Goal: Information Seeking & Learning: Find specific fact

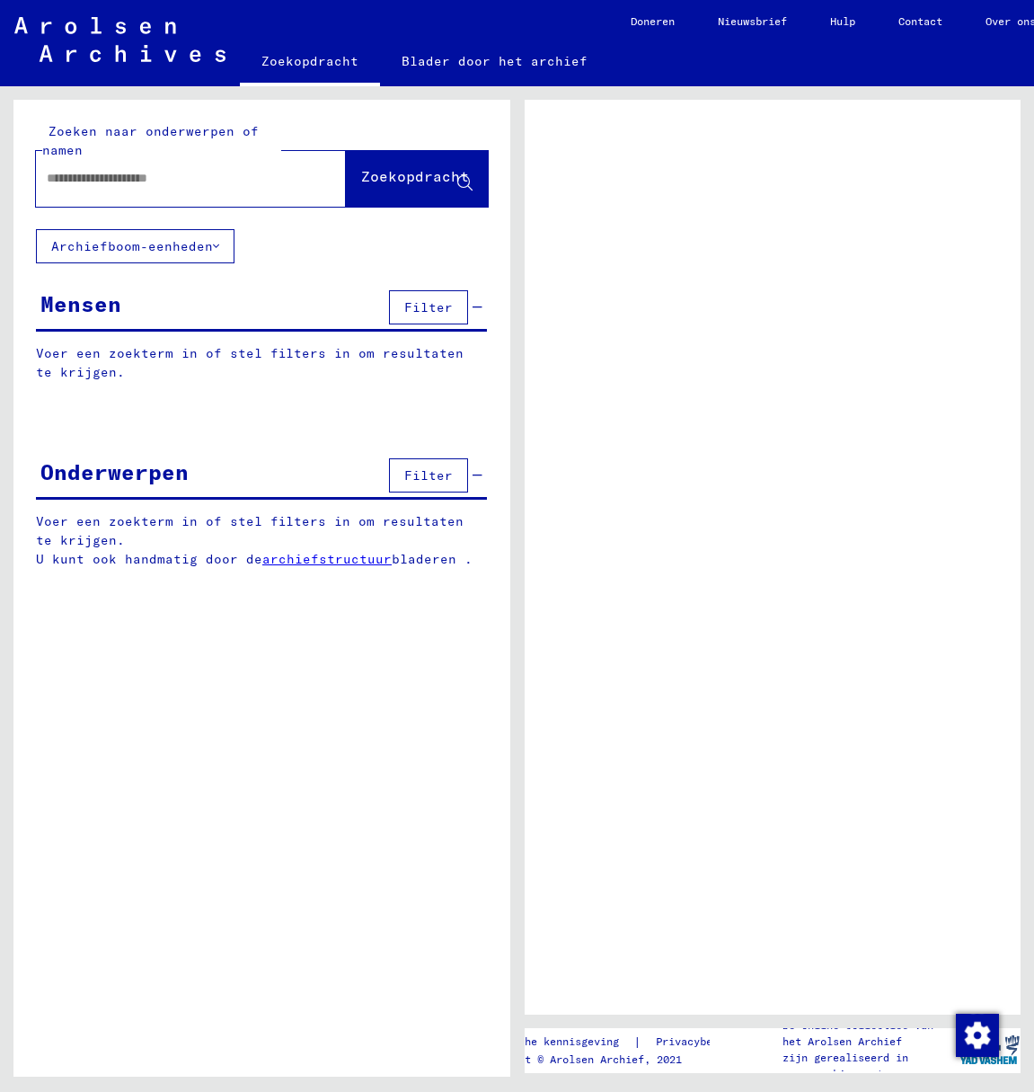
click at [68, 175] on input "text" at bounding box center [175, 178] width 256 height 19
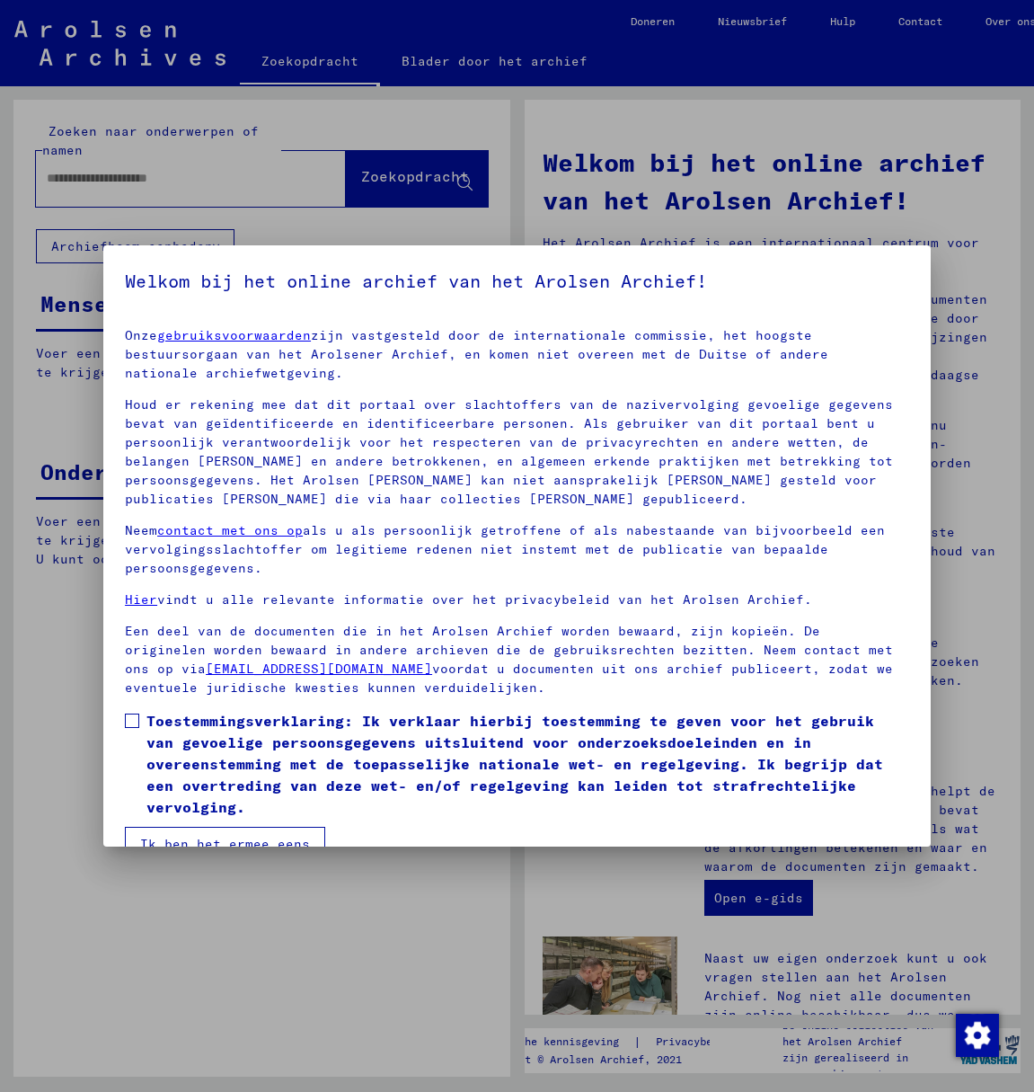
scroll to position [36, 0]
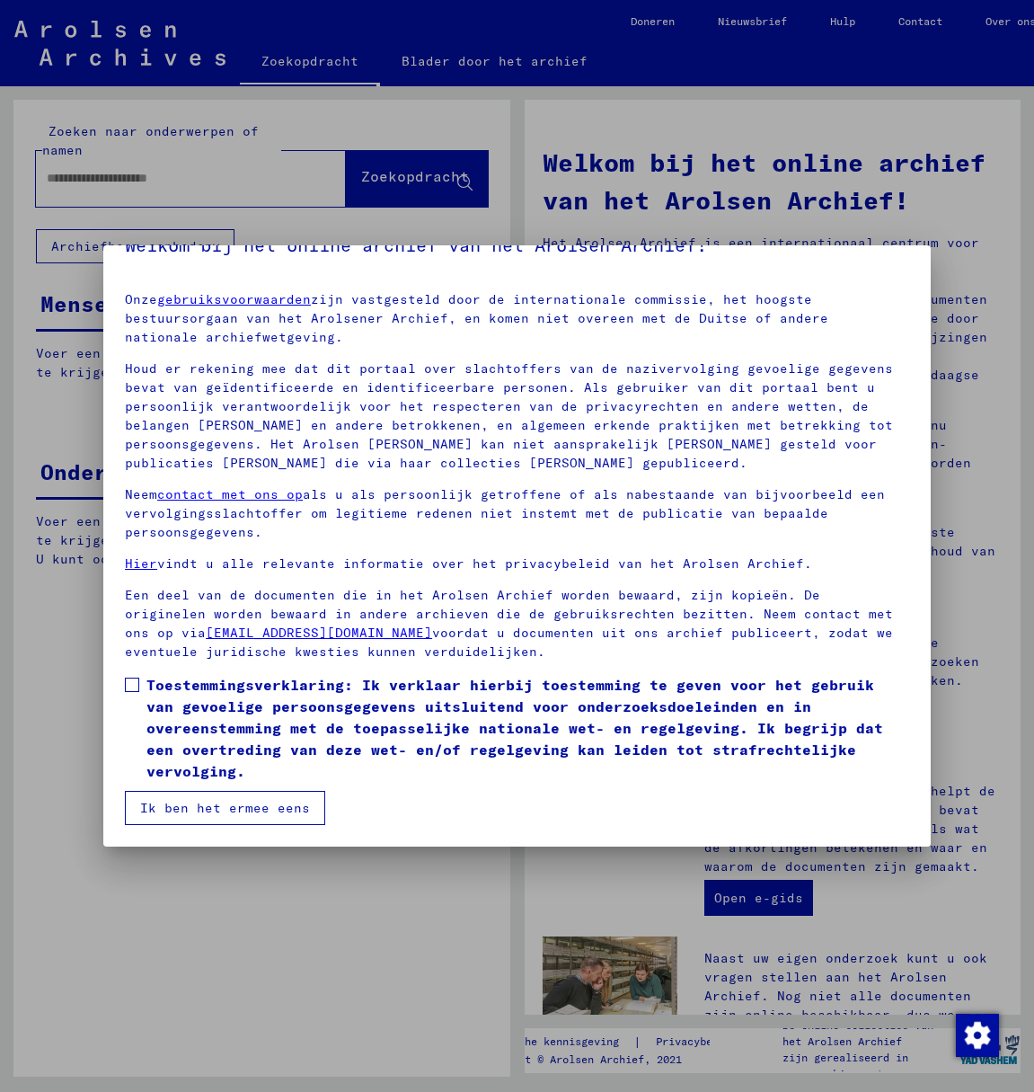
click at [157, 291] on link "gebruiksvoorwaarden" at bounding box center [234, 299] width 154 height 16
click at [130, 683] on span at bounding box center [132, 685] width 14 height 14
click at [186, 807] on font "Ik ben het ermee eens" at bounding box center [225, 808] width 170 height 16
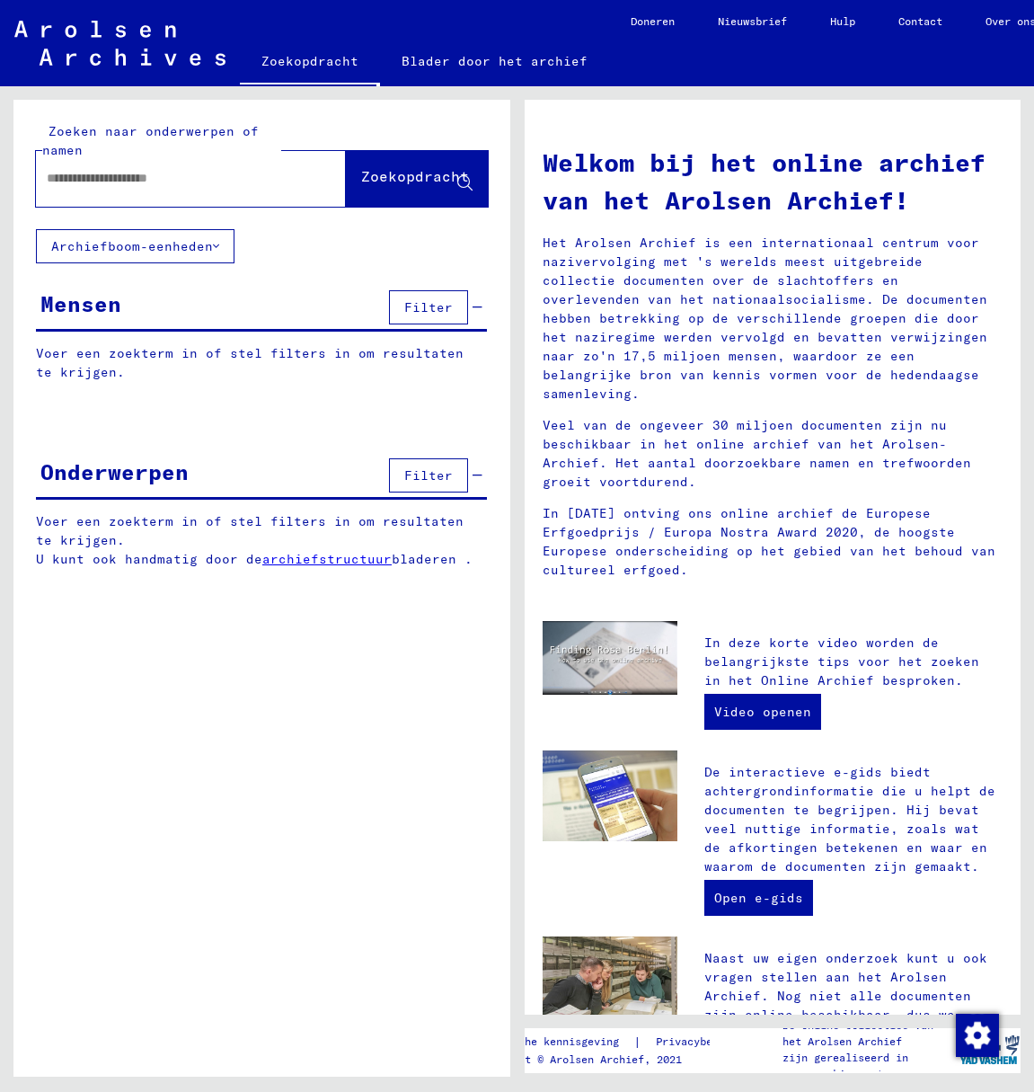
click at [99, 178] on input "text" at bounding box center [169, 178] width 245 height 19
type input "*********"
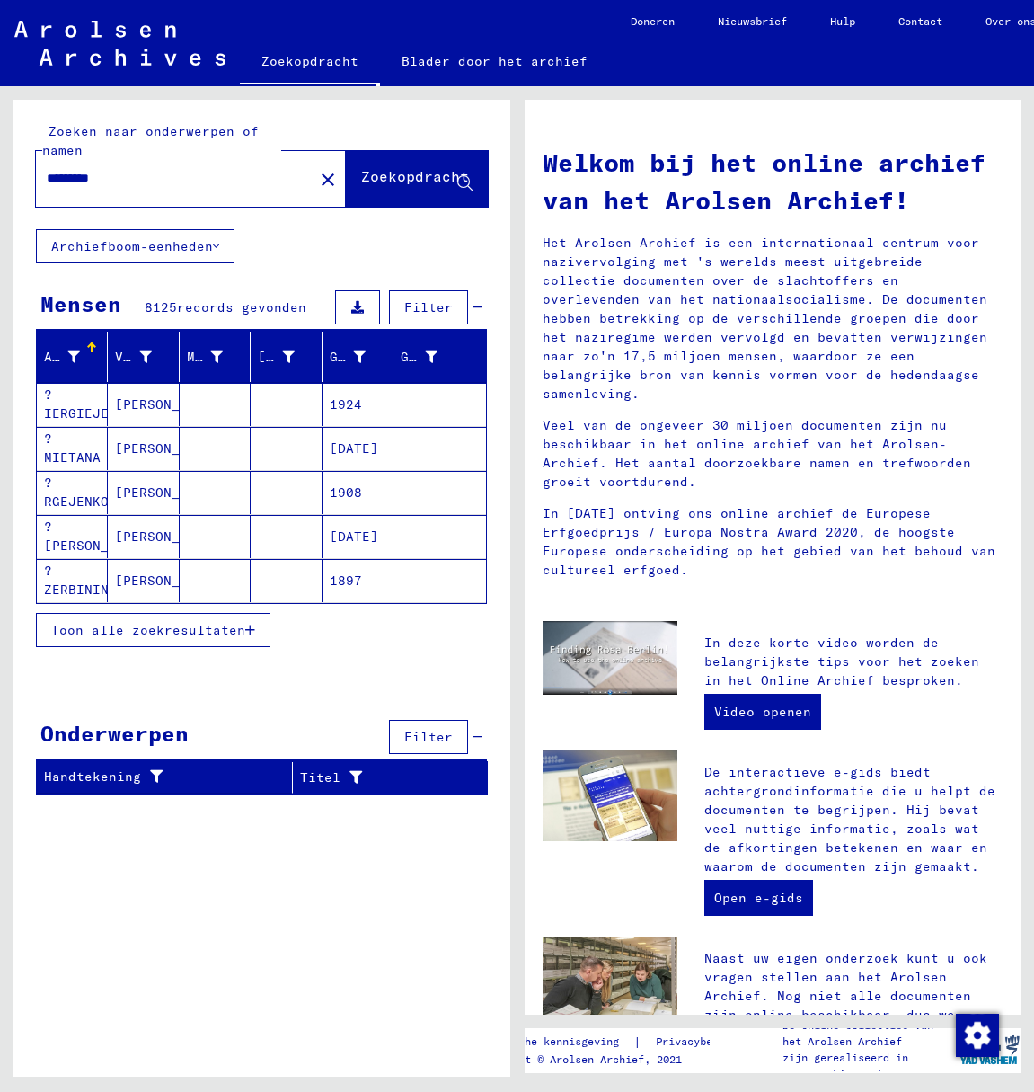
click at [158, 634] on font "Toon alle zoekresultaten" at bounding box center [148, 630] width 194 height 16
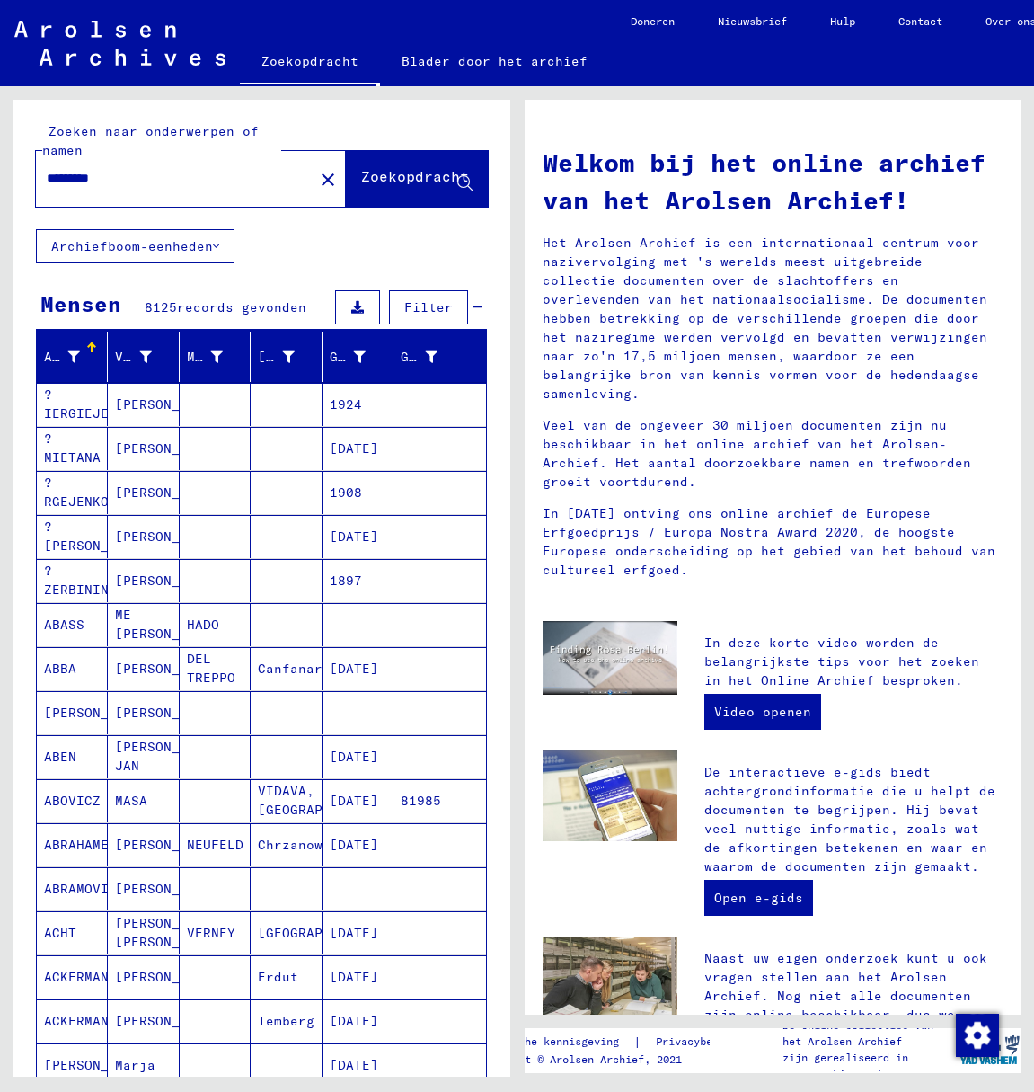
scroll to position [635, 0]
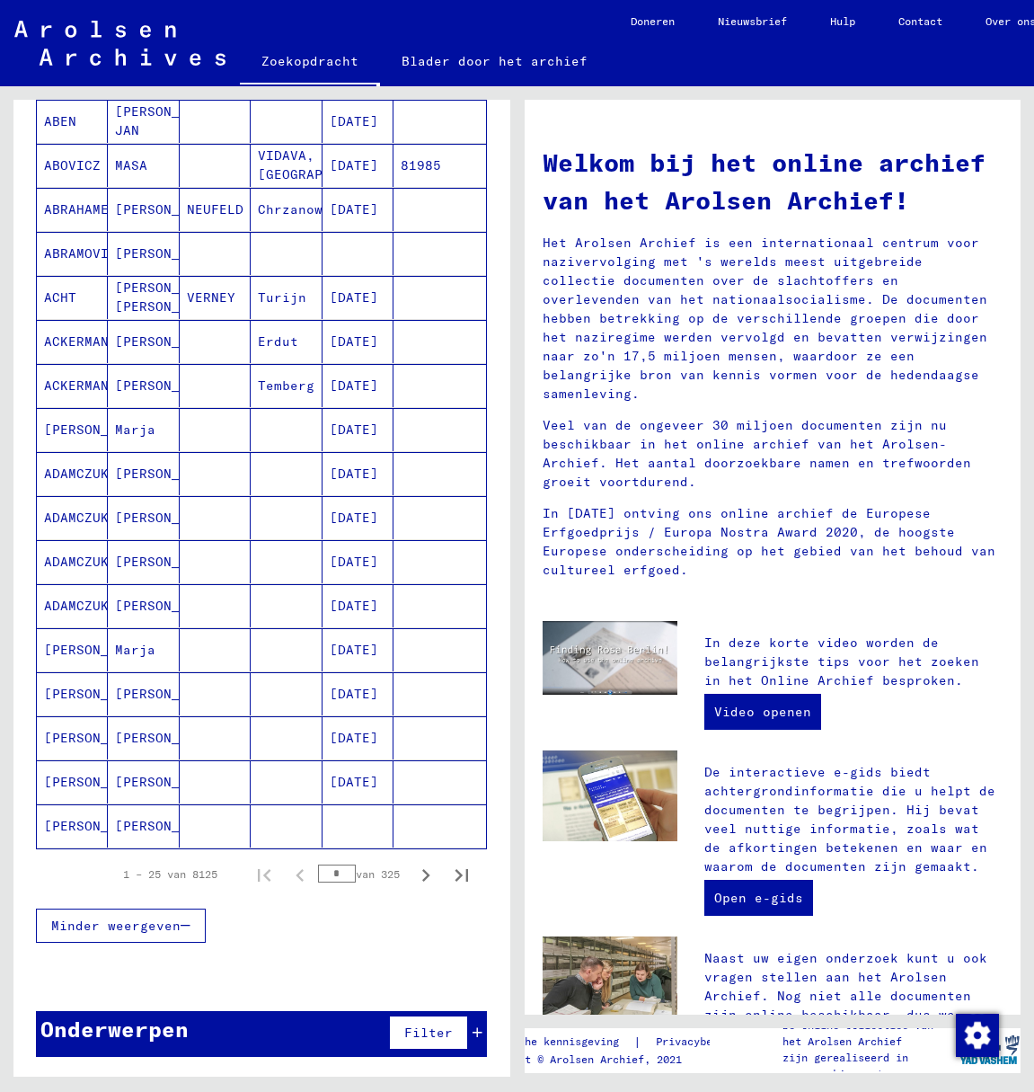
click at [332, 873] on input "*" at bounding box center [337, 873] width 38 height 18
click at [413, 876] on icon "Volgende pagina" at bounding box center [425, 875] width 25 height 25
type input "*"
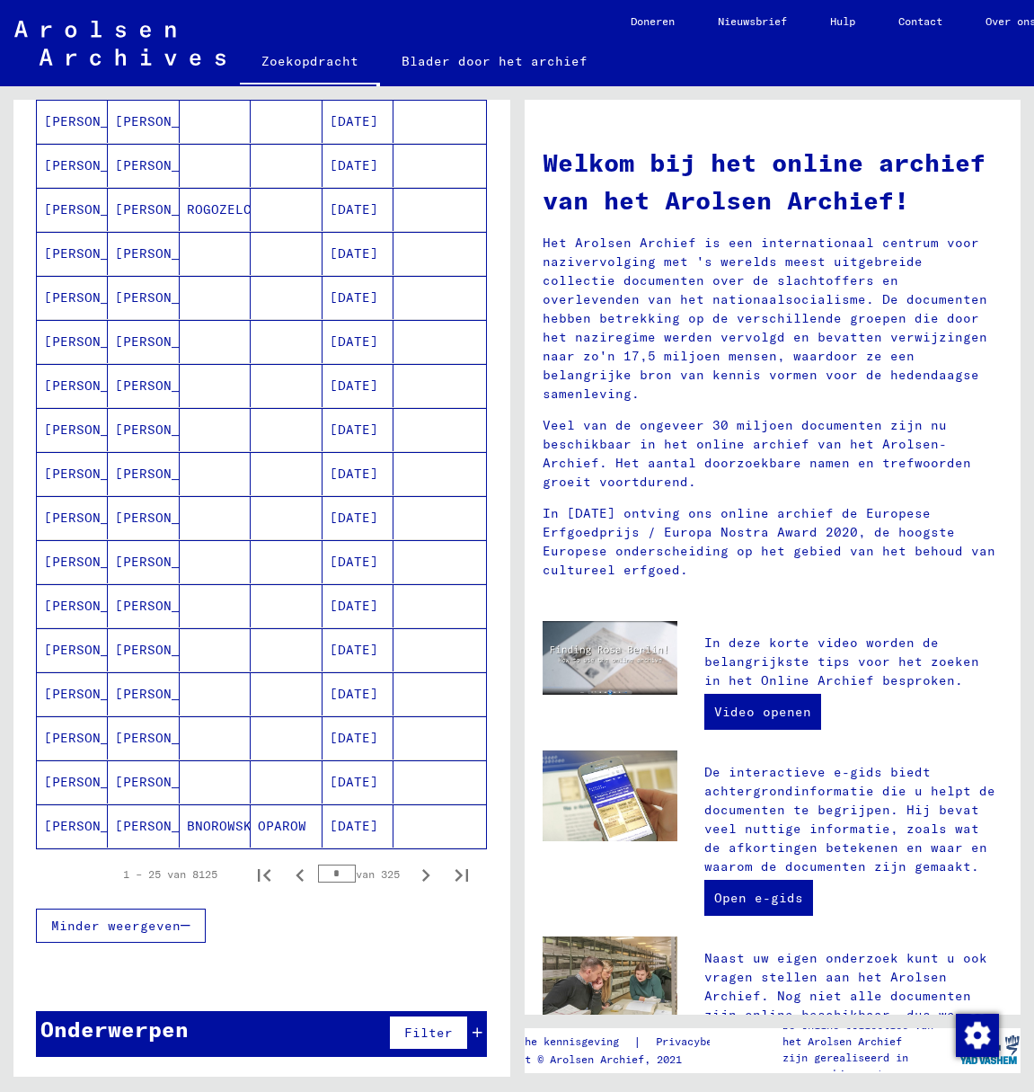
click at [332, 870] on input "*" at bounding box center [337, 873] width 38 height 18
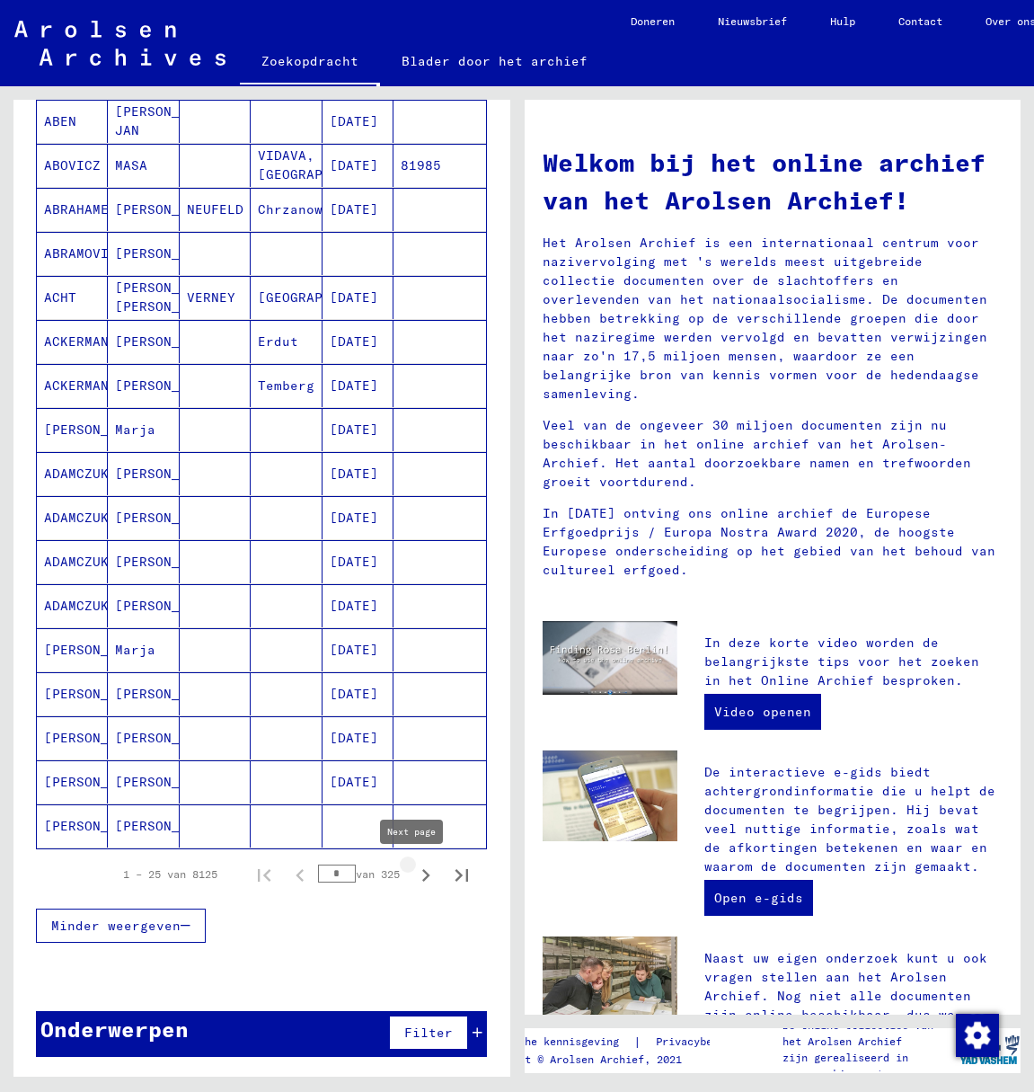
click at [413, 875] on icon "Volgende pagina" at bounding box center [425, 875] width 25 height 25
type input "*"
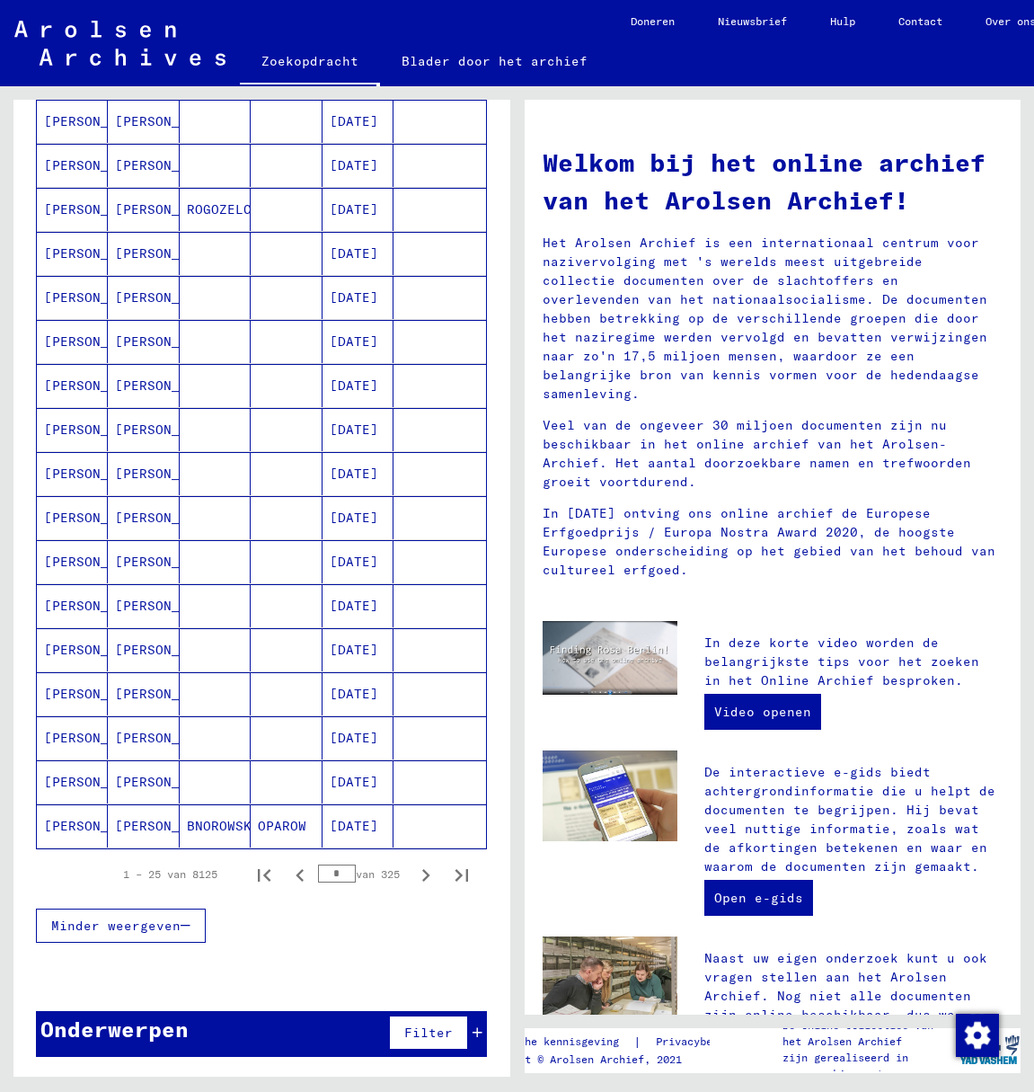
click at [332, 868] on input "*" at bounding box center [337, 873] width 38 height 18
click at [416, 877] on icon "Volgende pagina" at bounding box center [425, 875] width 25 height 25
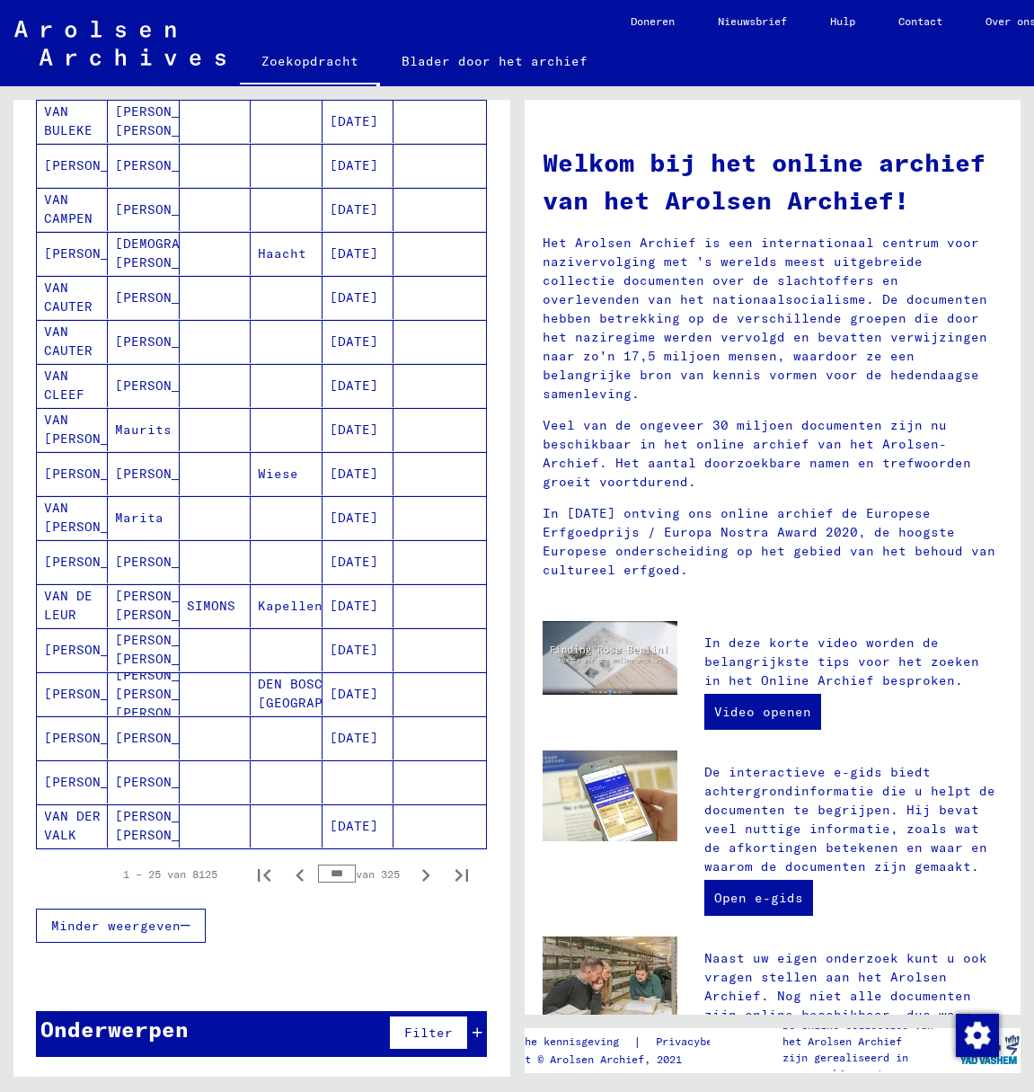
click at [323, 873] on input "***" at bounding box center [337, 873] width 38 height 18
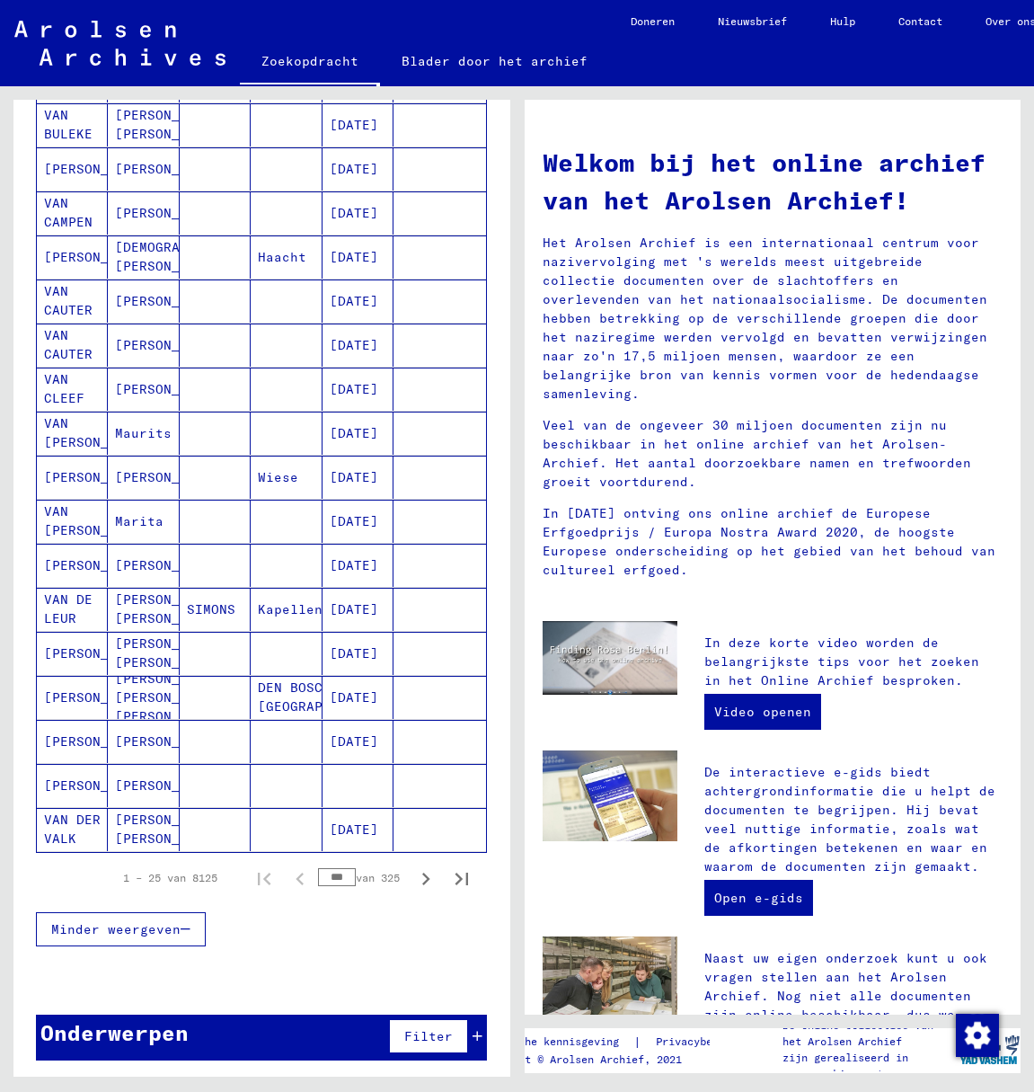
type input "*"
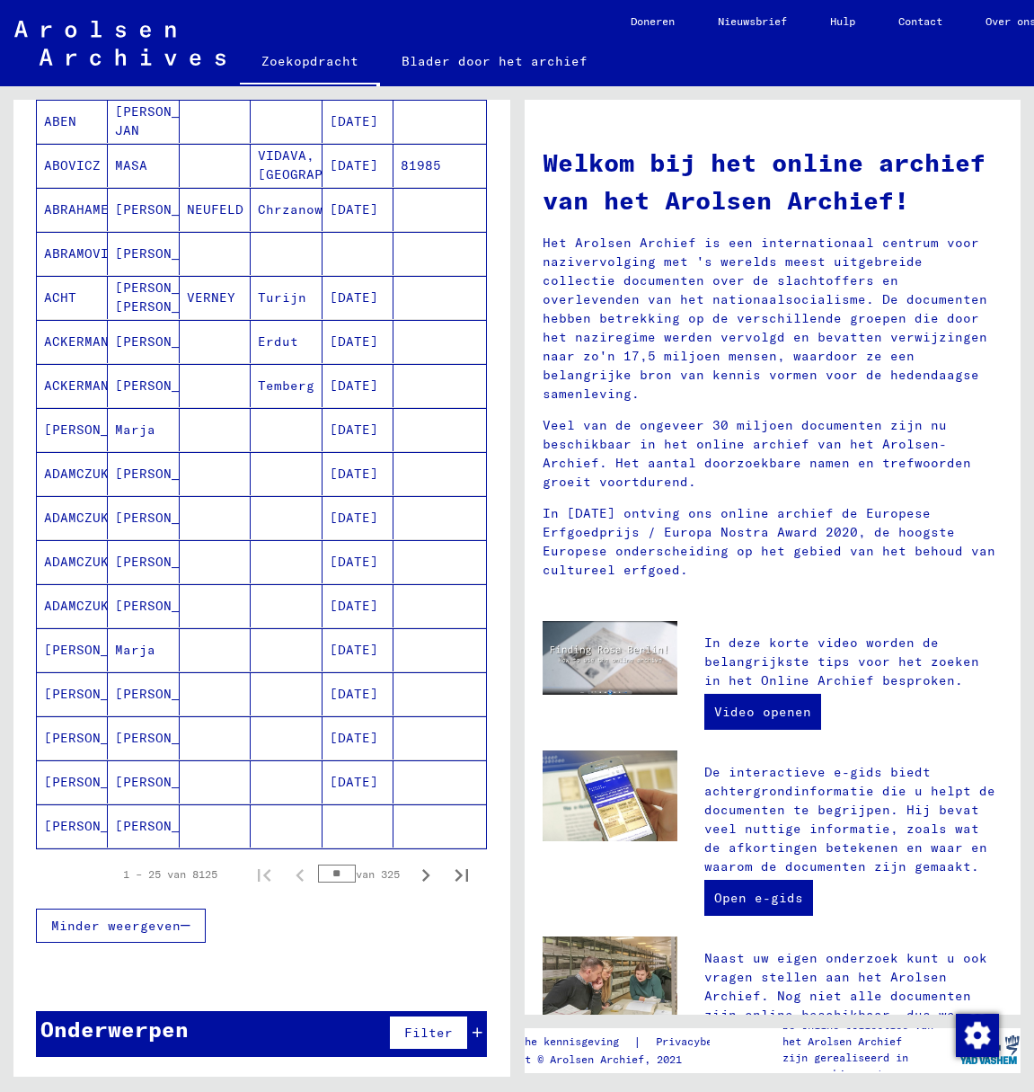
type input "*"
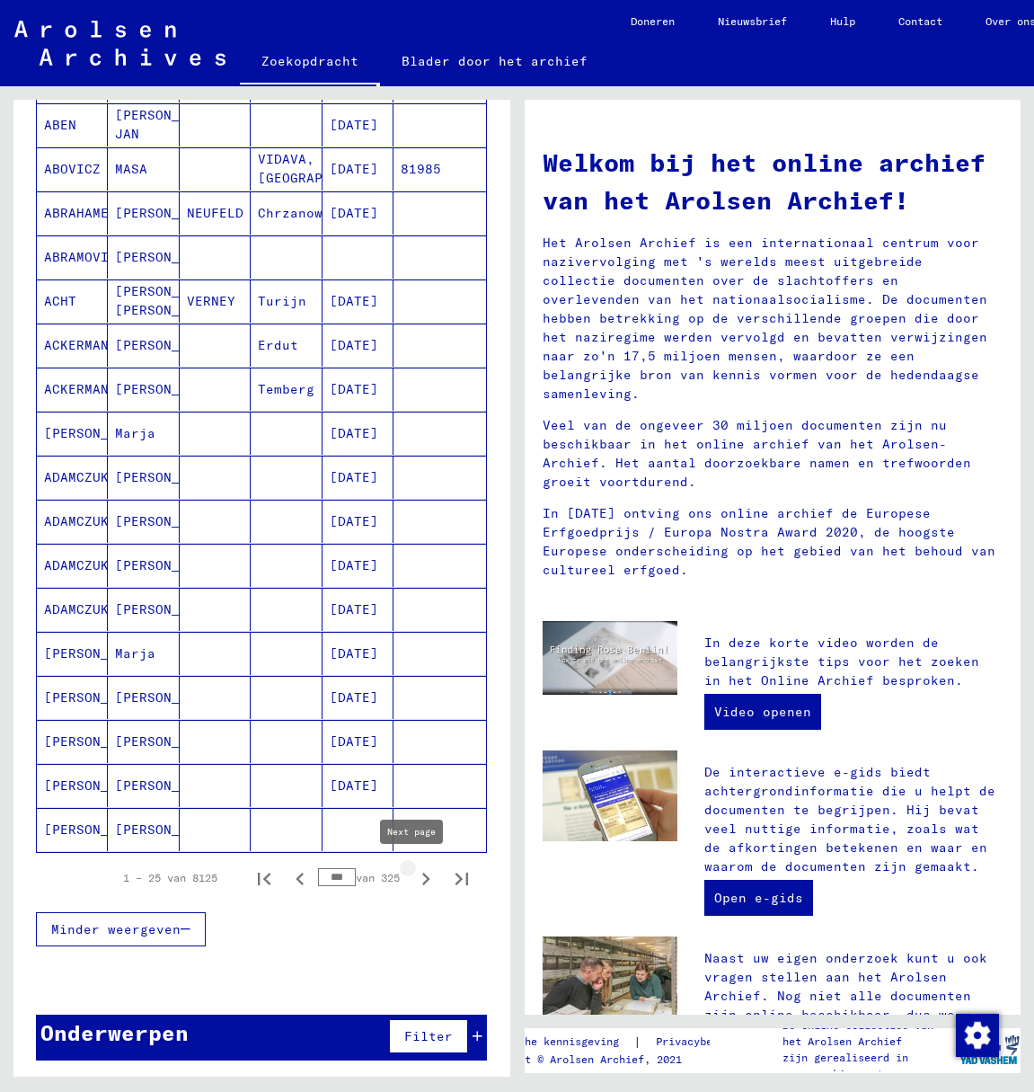
click at [415, 872] on icon "Volgende pagina" at bounding box center [425, 878] width 25 height 25
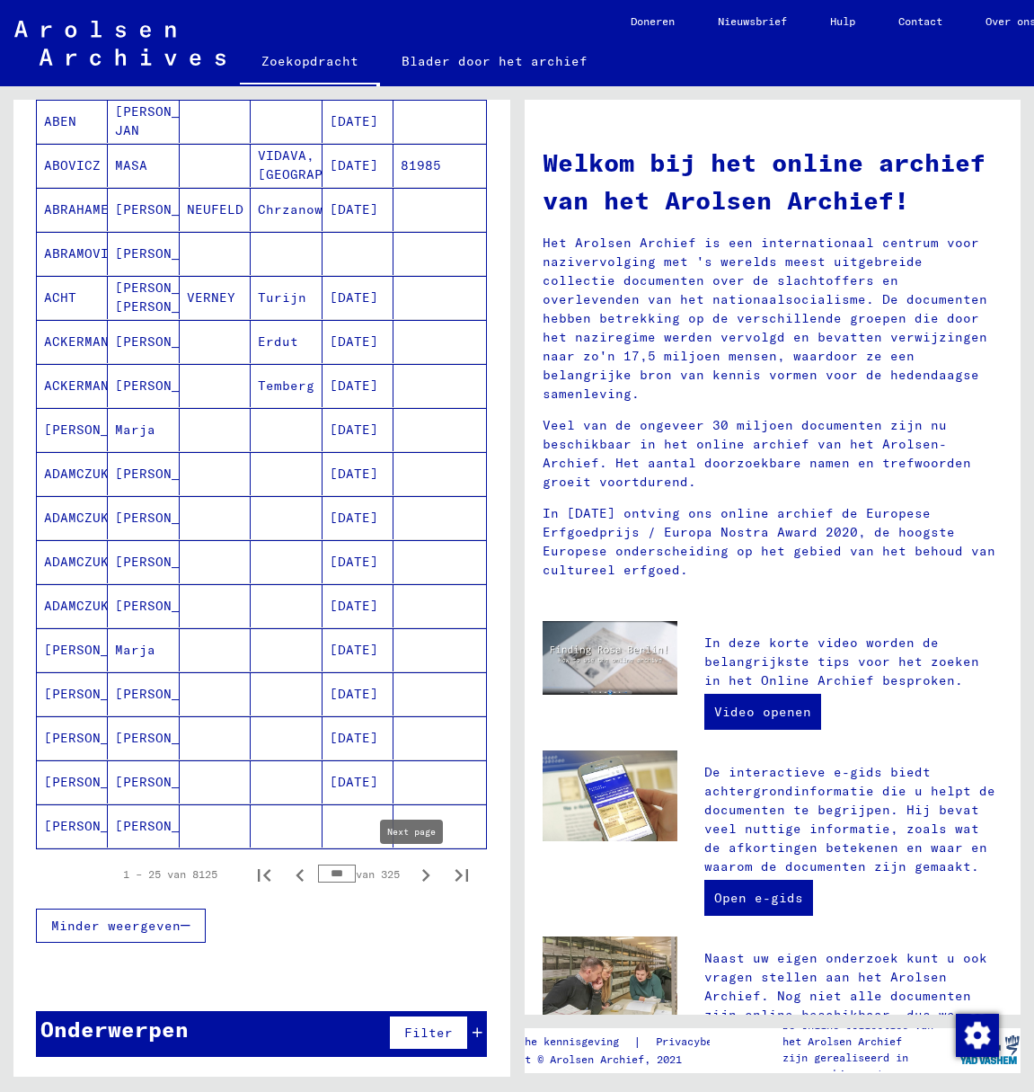
click at [413, 873] on icon "Volgende pagina" at bounding box center [425, 875] width 25 height 25
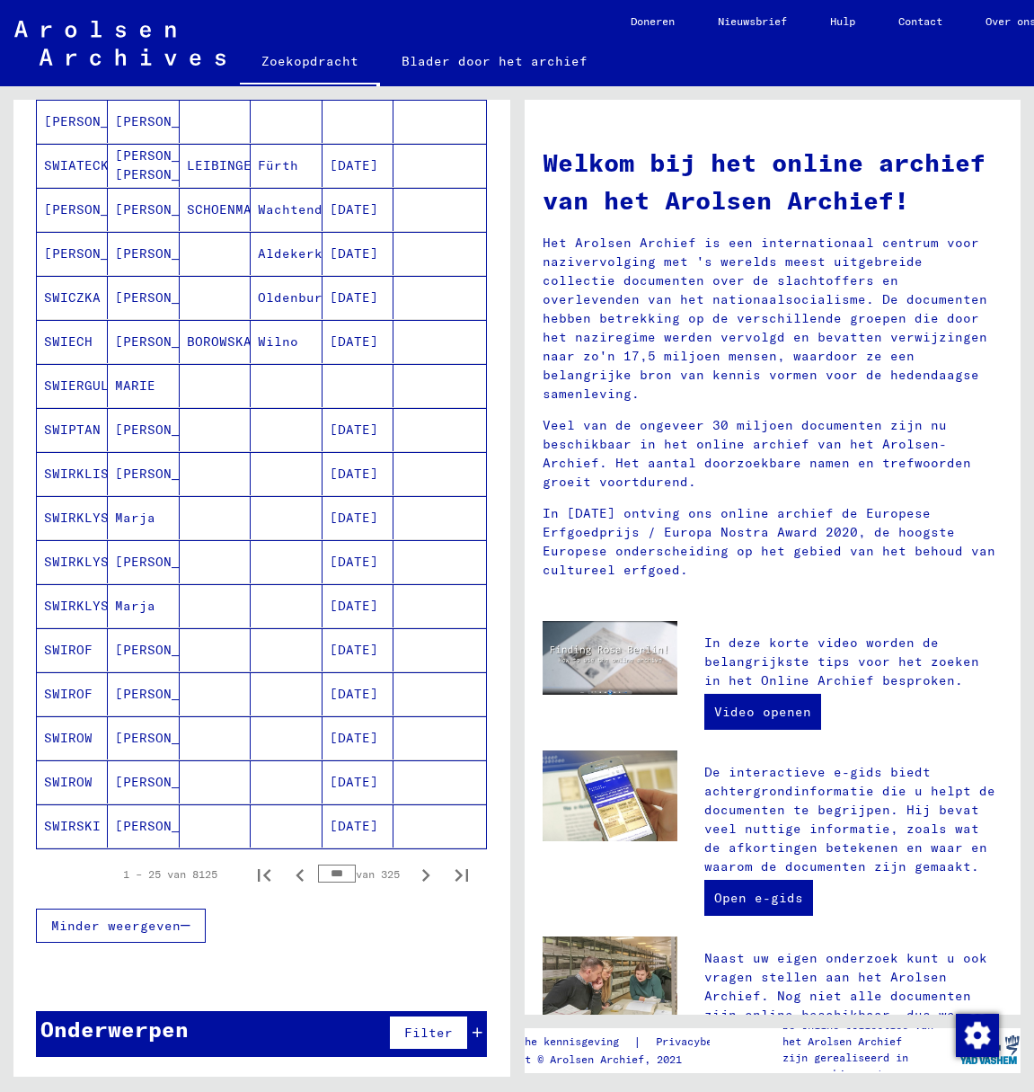
scroll to position [635, 0]
click at [288, 875] on icon "Vorige pagina" at bounding box center [300, 875] width 25 height 25
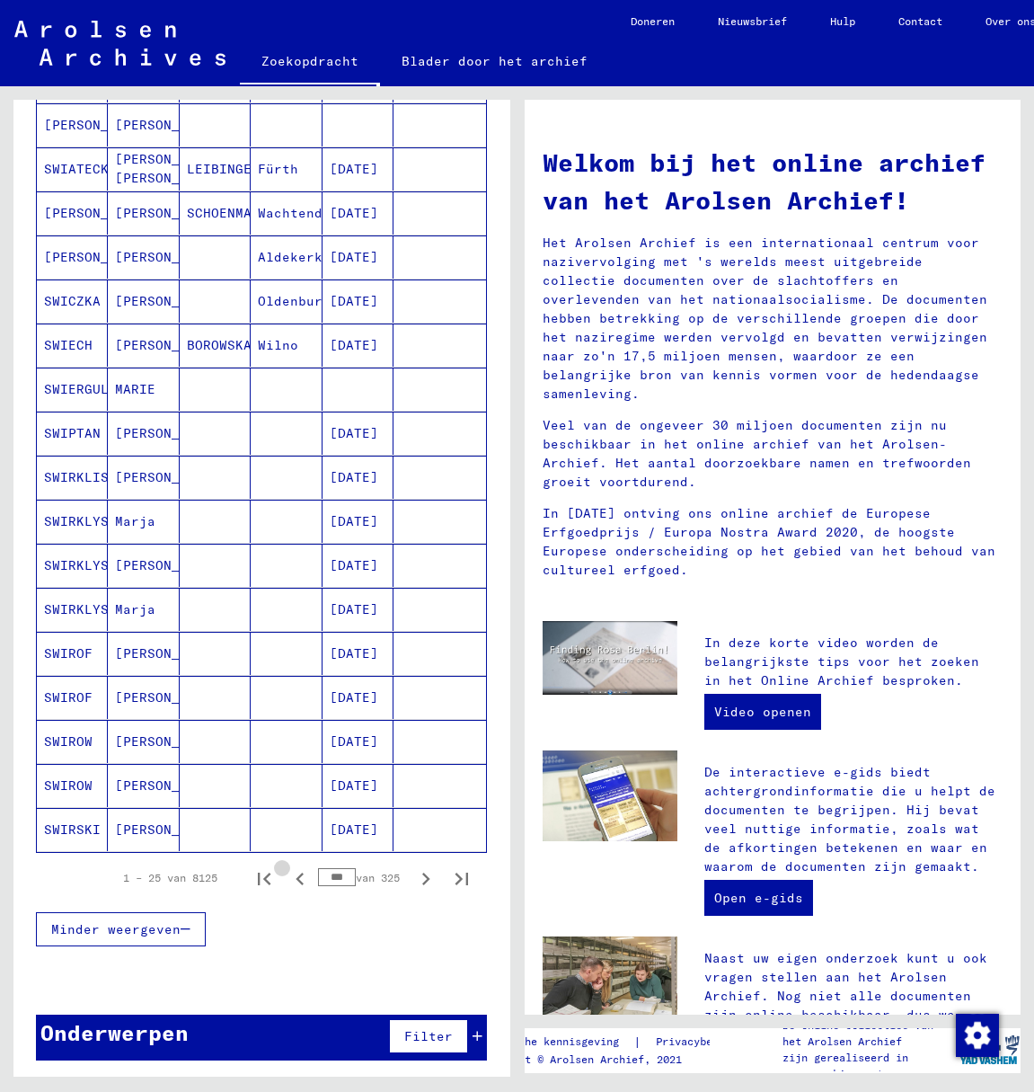
click at [288, 875] on icon "Vorige pagina" at bounding box center [300, 878] width 25 height 25
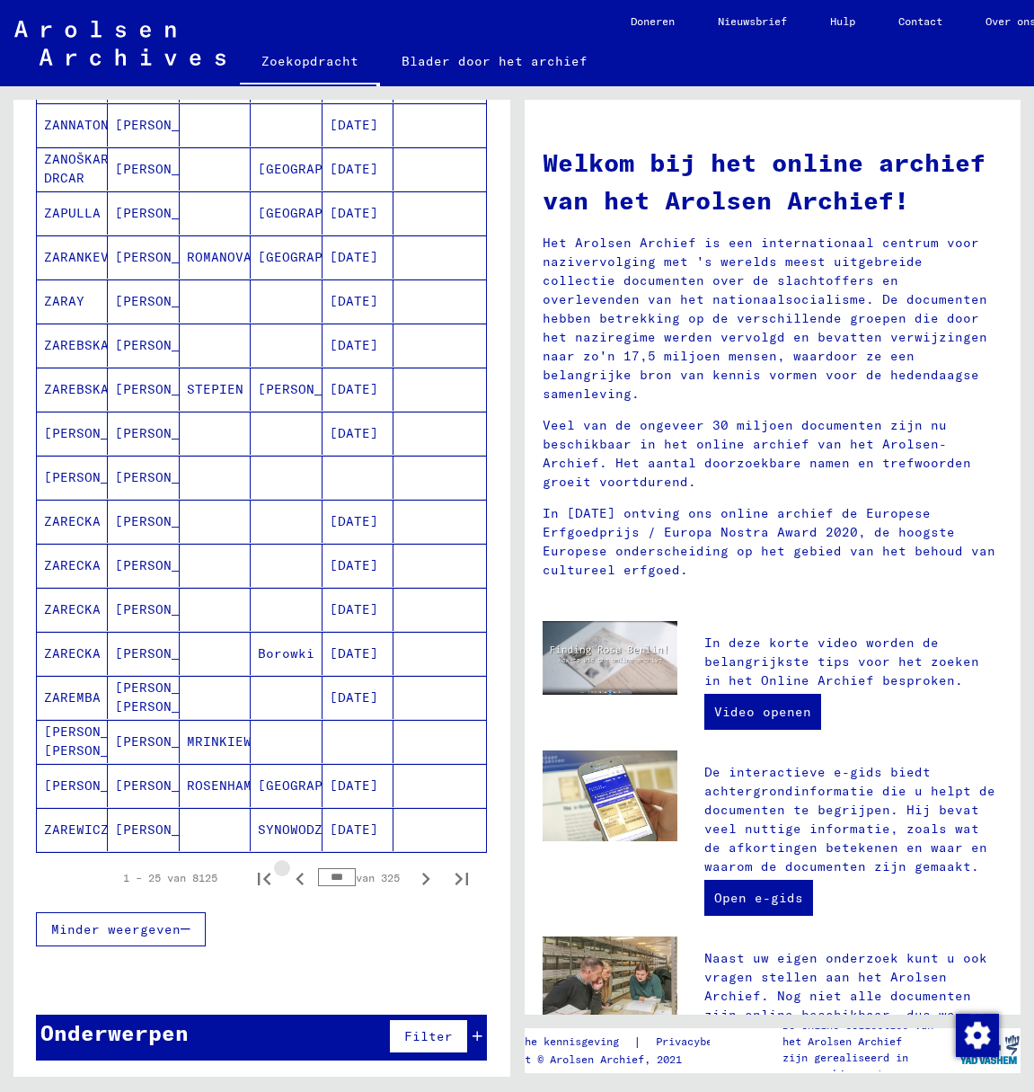
click at [288, 875] on icon "Vorige pagina" at bounding box center [300, 878] width 25 height 25
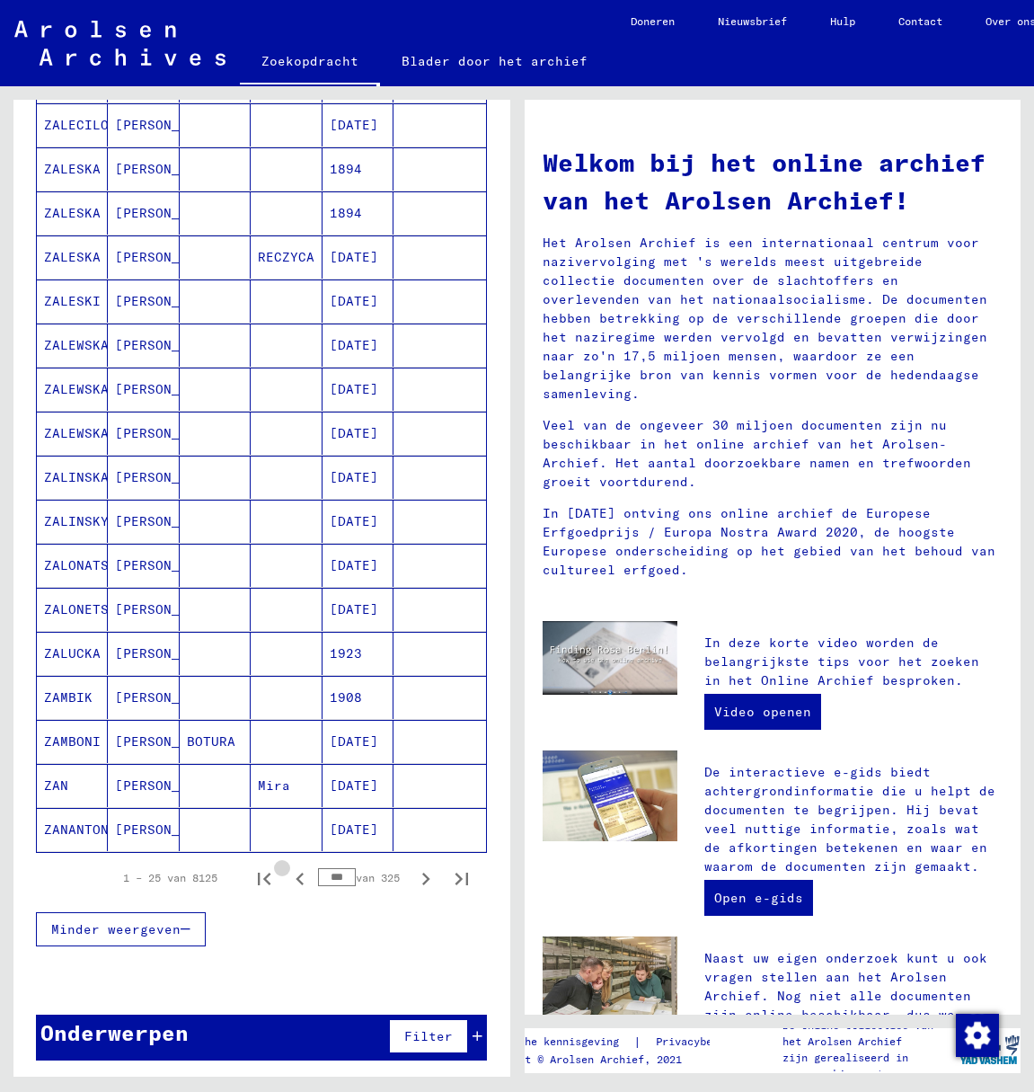
click at [288, 875] on icon "Vorige pagina" at bounding box center [300, 878] width 25 height 25
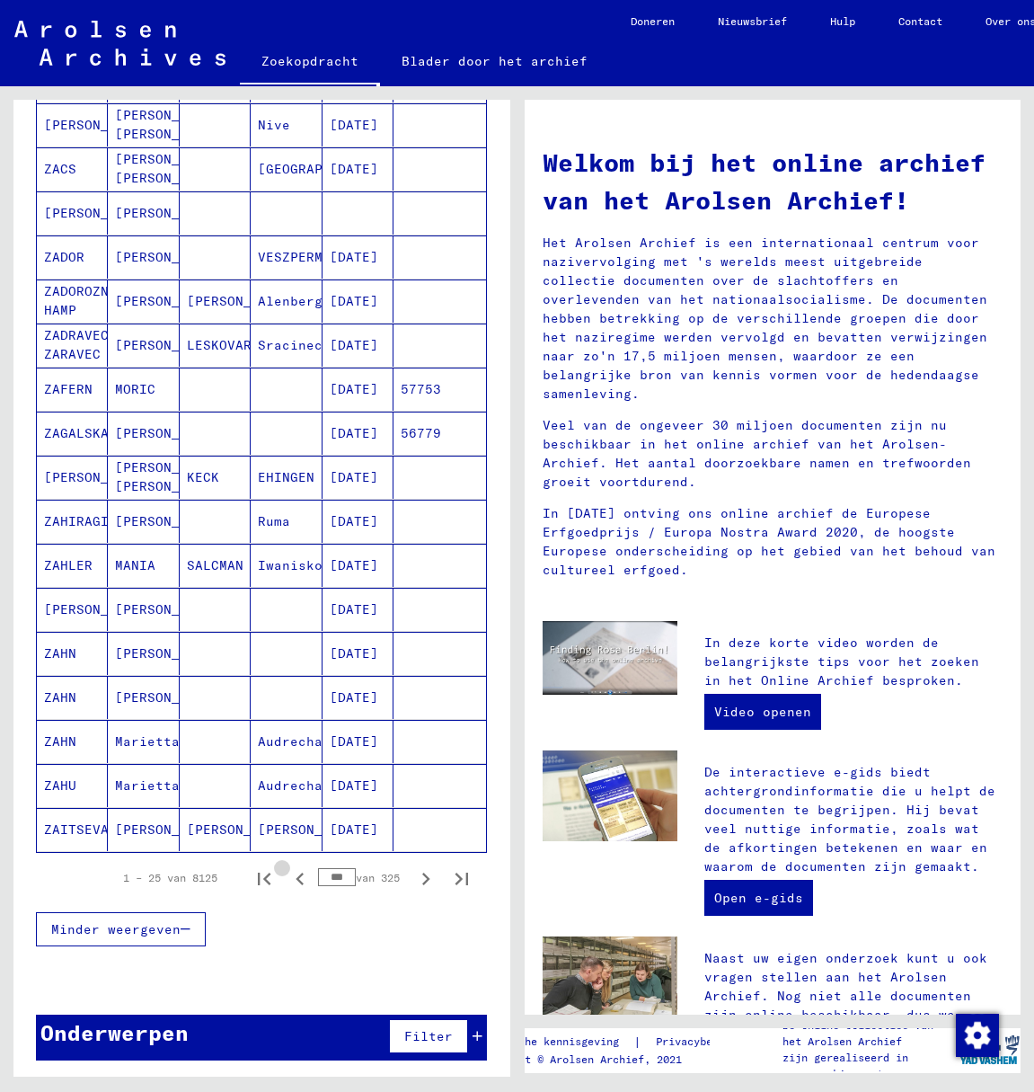
scroll to position [639, 0]
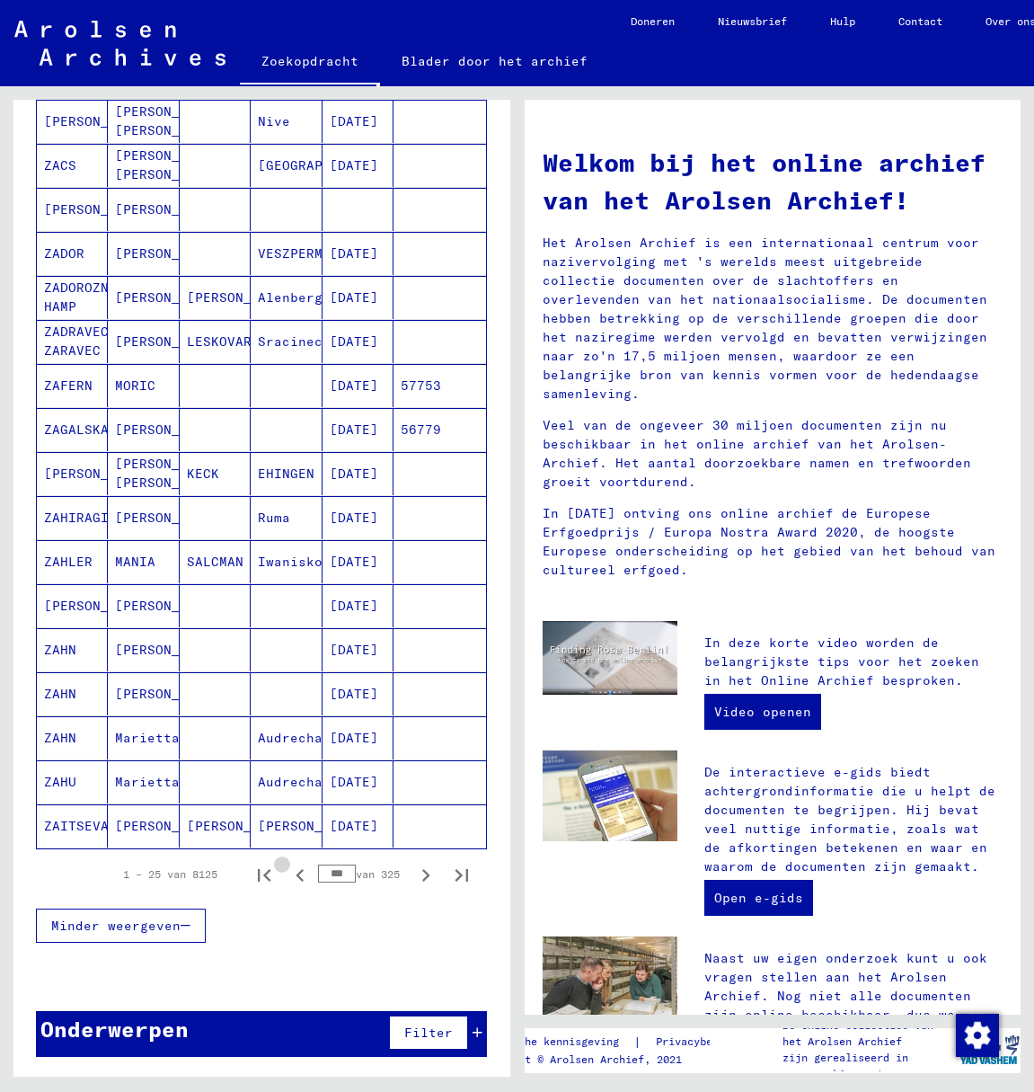
click at [288, 875] on icon "Vorige pagina" at bounding box center [300, 875] width 25 height 25
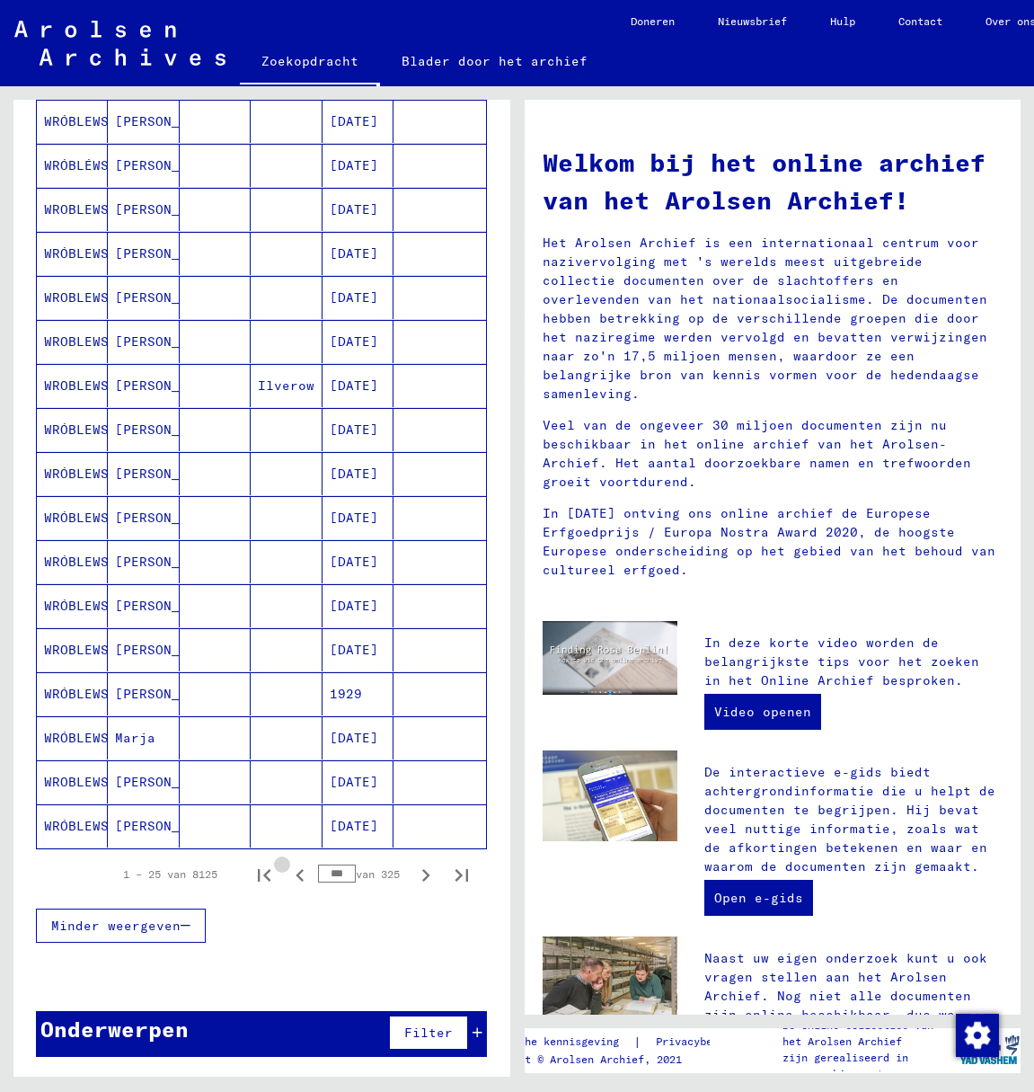
click at [288, 875] on icon "Vorige pagina" at bounding box center [300, 875] width 25 height 25
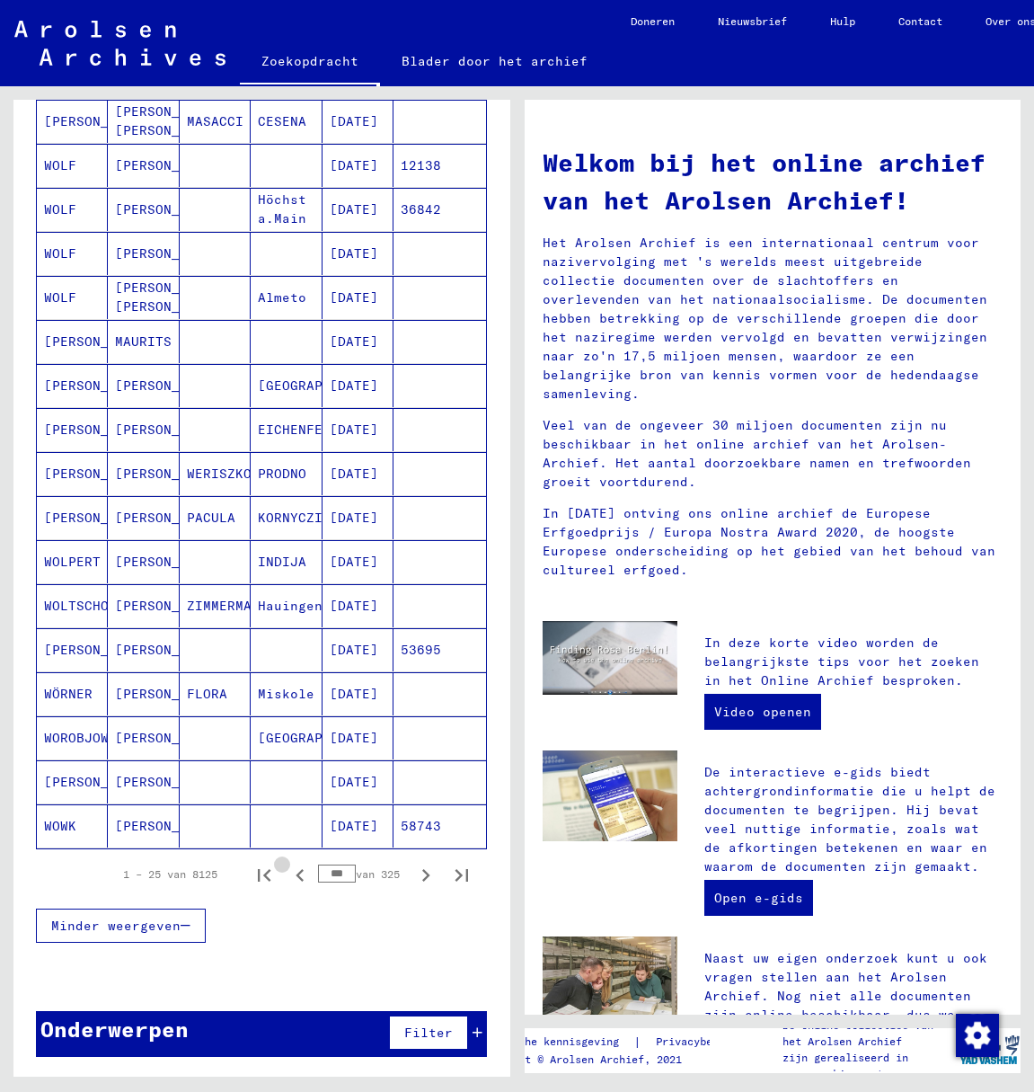
click at [288, 875] on icon "Vorige pagina" at bounding box center [300, 875] width 25 height 25
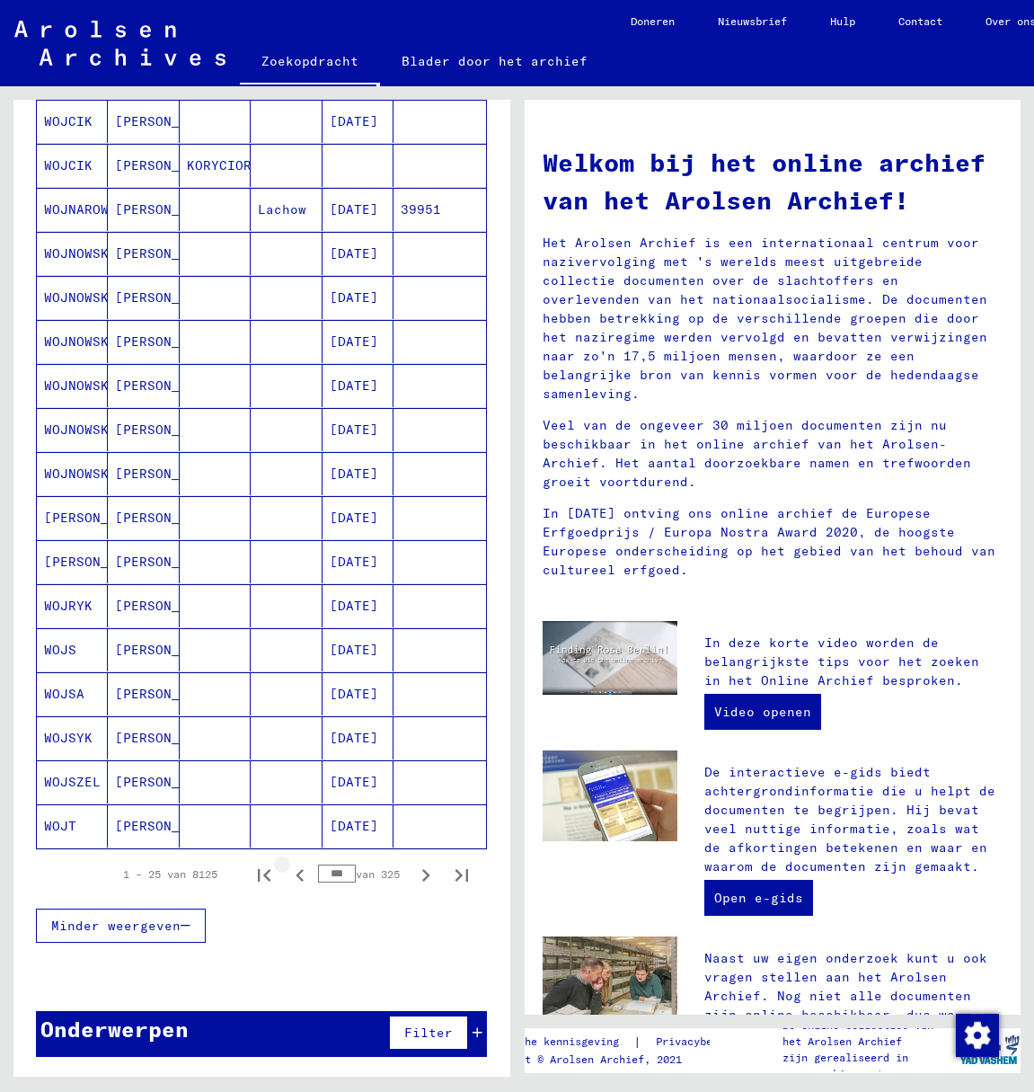
click at [288, 875] on icon "Vorige pagina" at bounding box center [300, 875] width 25 height 25
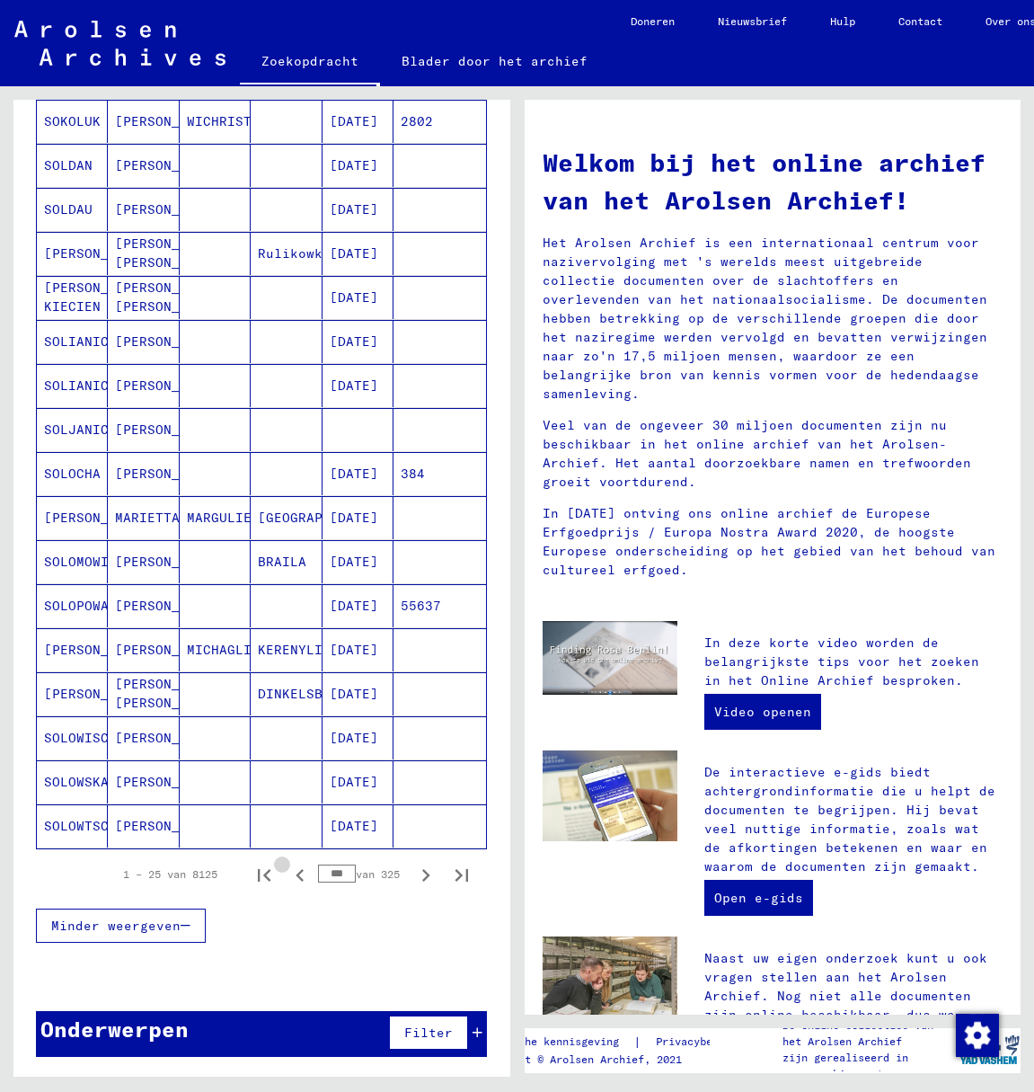
click at [288, 875] on icon "Vorige pagina" at bounding box center [300, 875] width 25 height 25
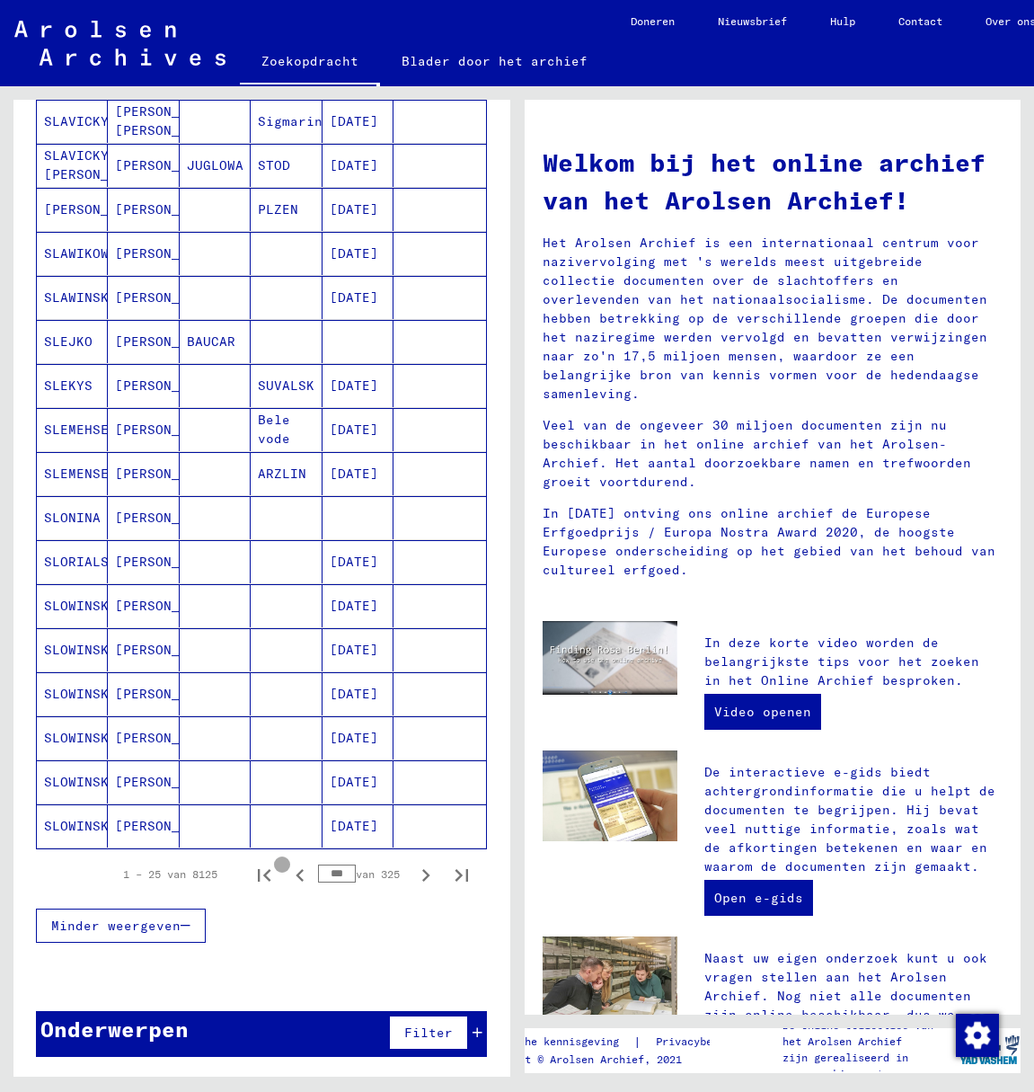
type input "***"
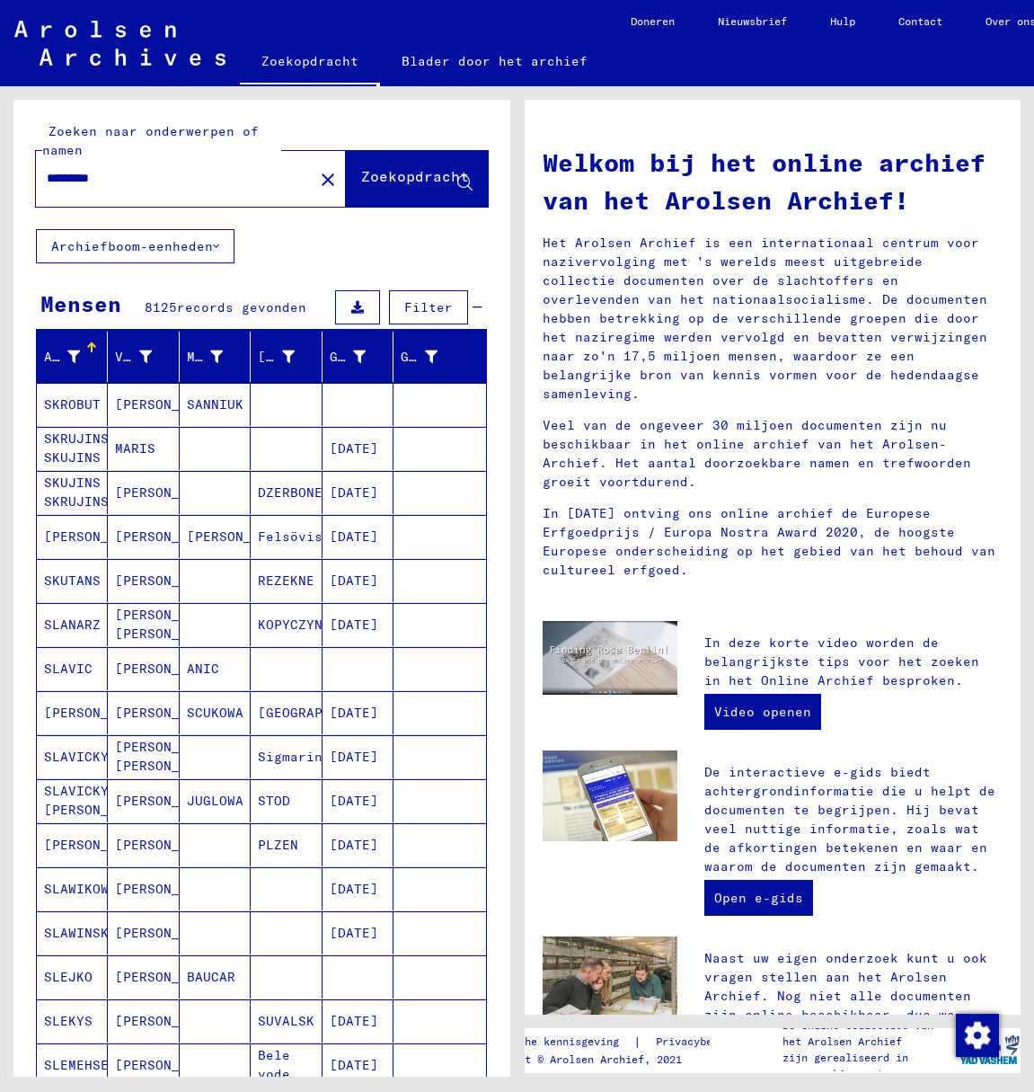
click at [149, 180] on input "*********" at bounding box center [169, 178] width 245 height 19
type input "*"
type input "**********"
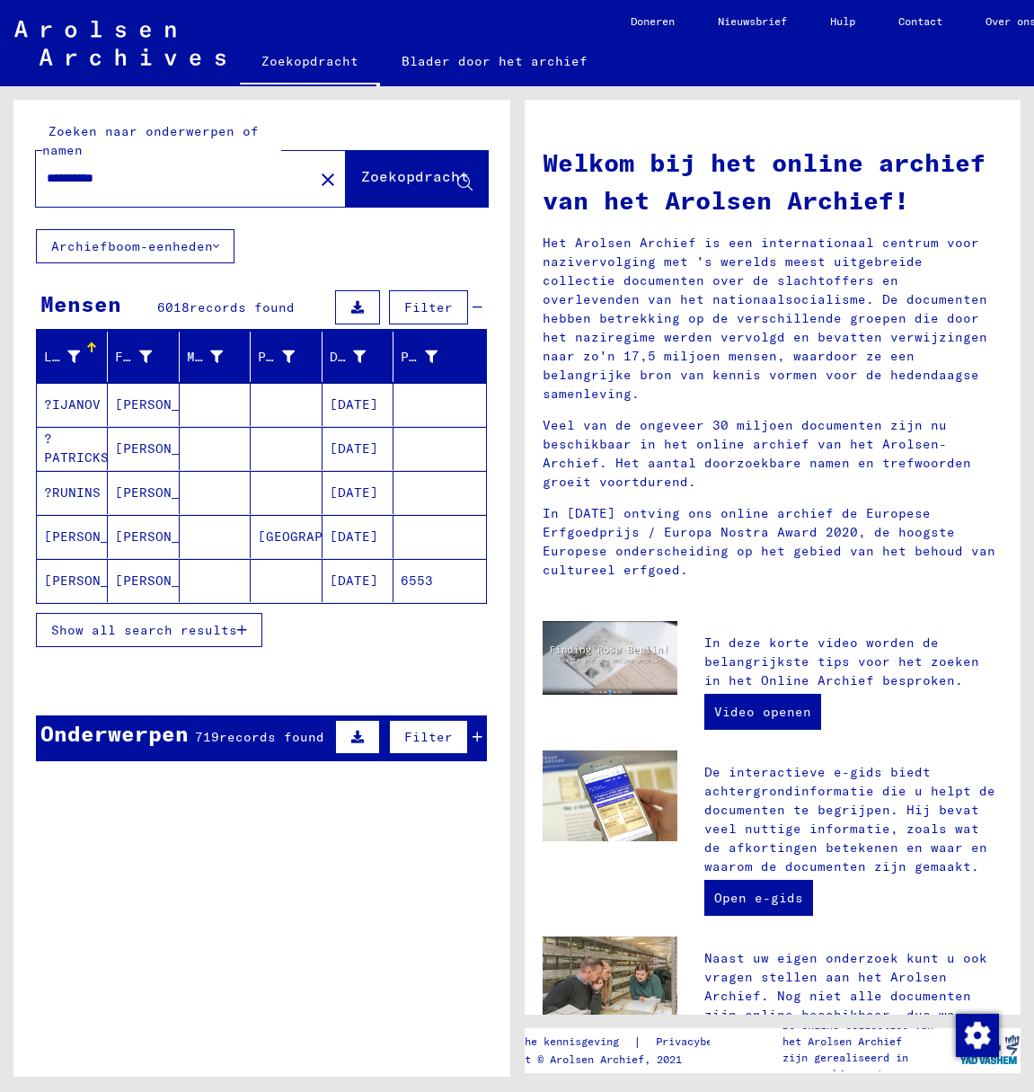
click at [176, 627] on span "Show all search results" at bounding box center [144, 630] width 186 height 16
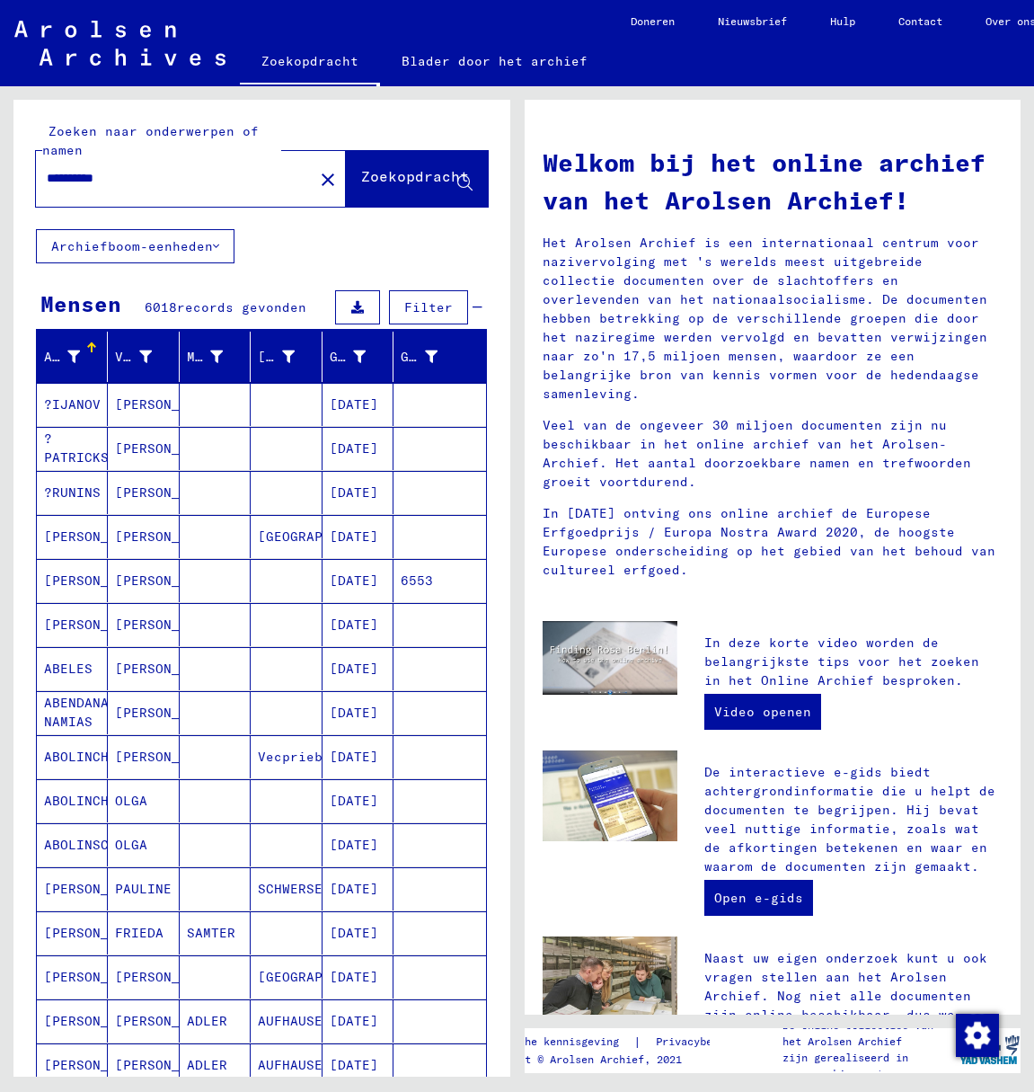
scroll to position [973, 0]
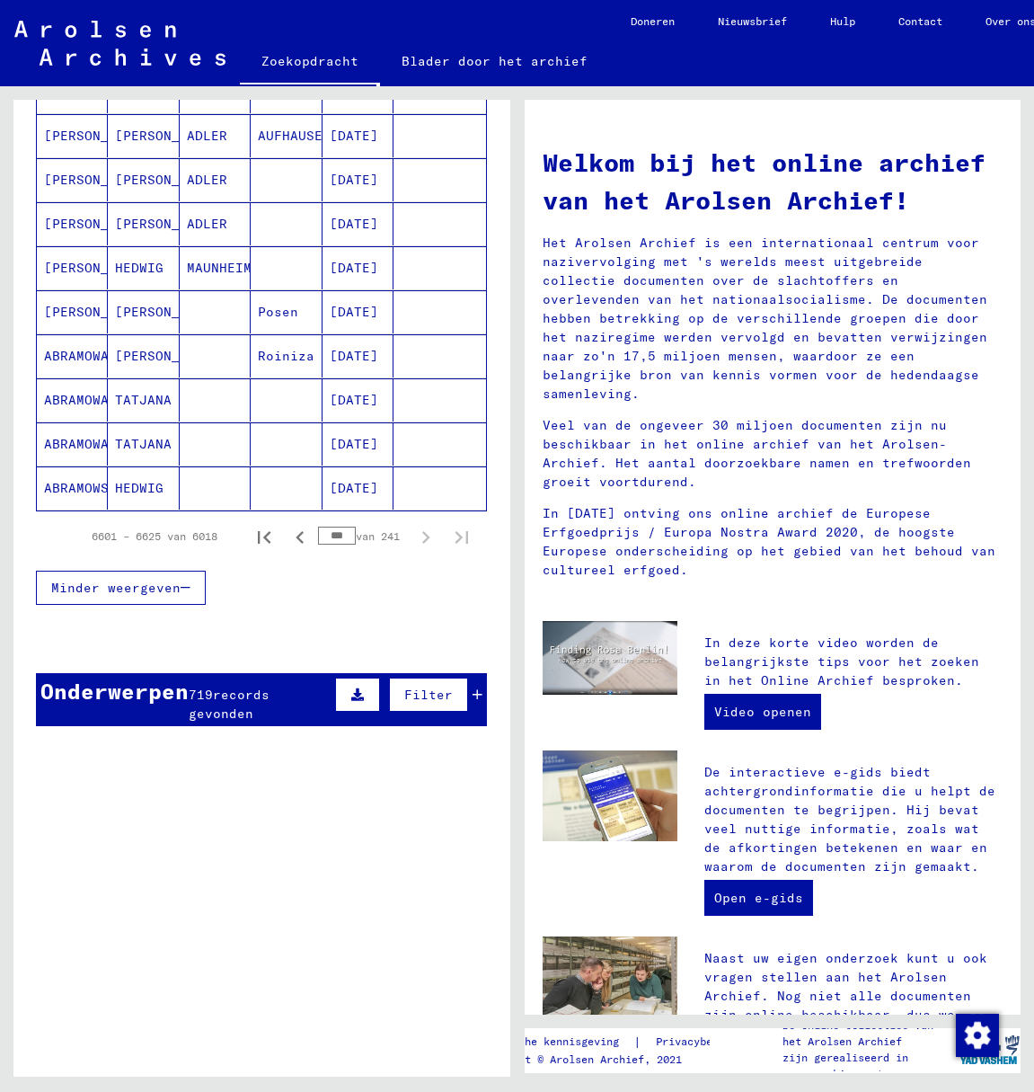
click at [338, 537] on input "***" at bounding box center [337, 536] width 38 height 18
type input "*"
click at [413, 536] on icon "Volgende pagina" at bounding box center [425, 537] width 25 height 25
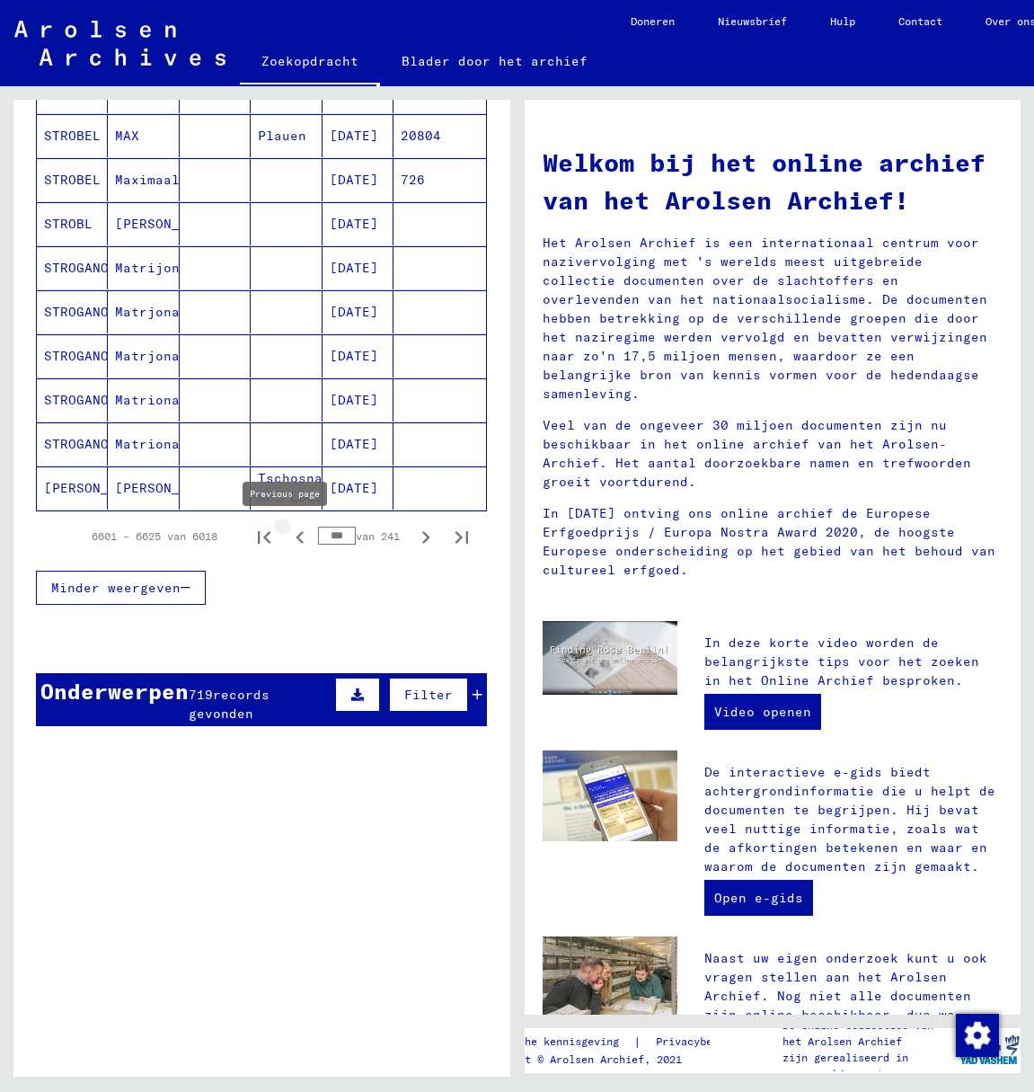
click at [288, 537] on icon "Vorige pagina" at bounding box center [300, 537] width 25 height 25
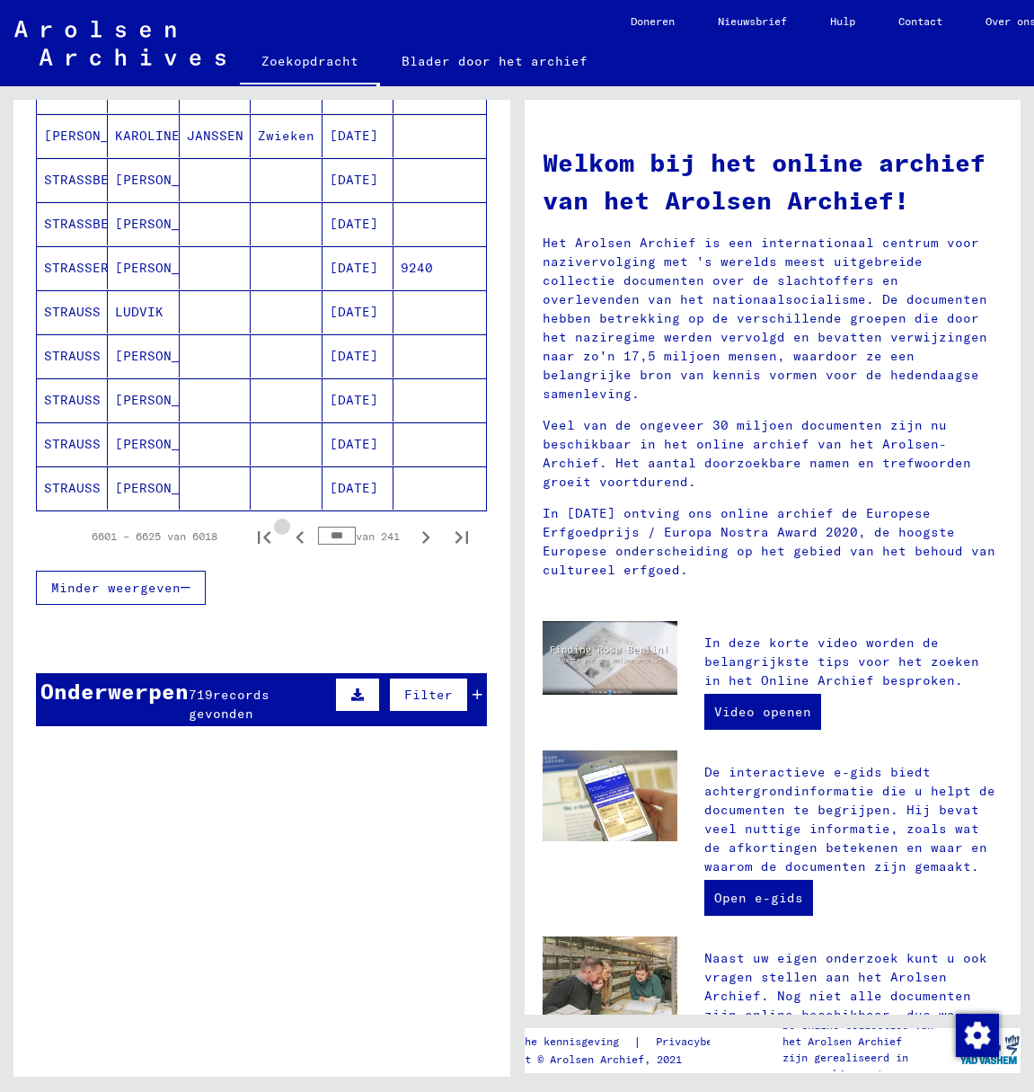
click at [288, 537] on icon "Vorige pagina" at bounding box center [300, 537] width 25 height 25
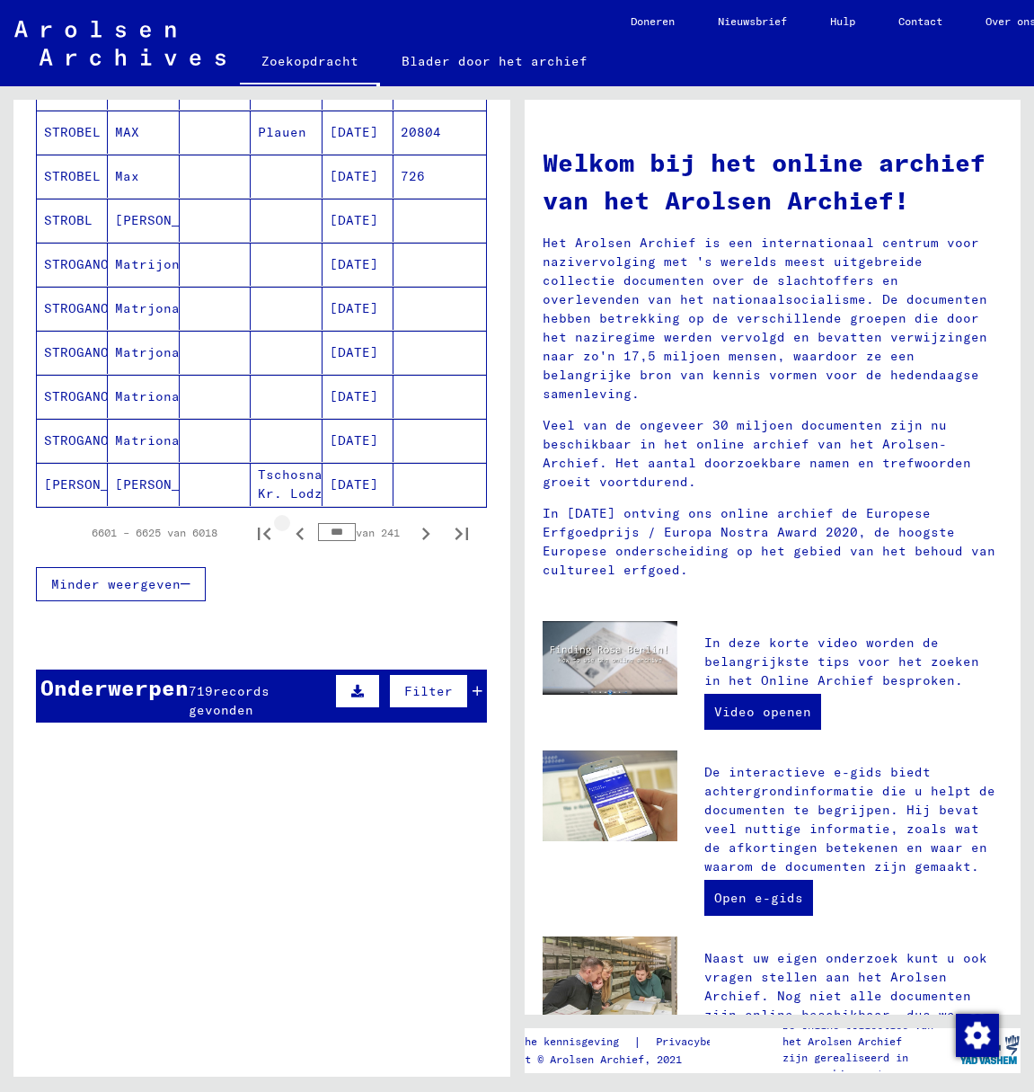
click at [296, 538] on icon "Vorige pagina" at bounding box center [300, 533] width 8 height 13
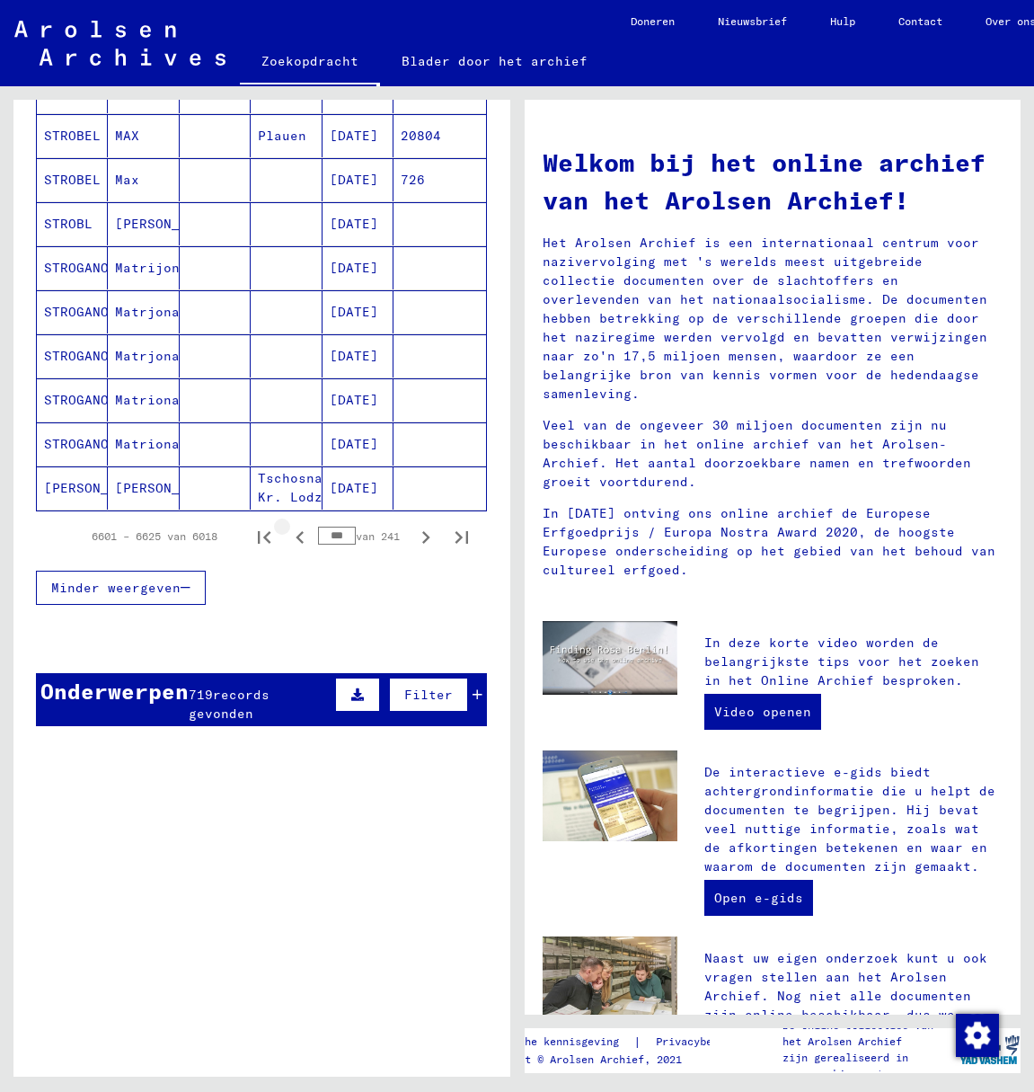
click at [296, 538] on icon "Vorige pagina" at bounding box center [300, 537] width 8 height 13
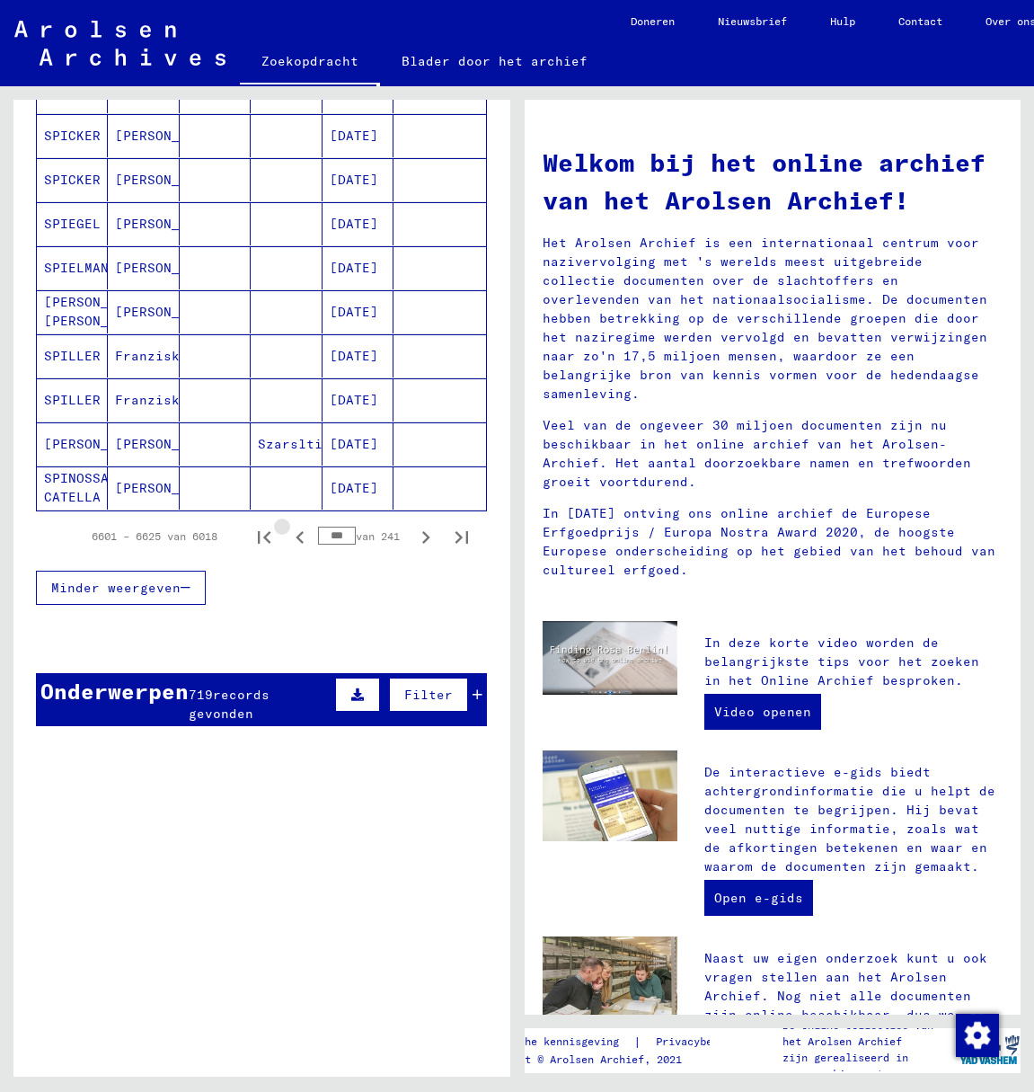
click at [296, 538] on icon "Vorige pagina" at bounding box center [300, 537] width 8 height 13
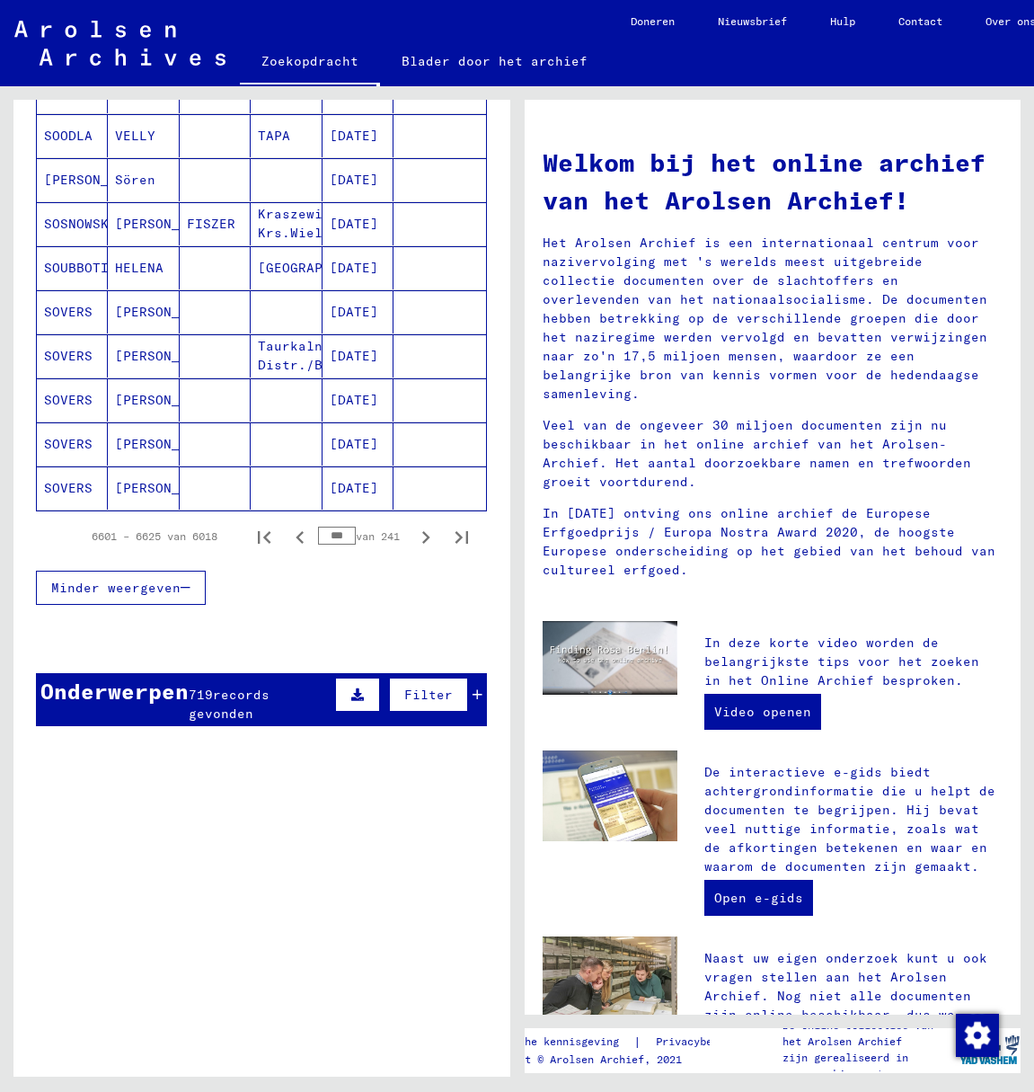
click at [296, 538] on icon "Vorige pagina" at bounding box center [300, 537] width 8 height 13
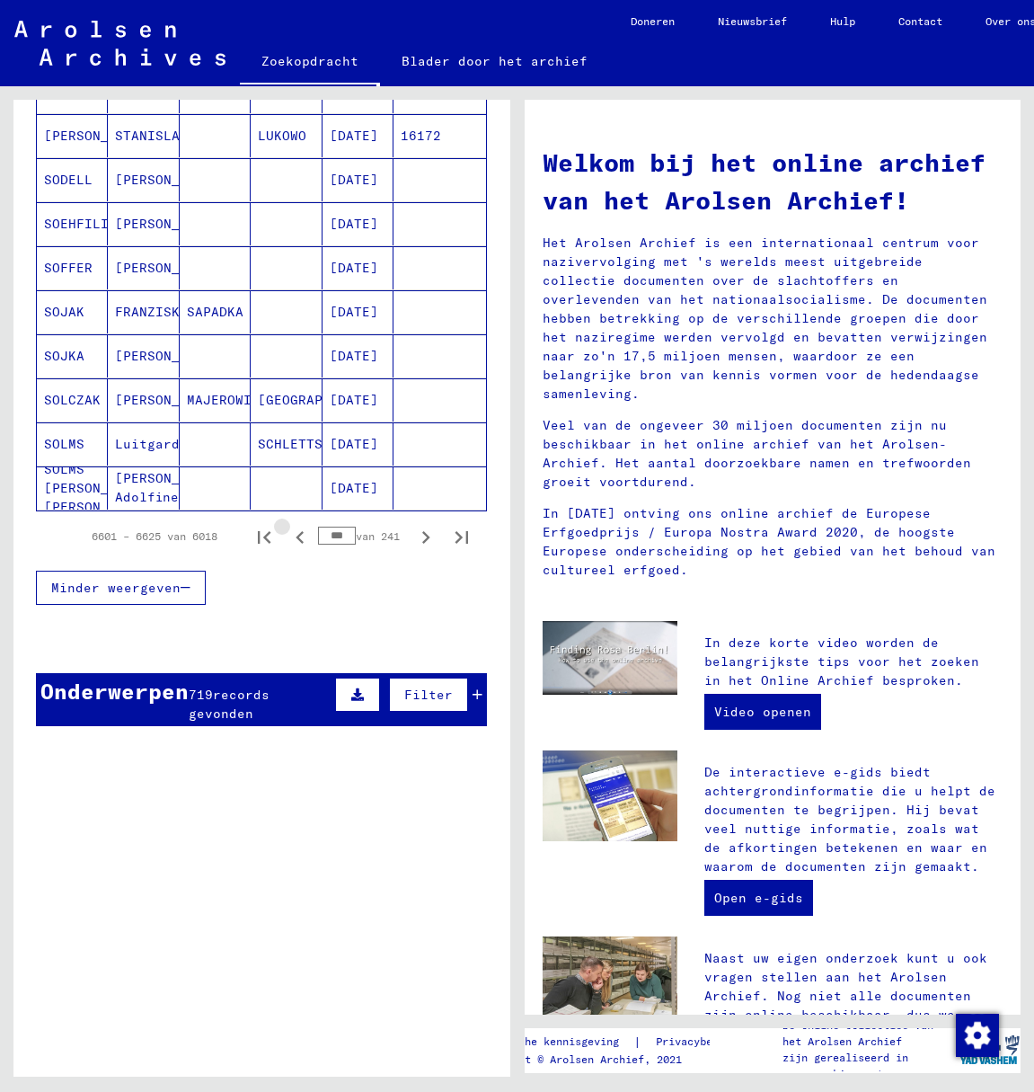
click at [296, 538] on icon "Vorige pagina" at bounding box center [300, 537] width 8 height 13
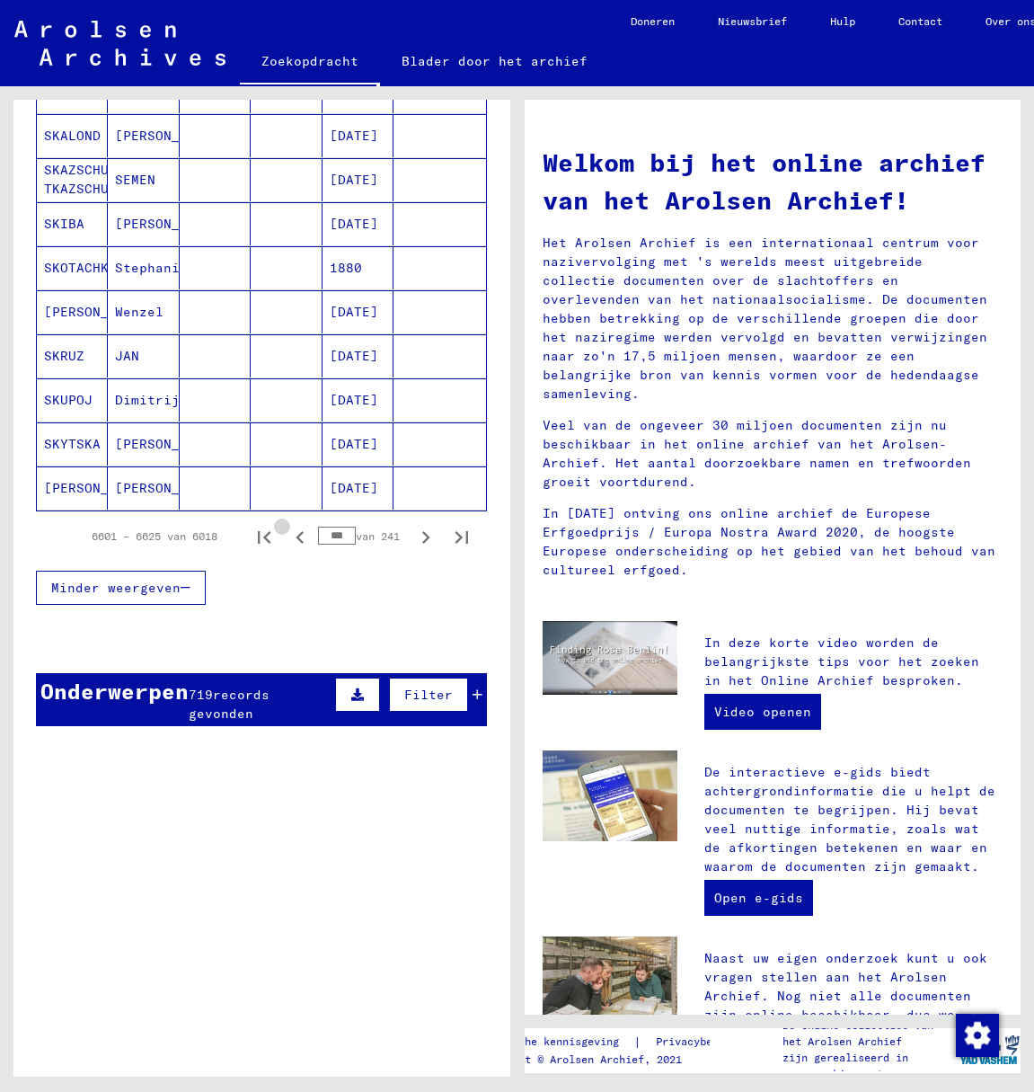
click at [296, 538] on icon "Vorige pagina" at bounding box center [300, 537] width 8 height 13
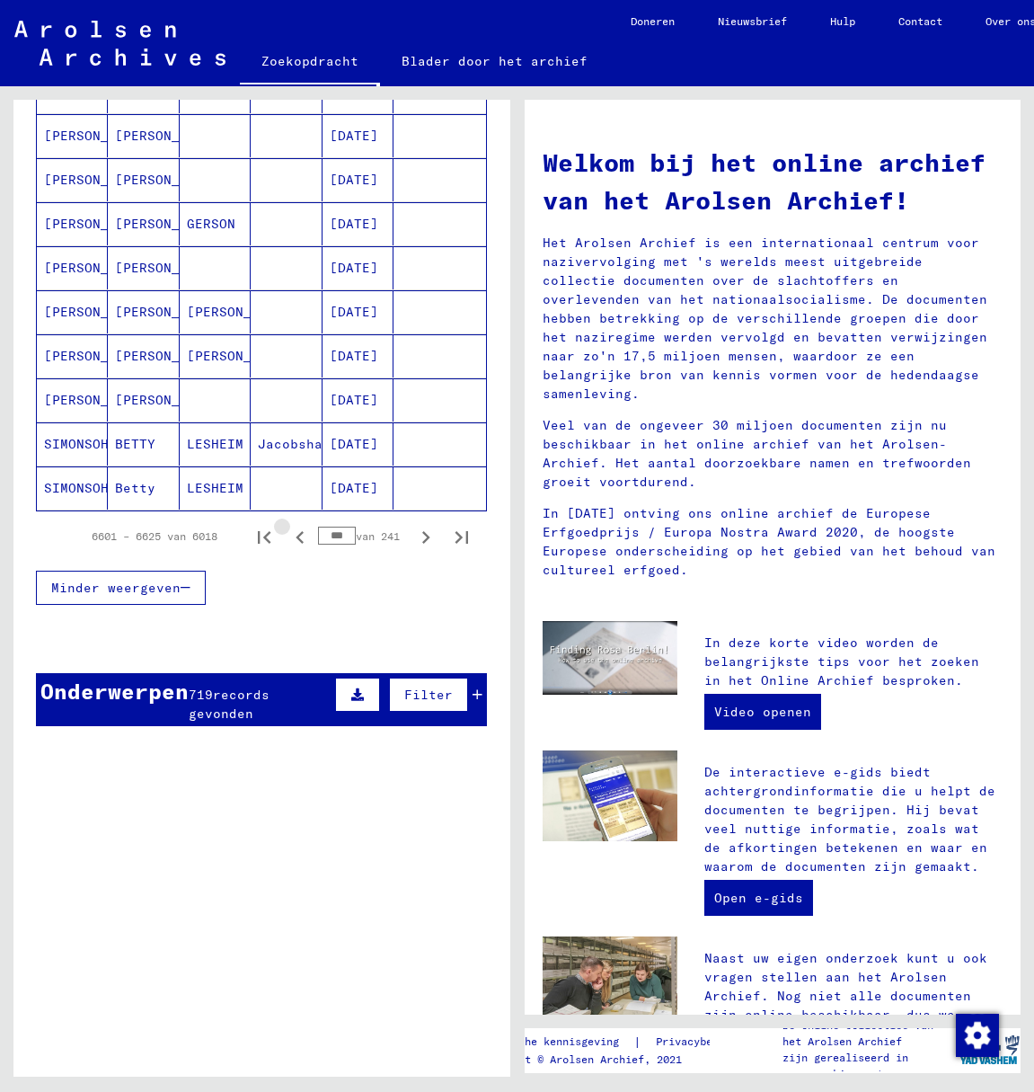
click at [296, 539] on icon "Vorige pagina" at bounding box center [300, 537] width 8 height 13
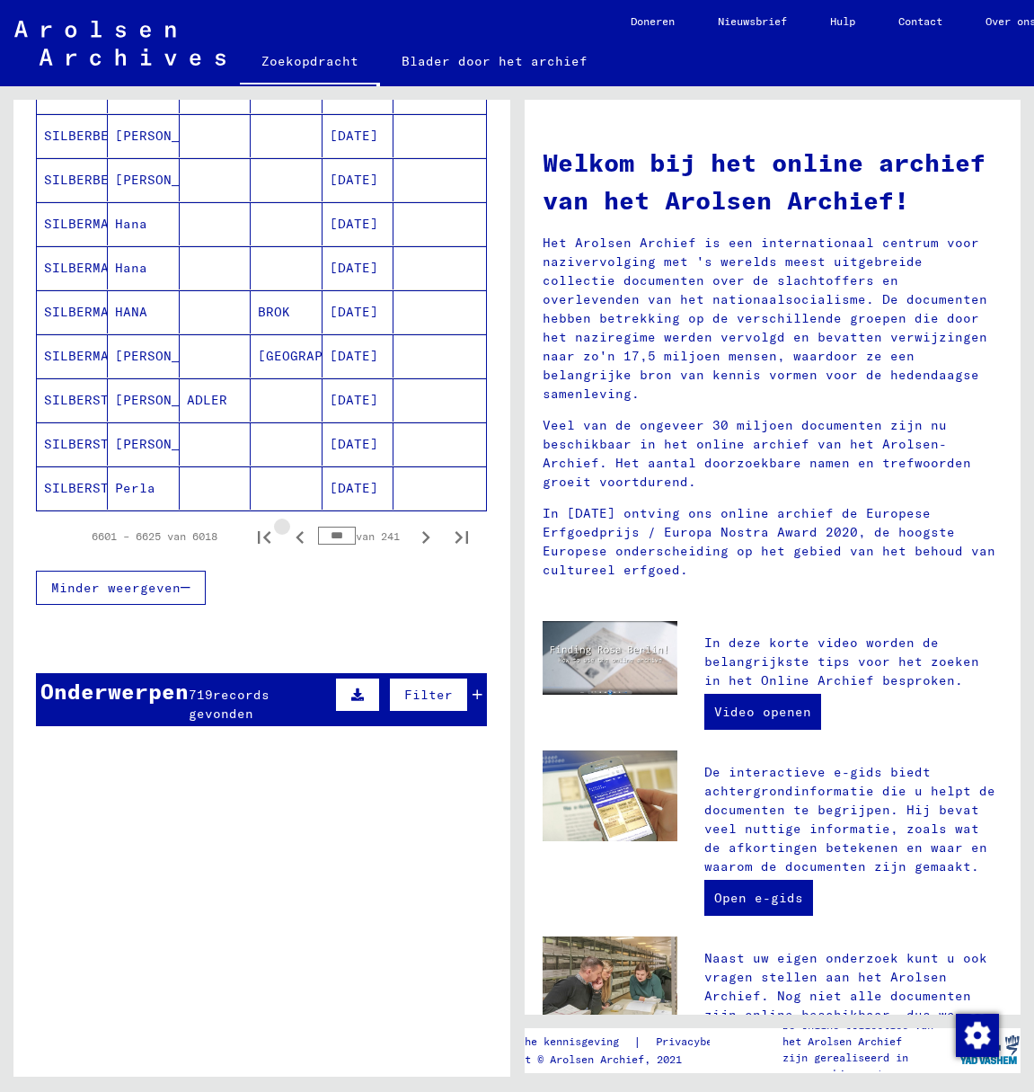
click at [296, 539] on icon "Vorige pagina" at bounding box center [300, 537] width 8 height 13
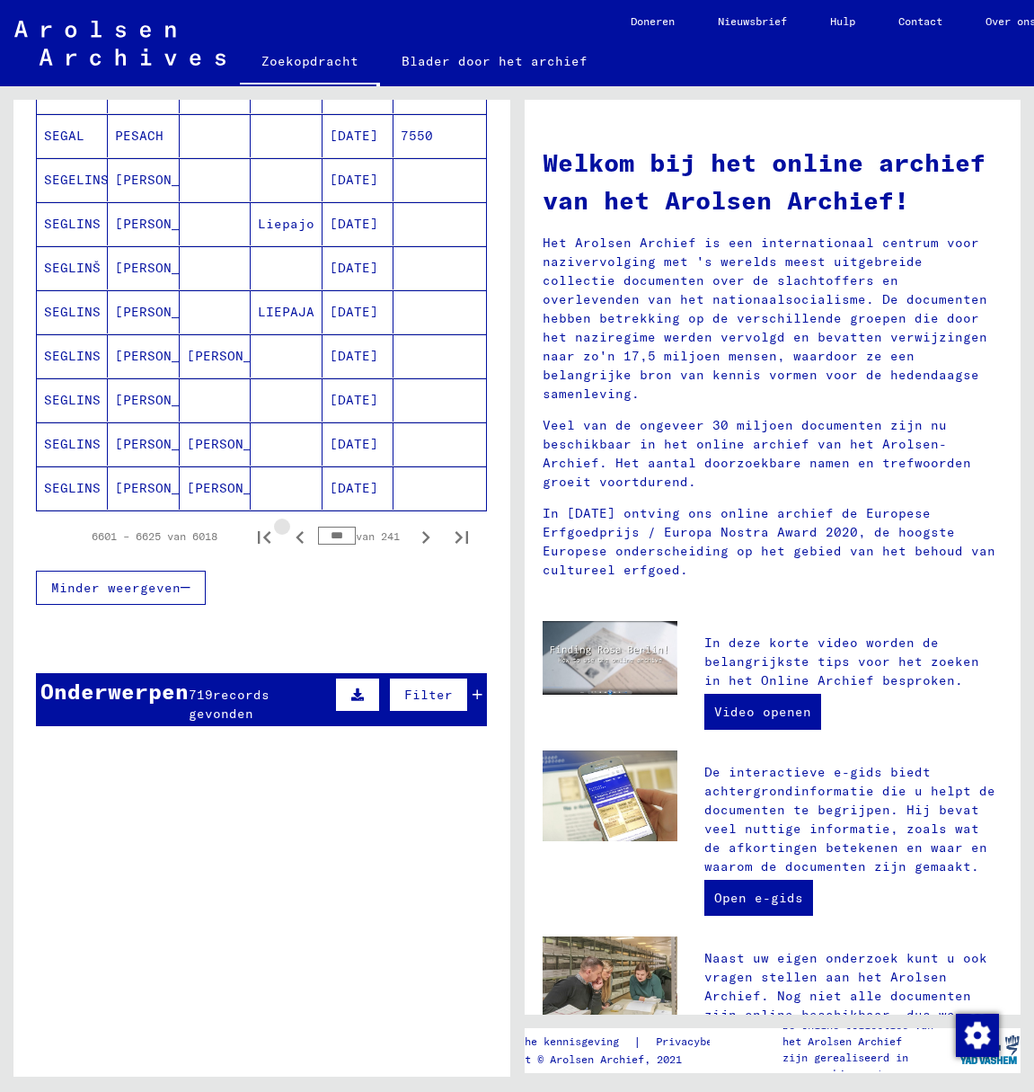
click at [296, 539] on icon "Vorige pagina" at bounding box center [300, 537] width 8 height 13
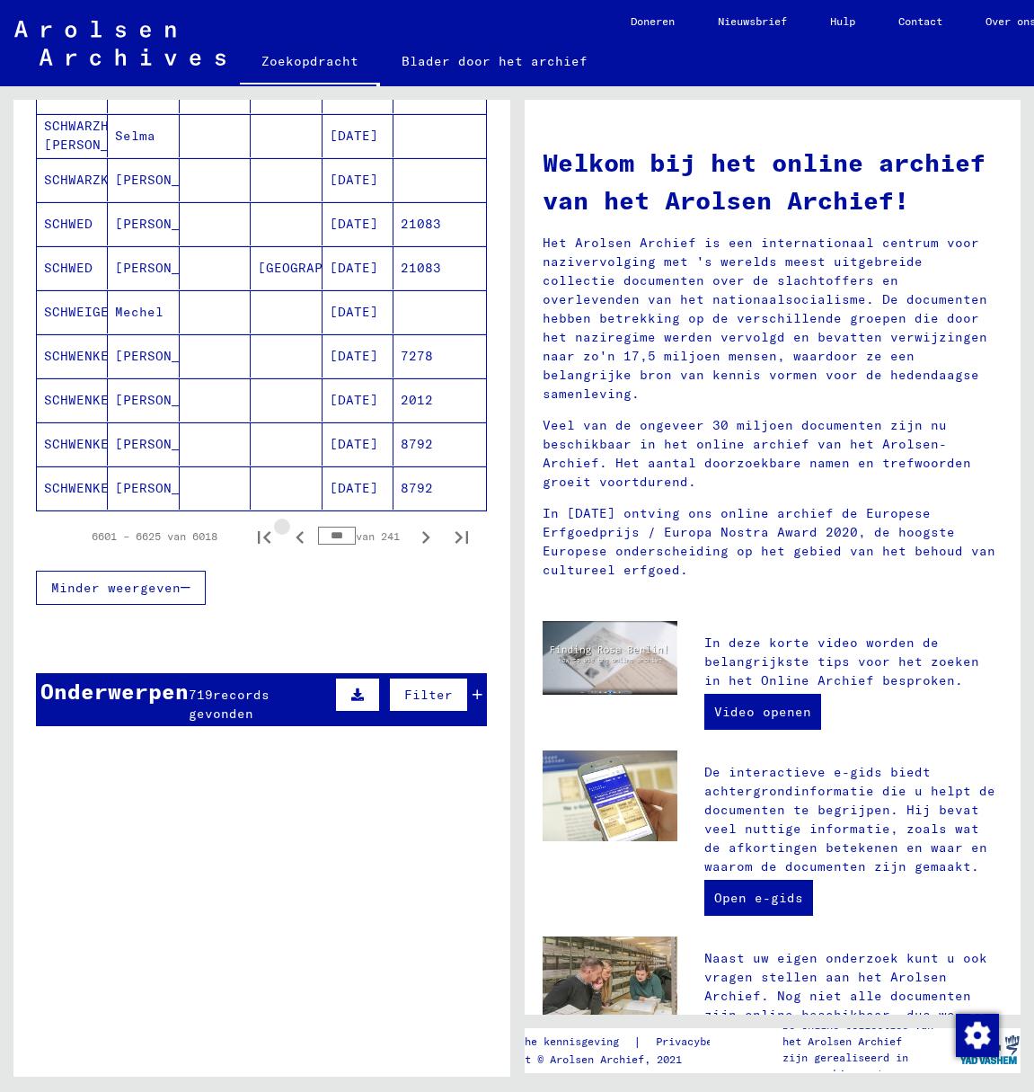
click at [296, 539] on icon "Vorige pagina" at bounding box center [300, 537] width 8 height 13
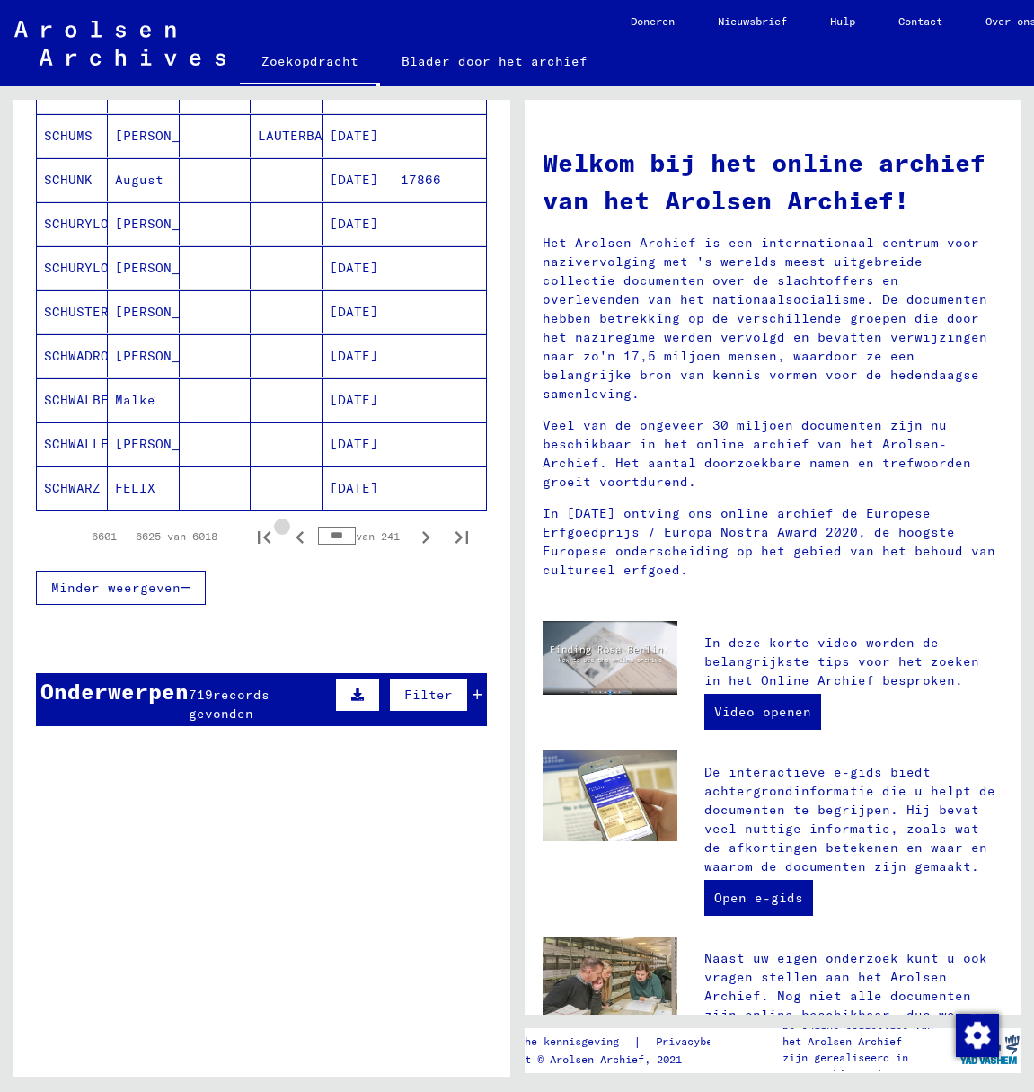
click at [296, 539] on icon "Vorige pagina" at bounding box center [300, 537] width 8 height 13
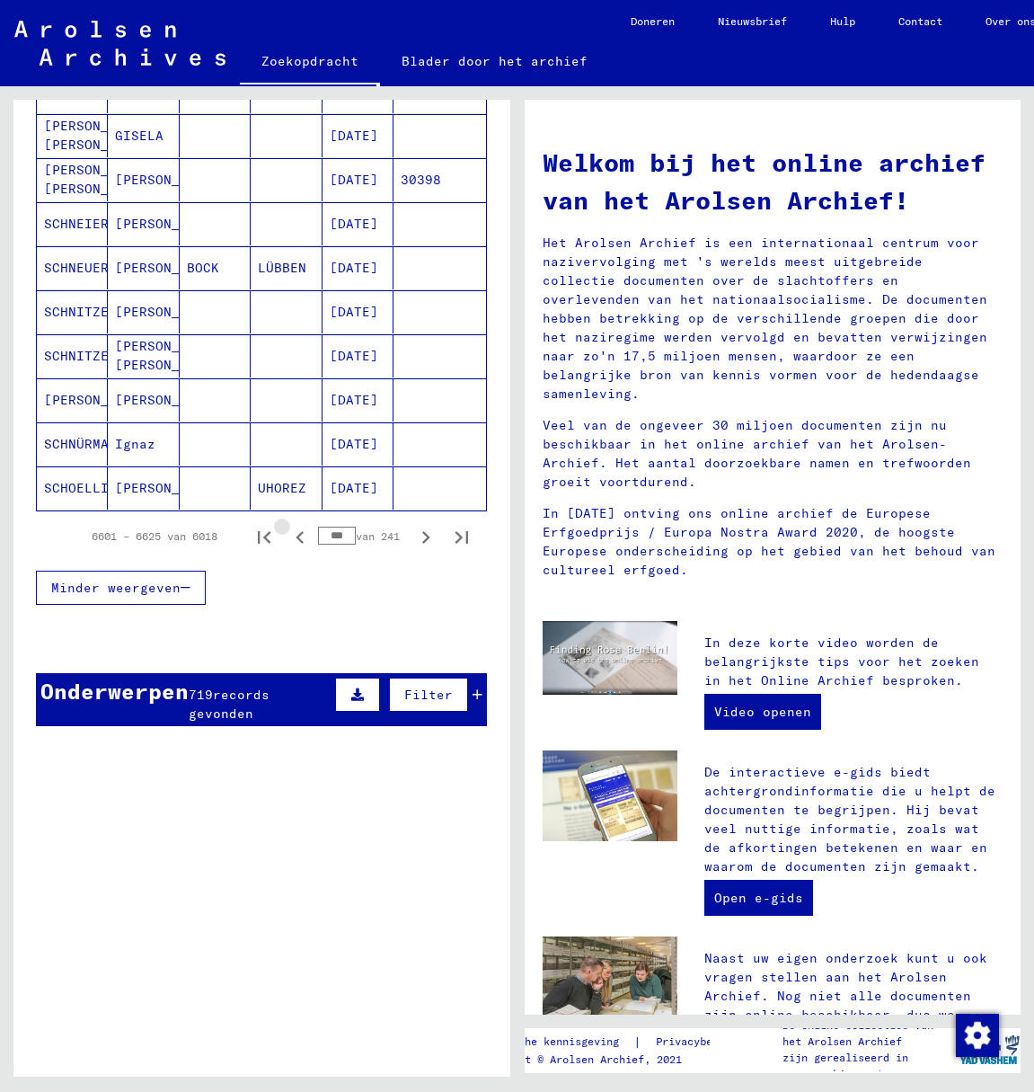
click at [296, 539] on icon "Vorige pagina" at bounding box center [300, 537] width 8 height 13
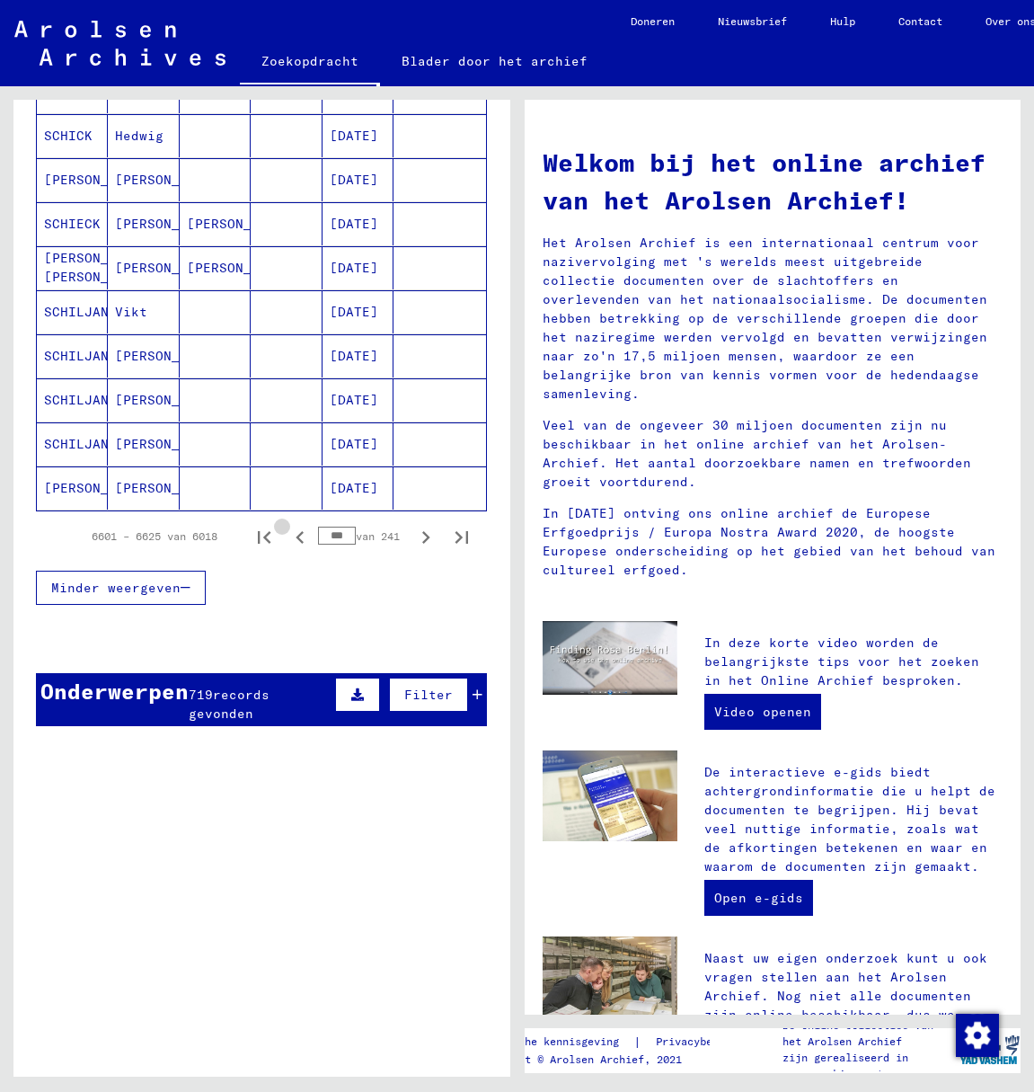
click at [296, 540] on icon "Vorige pagina" at bounding box center [300, 537] width 8 height 13
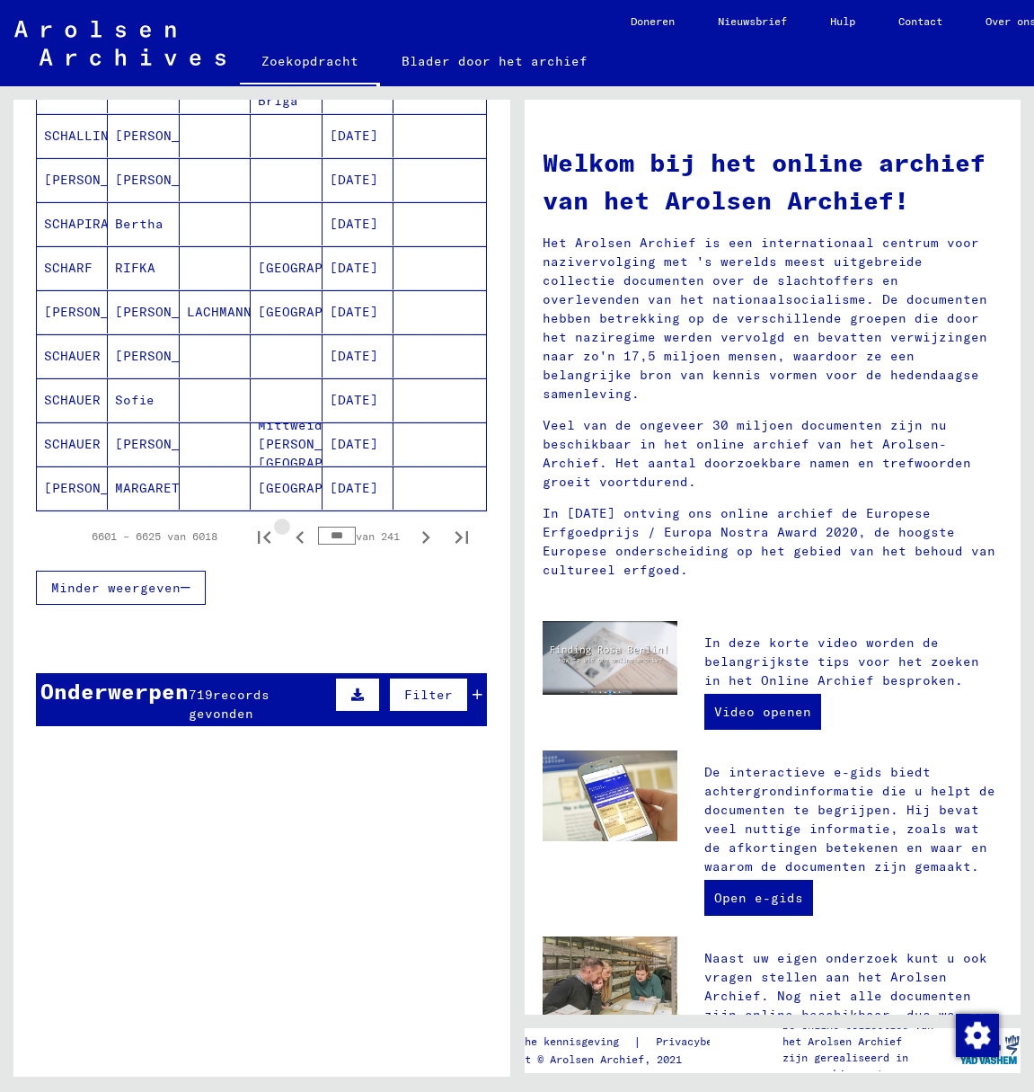
click at [296, 540] on icon "Vorige pagina" at bounding box center [300, 537] width 8 height 13
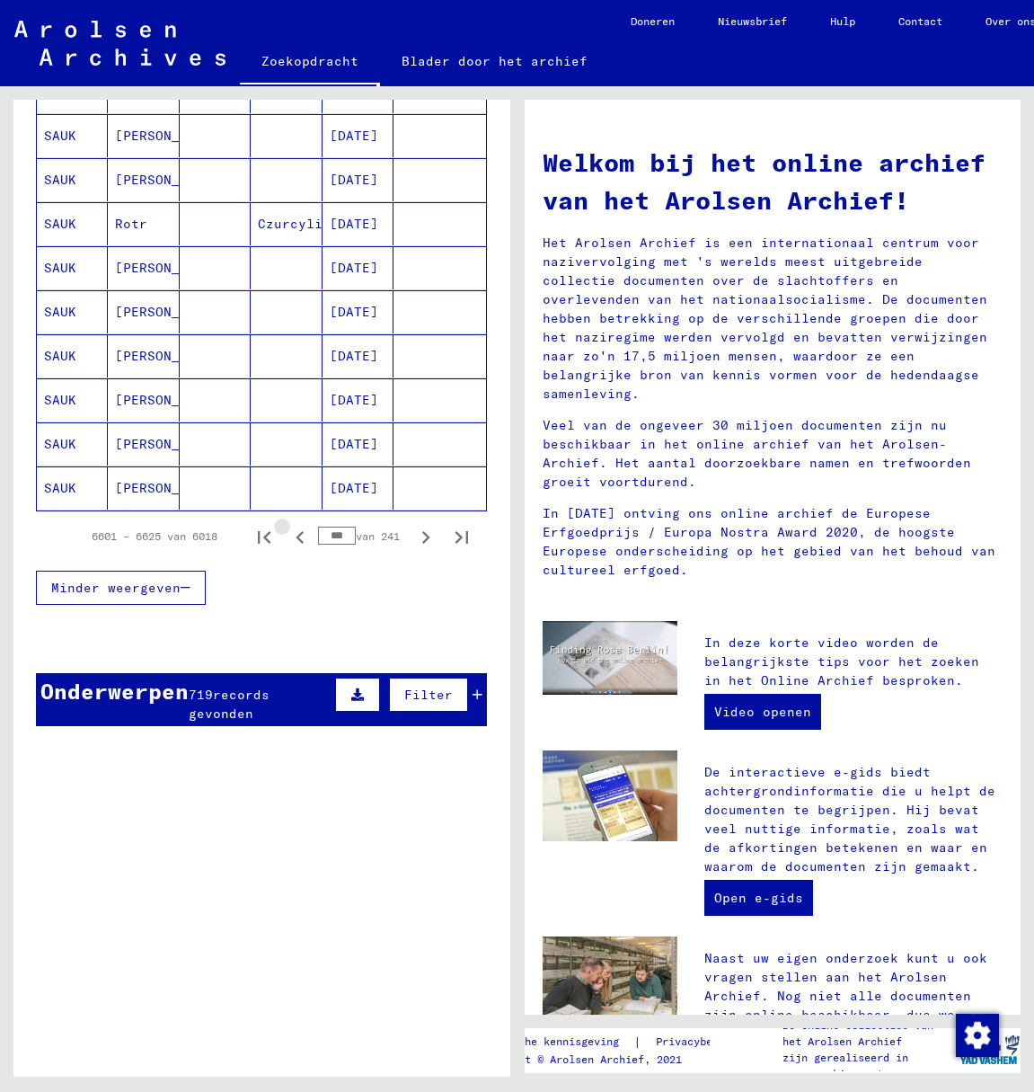
click at [296, 540] on icon "Vorige pagina" at bounding box center [300, 537] width 8 height 13
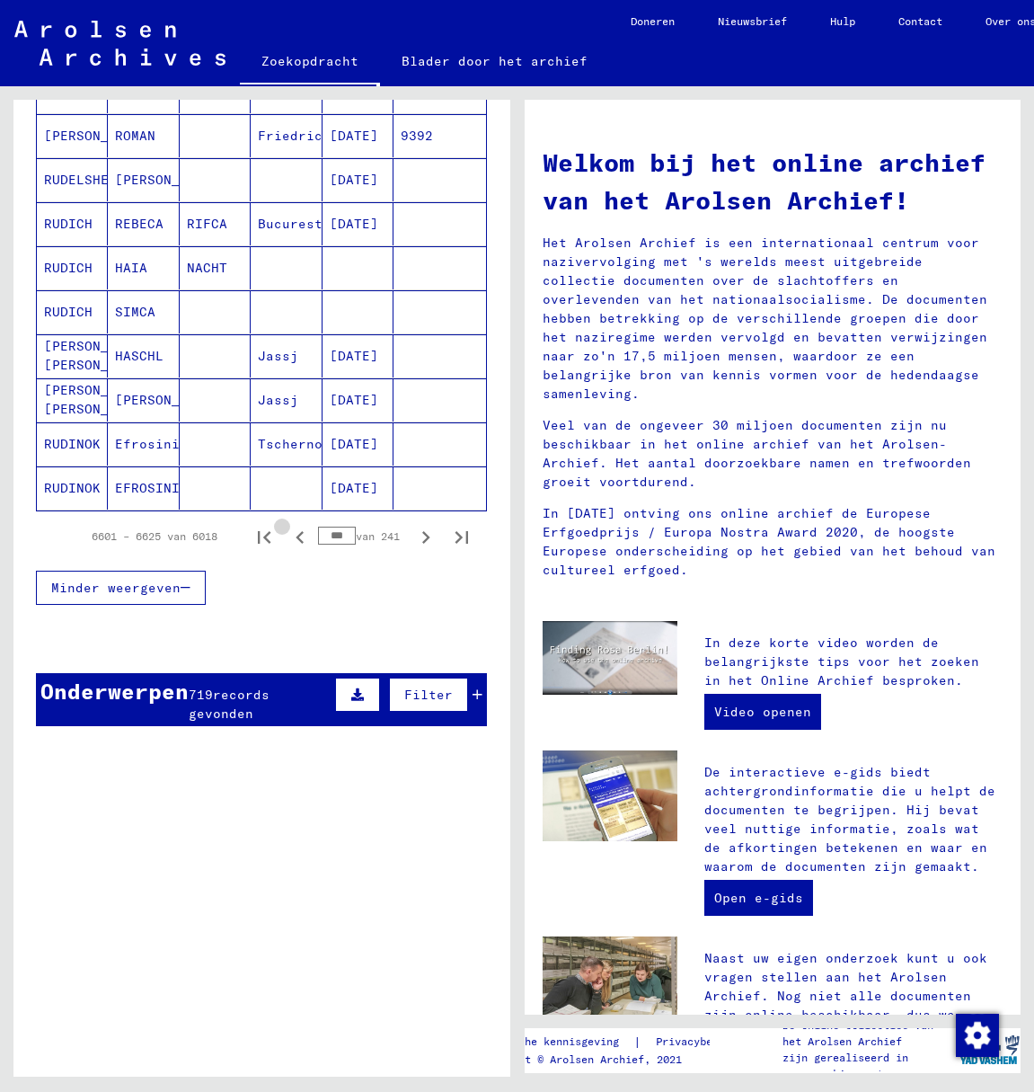
click at [296, 540] on icon "Vorige pagina" at bounding box center [300, 537] width 8 height 13
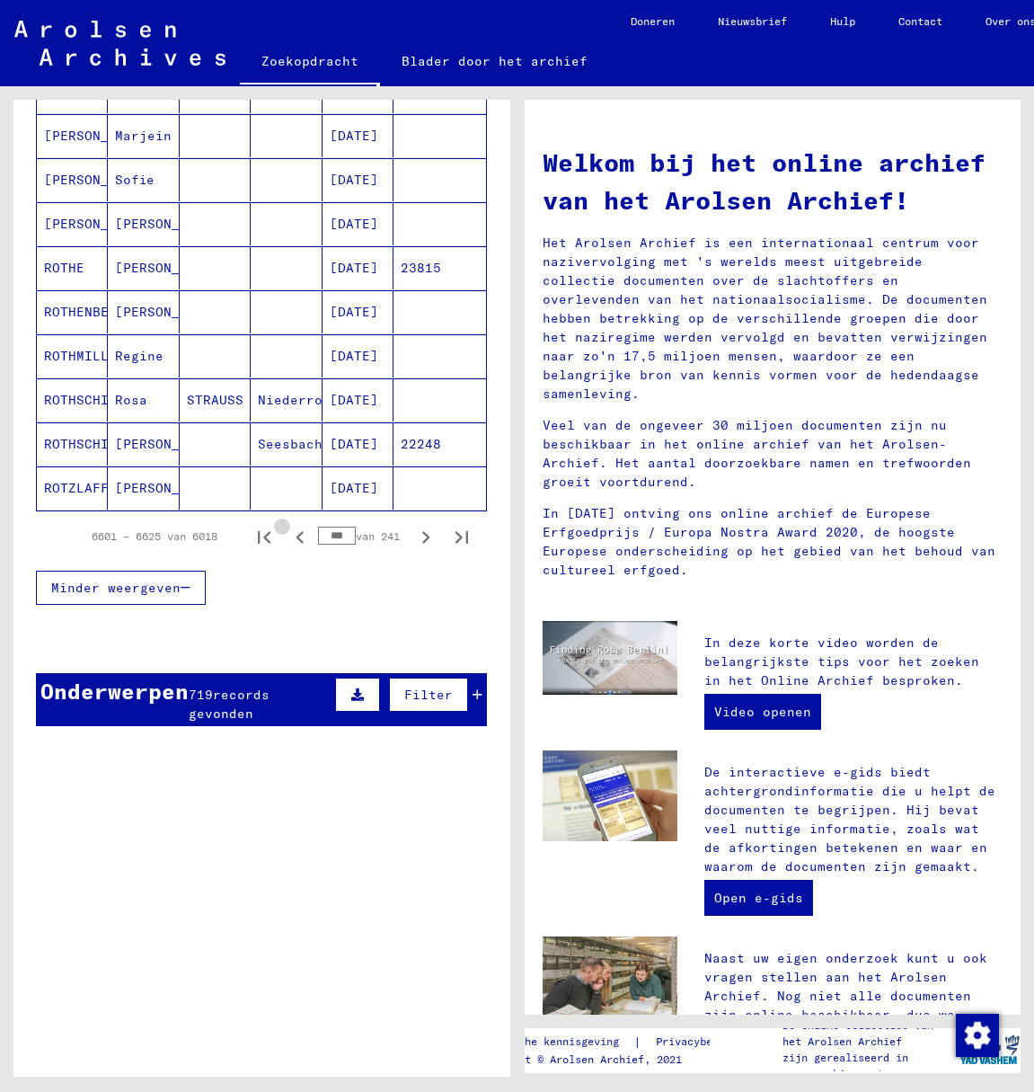
click at [296, 540] on icon "Vorige pagina" at bounding box center [300, 537] width 8 height 13
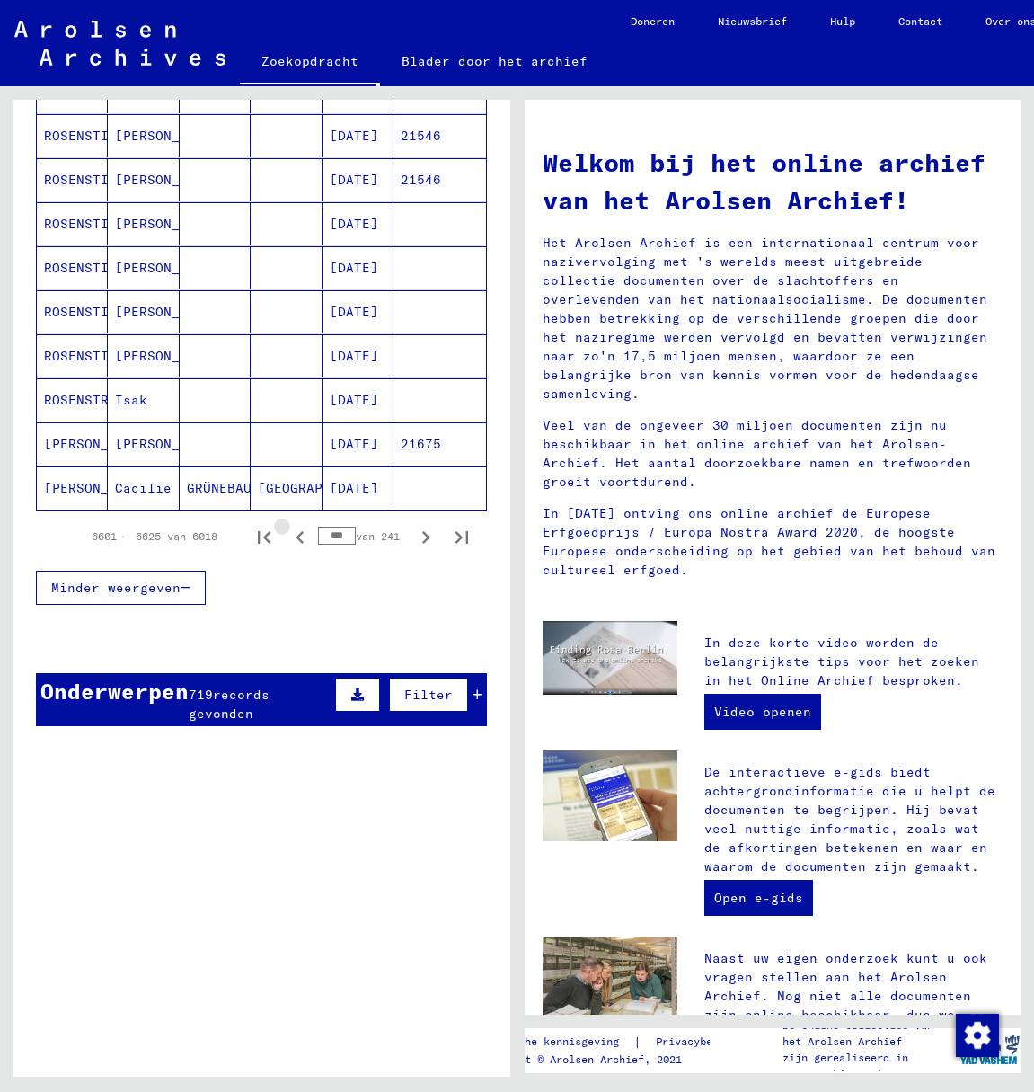
click at [296, 540] on icon "Vorige pagina" at bounding box center [300, 537] width 8 height 13
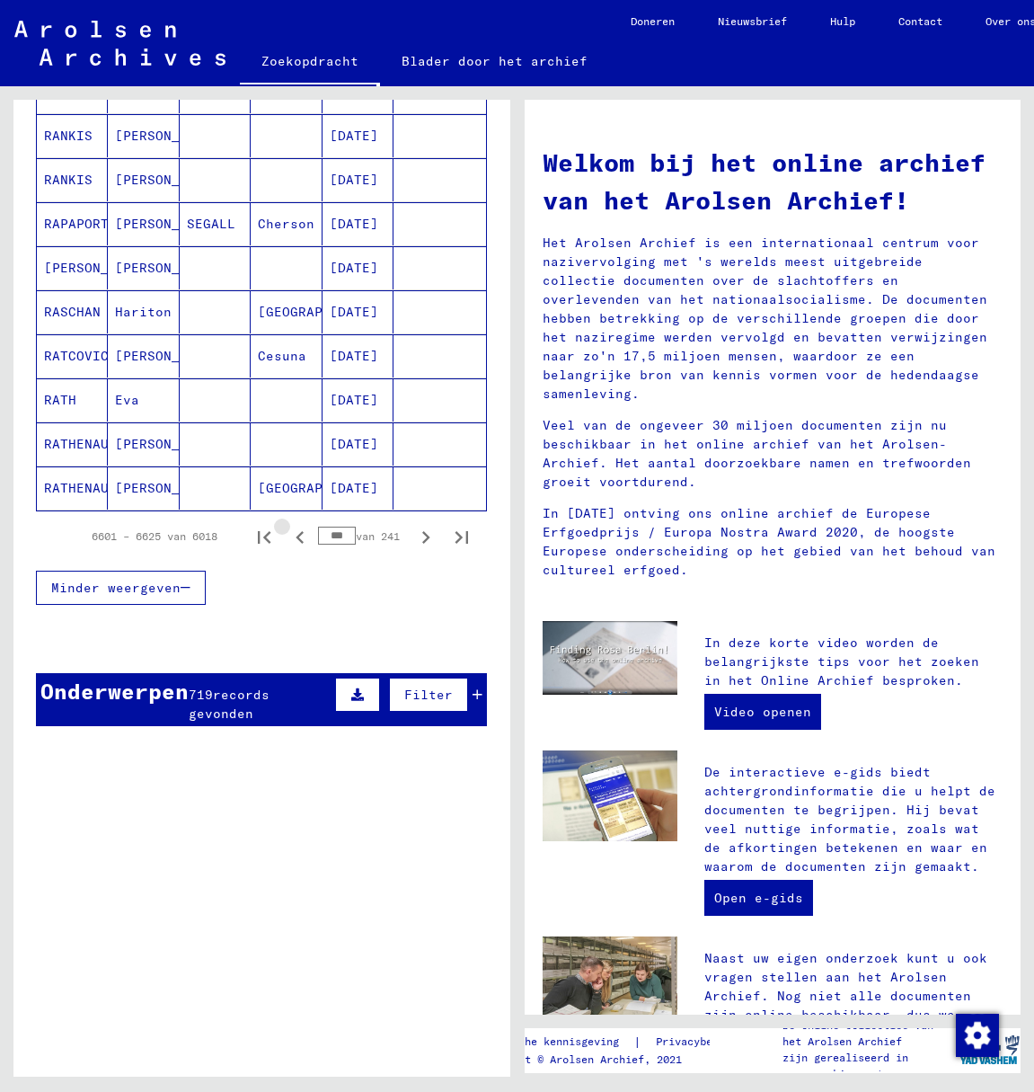
click at [296, 540] on icon "Vorige pagina" at bounding box center [300, 537] width 8 height 13
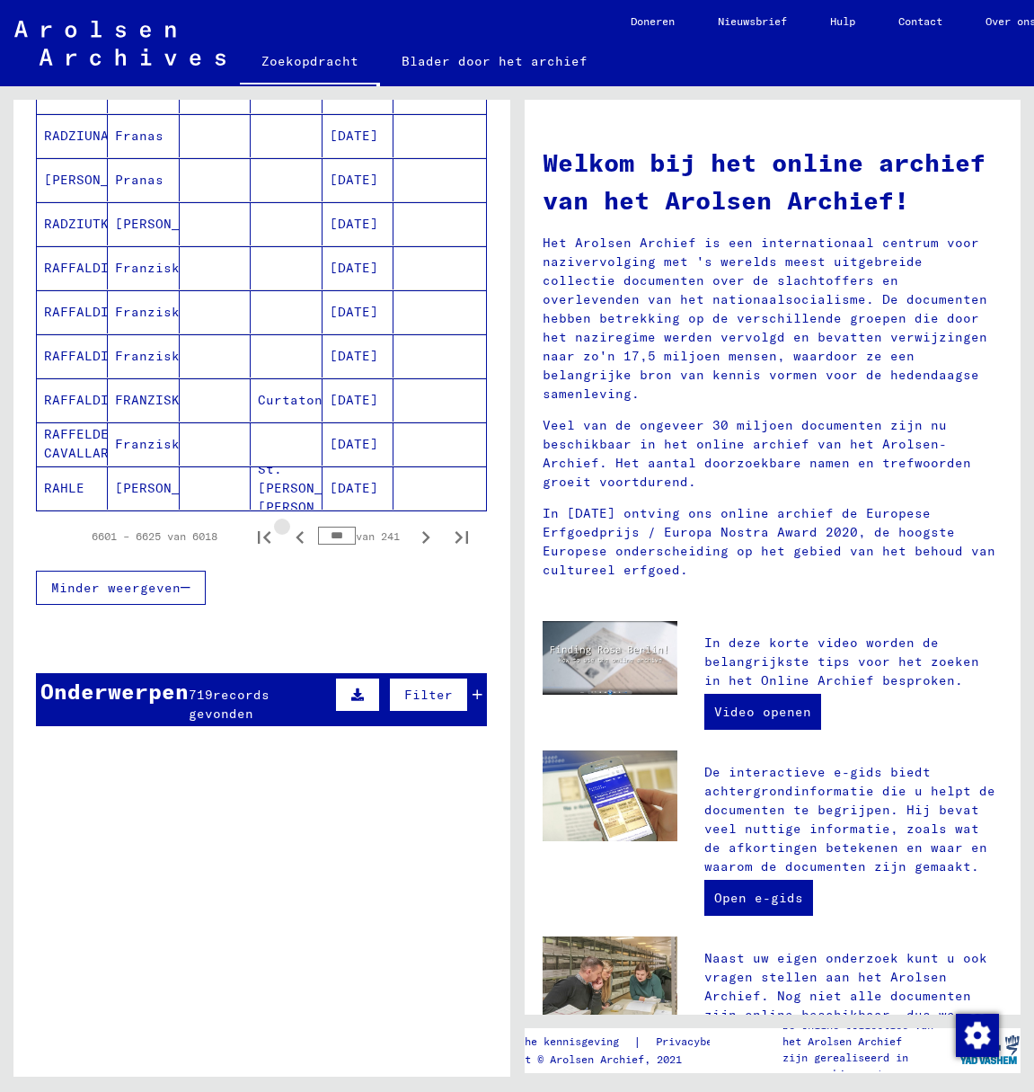
click at [296, 540] on icon "Vorige pagina" at bounding box center [300, 537] width 8 height 13
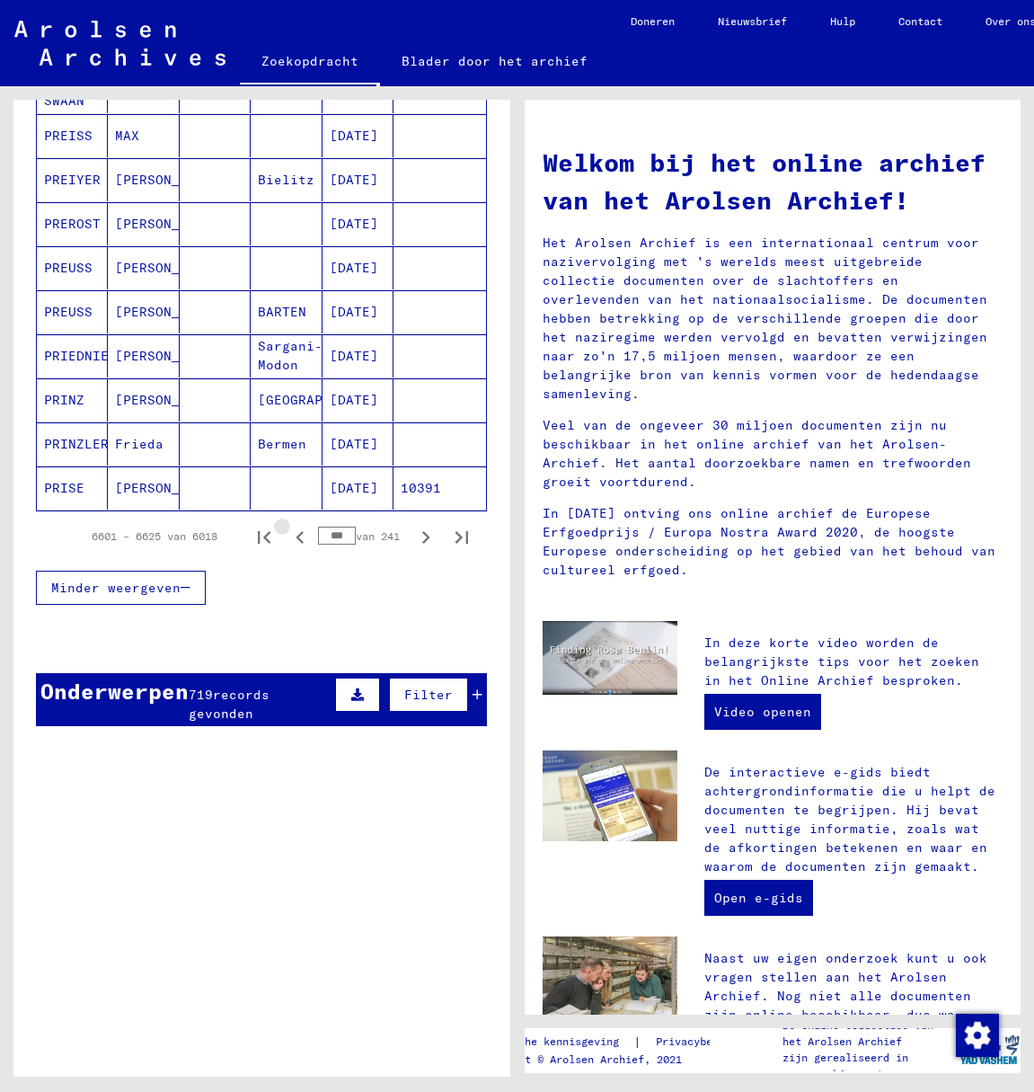
click at [296, 540] on icon "Vorige pagina" at bounding box center [300, 537] width 8 height 13
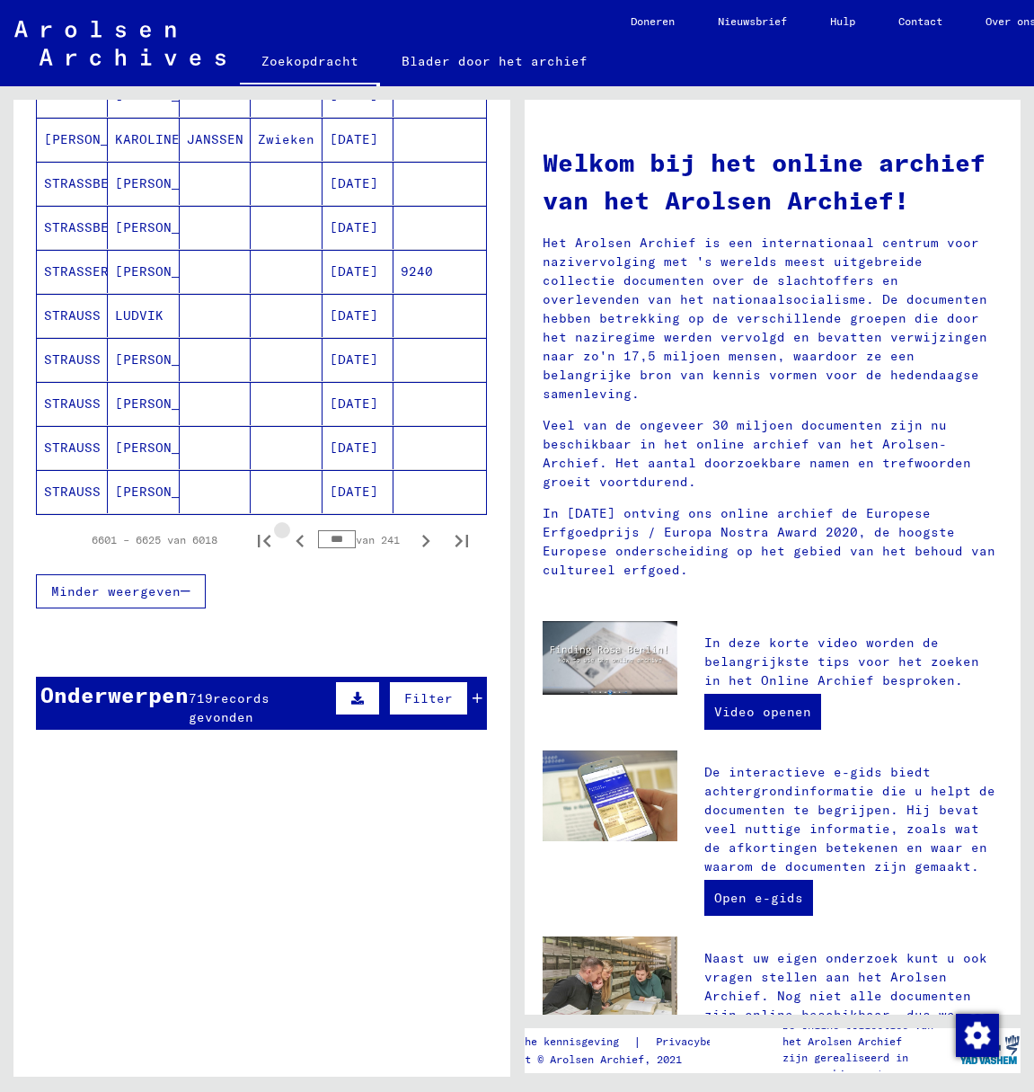
scroll to position [977, 0]
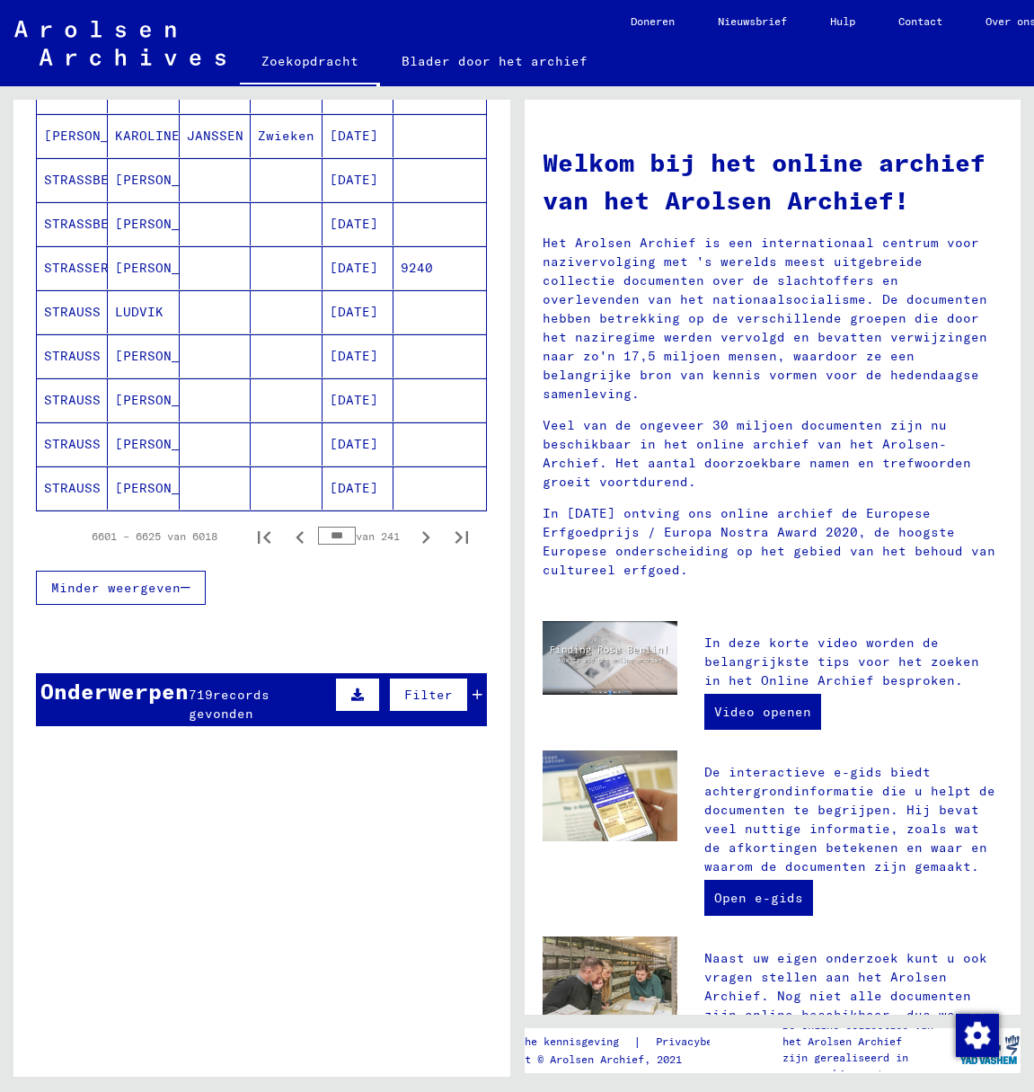
click at [289, 536] on icon "Vorige pagina" at bounding box center [300, 537] width 25 height 25
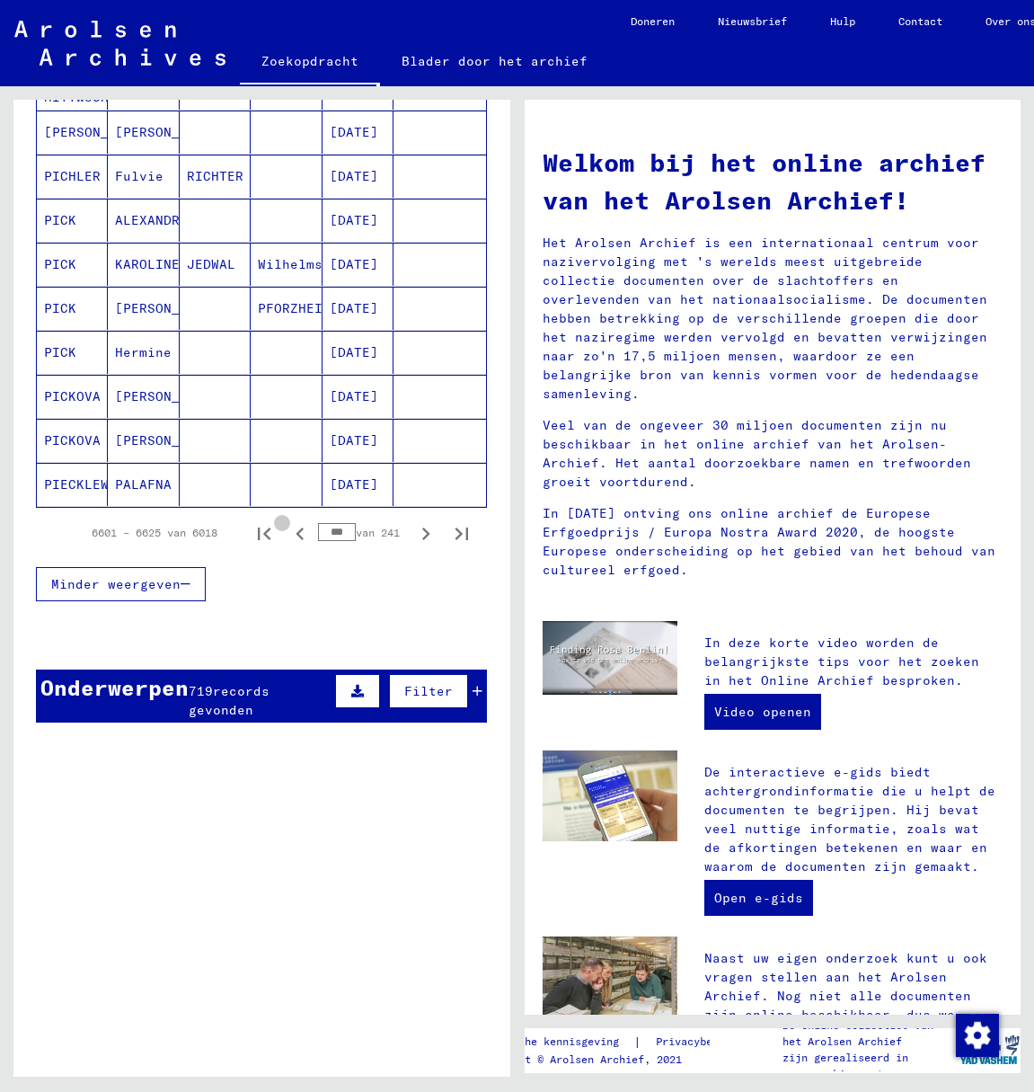
click at [289, 536] on icon "Vorige pagina" at bounding box center [300, 533] width 25 height 25
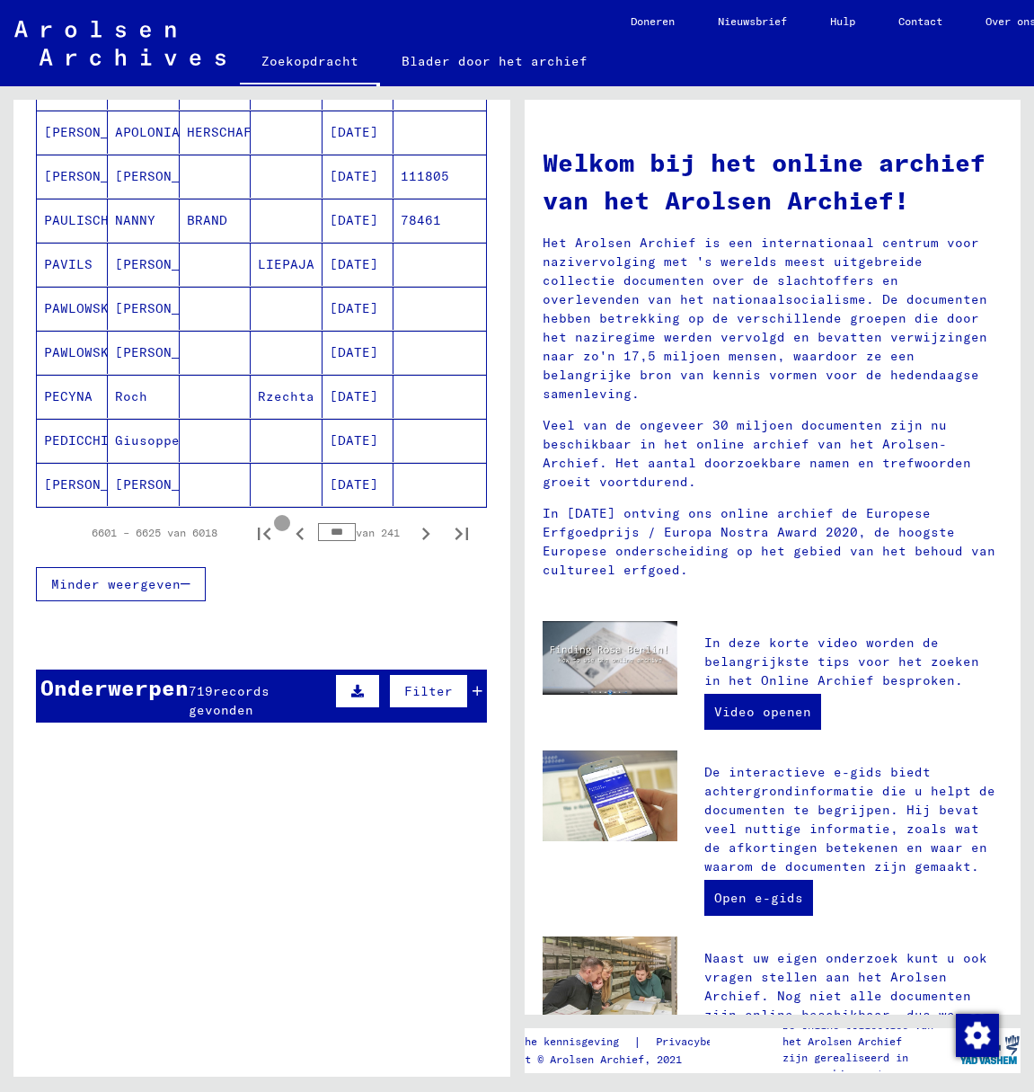
click at [289, 536] on icon "Vorige pagina" at bounding box center [300, 533] width 25 height 25
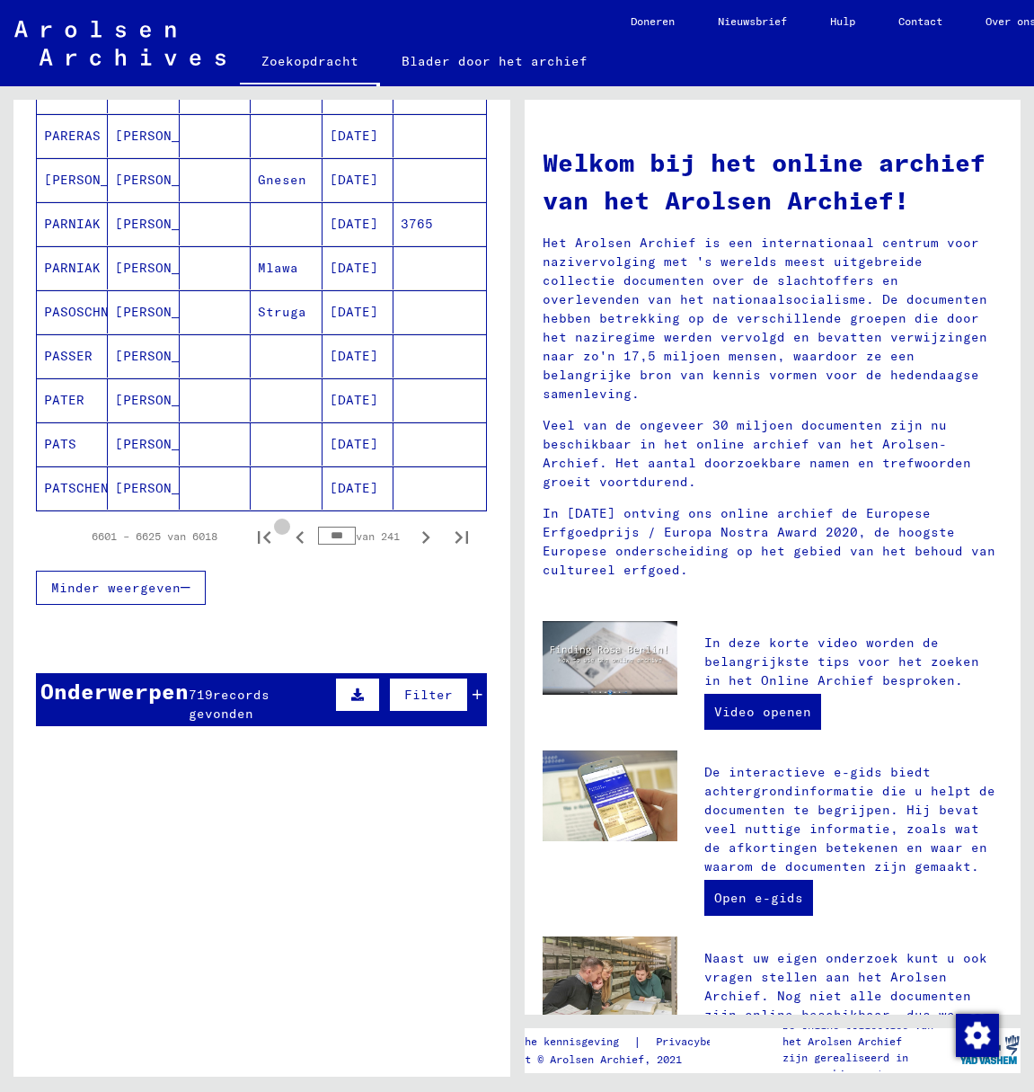
click at [289, 536] on icon "Vorige pagina" at bounding box center [300, 537] width 25 height 25
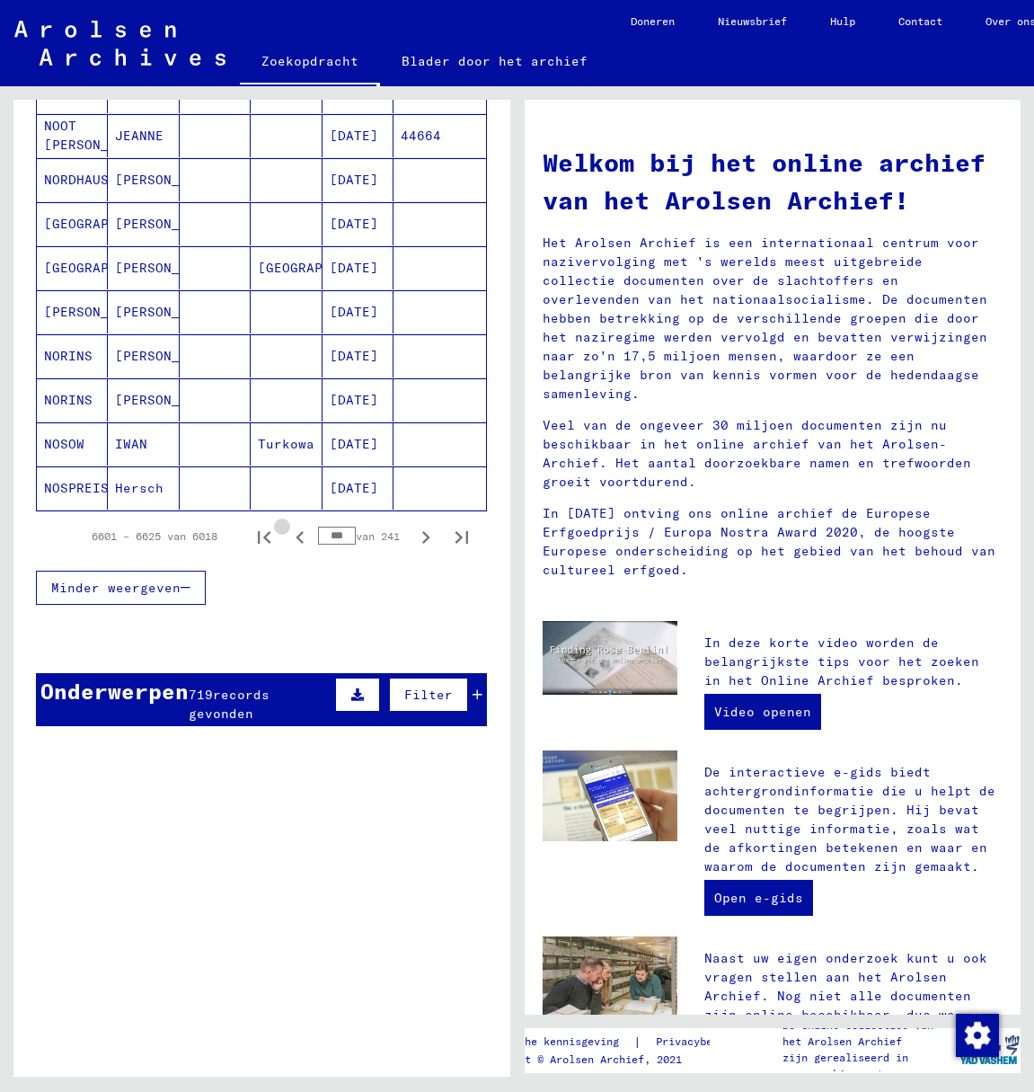
click at [289, 536] on icon "Vorige pagina" at bounding box center [300, 537] width 25 height 25
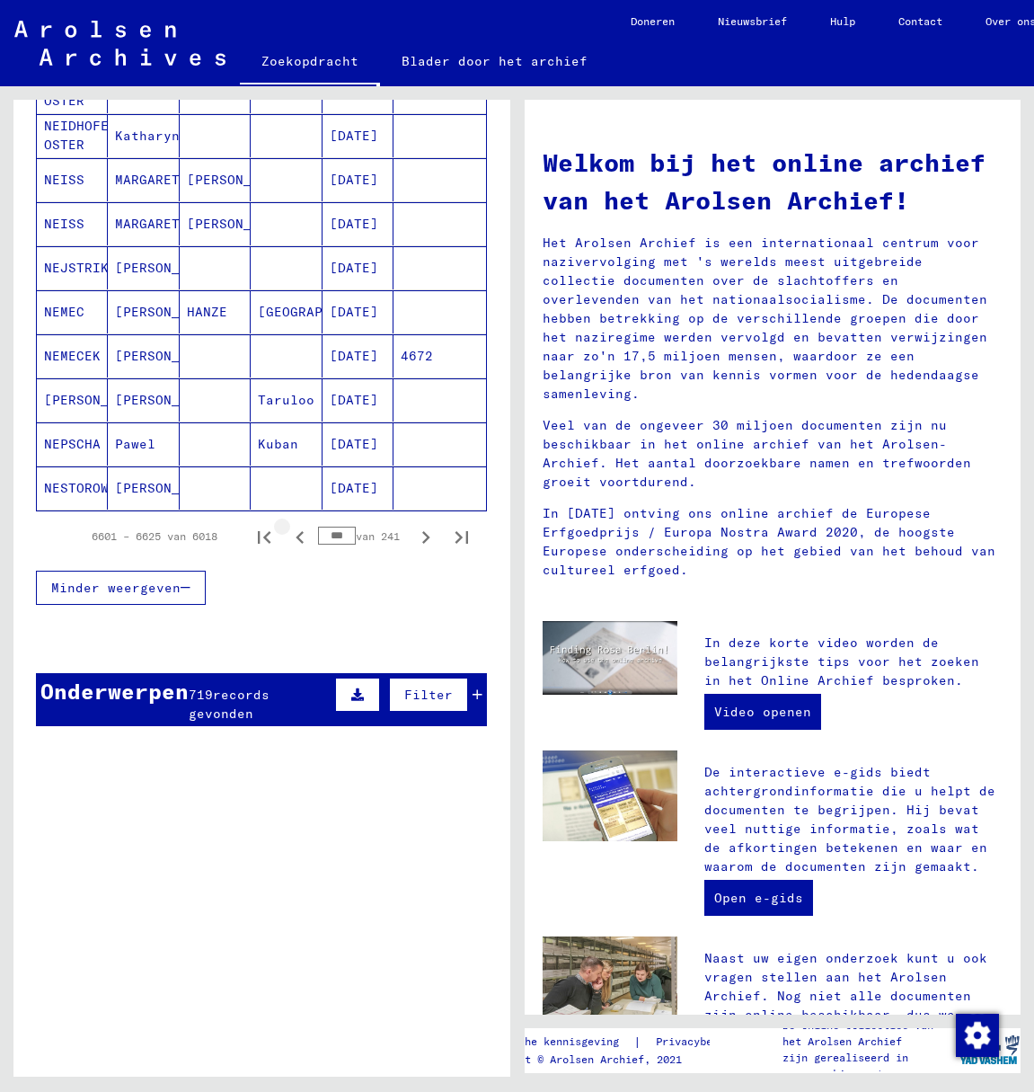
click at [289, 536] on icon "Vorige pagina" at bounding box center [300, 537] width 25 height 25
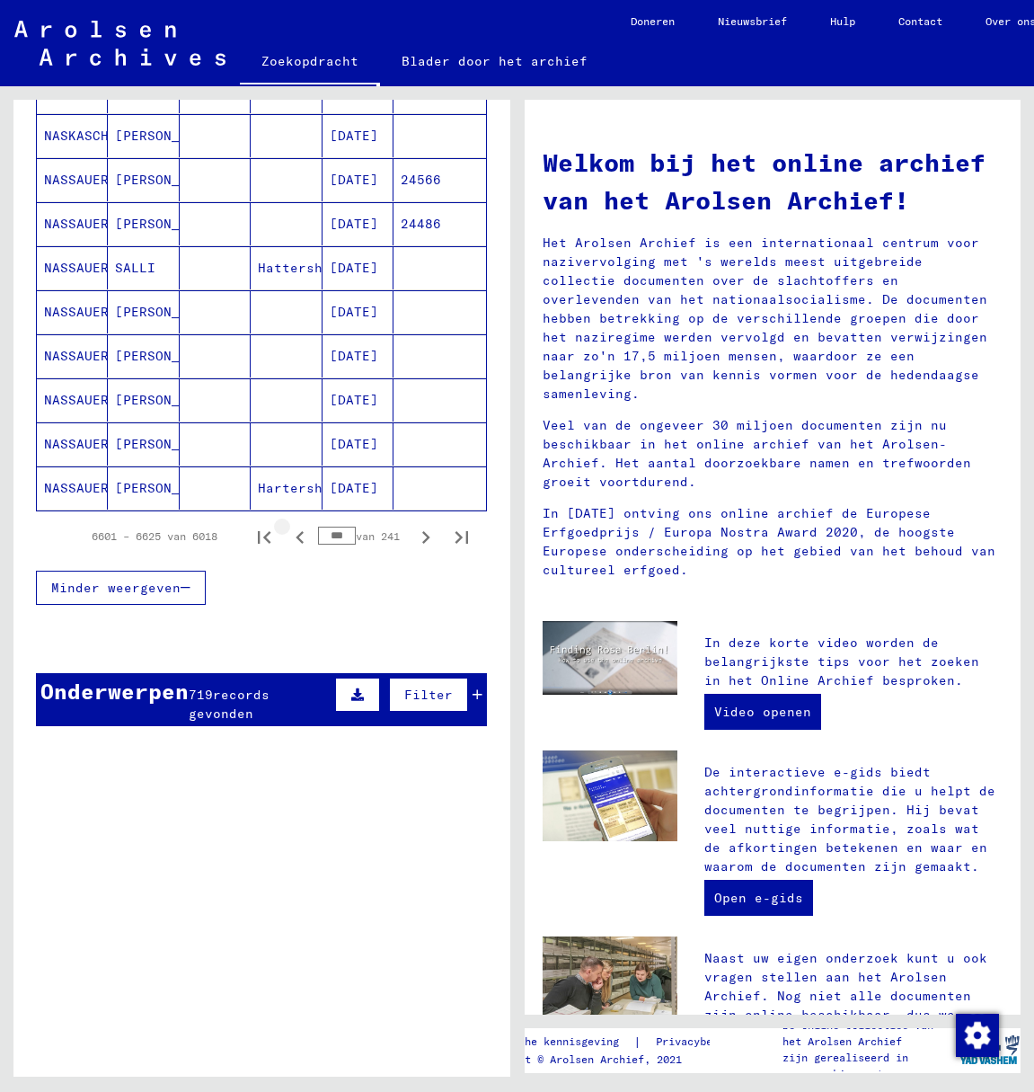
click at [289, 536] on icon "Vorige pagina" at bounding box center [300, 537] width 25 height 25
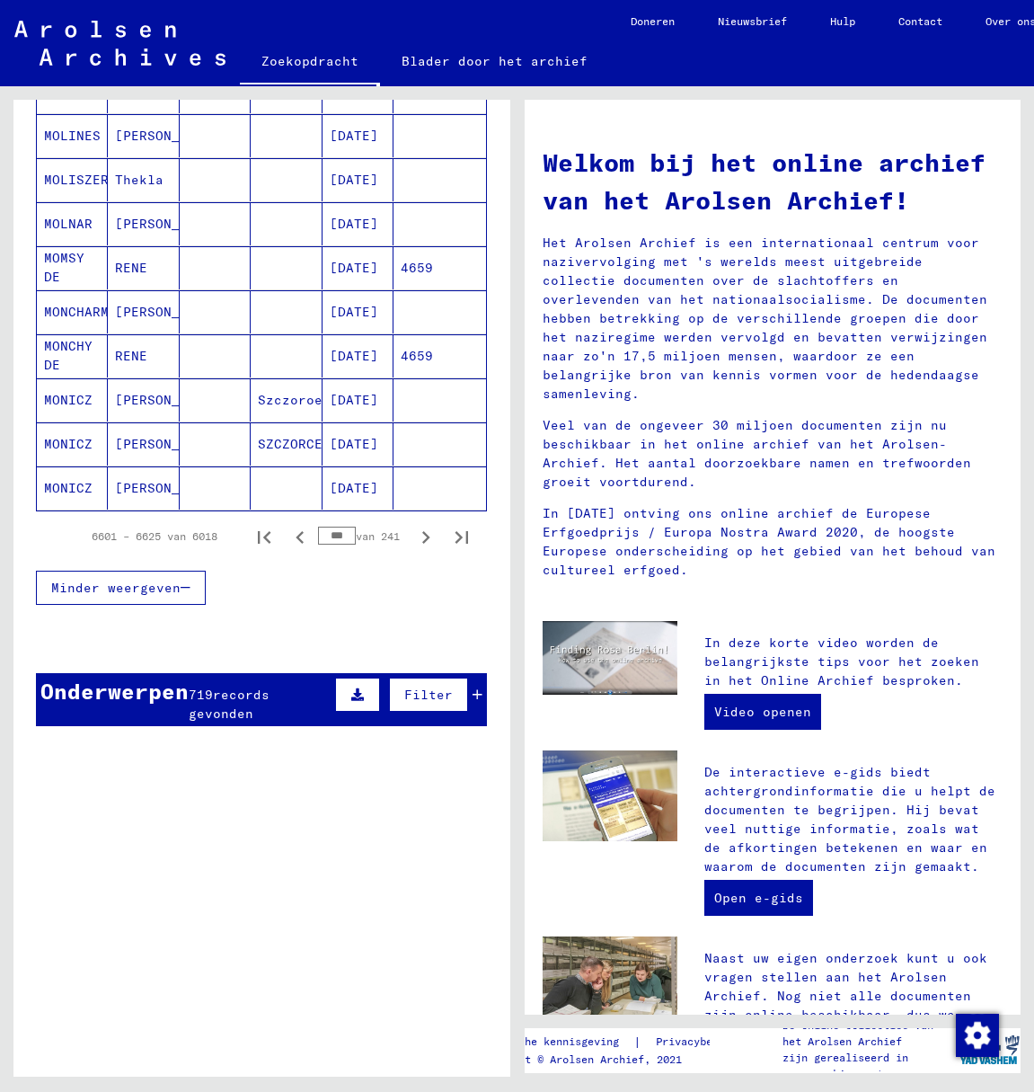
click at [289, 536] on icon "Vorige pagina" at bounding box center [300, 537] width 25 height 25
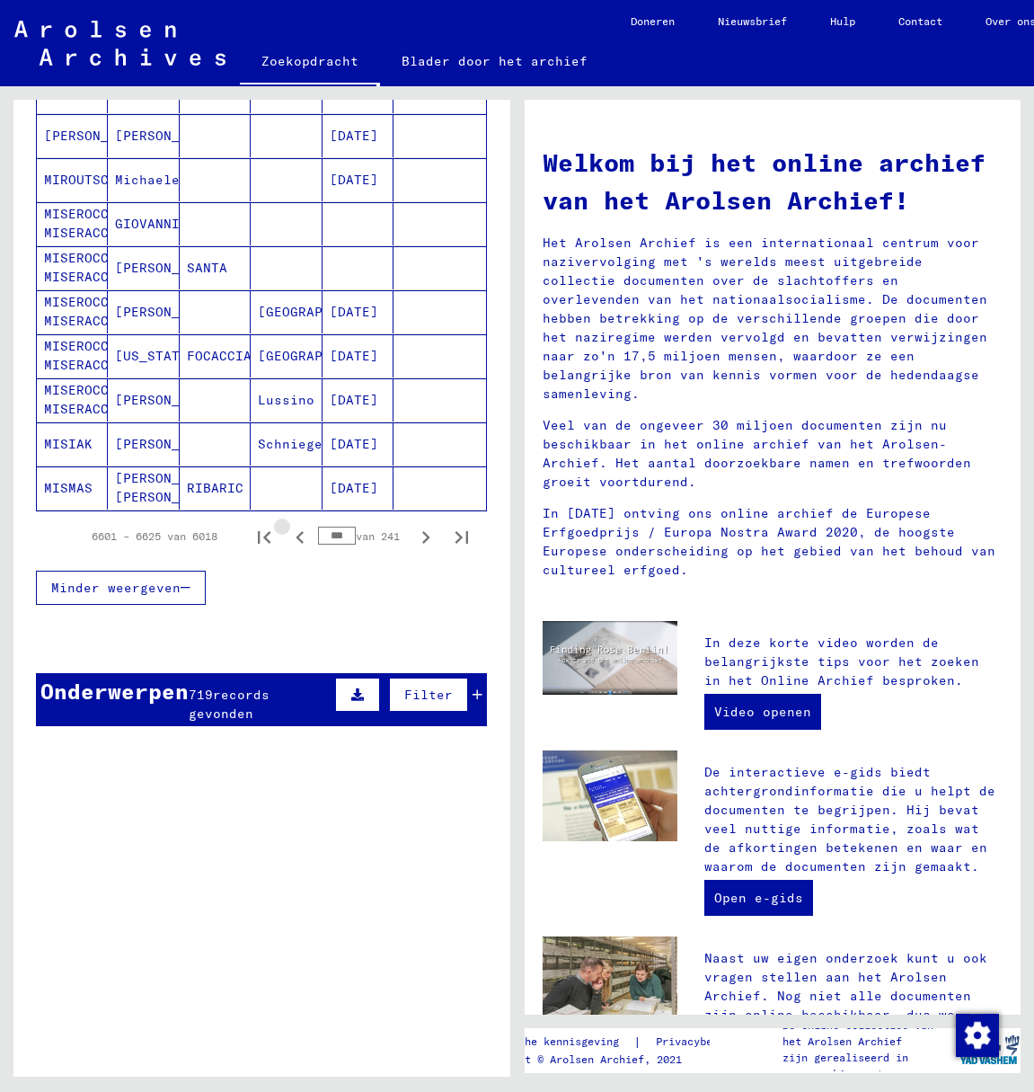
click at [289, 536] on icon "Vorige pagina" at bounding box center [300, 537] width 25 height 25
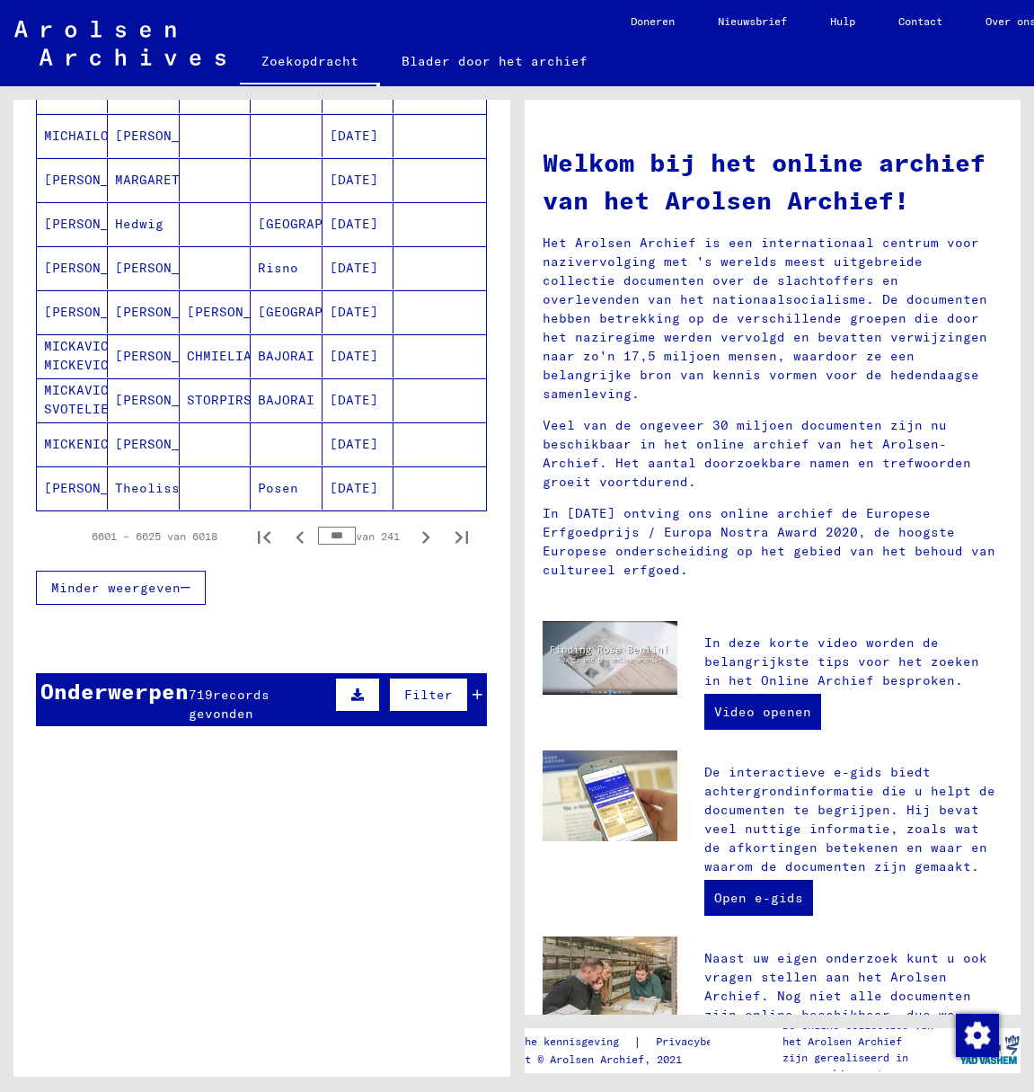
click at [289, 536] on icon "Vorige pagina" at bounding box center [300, 537] width 25 height 25
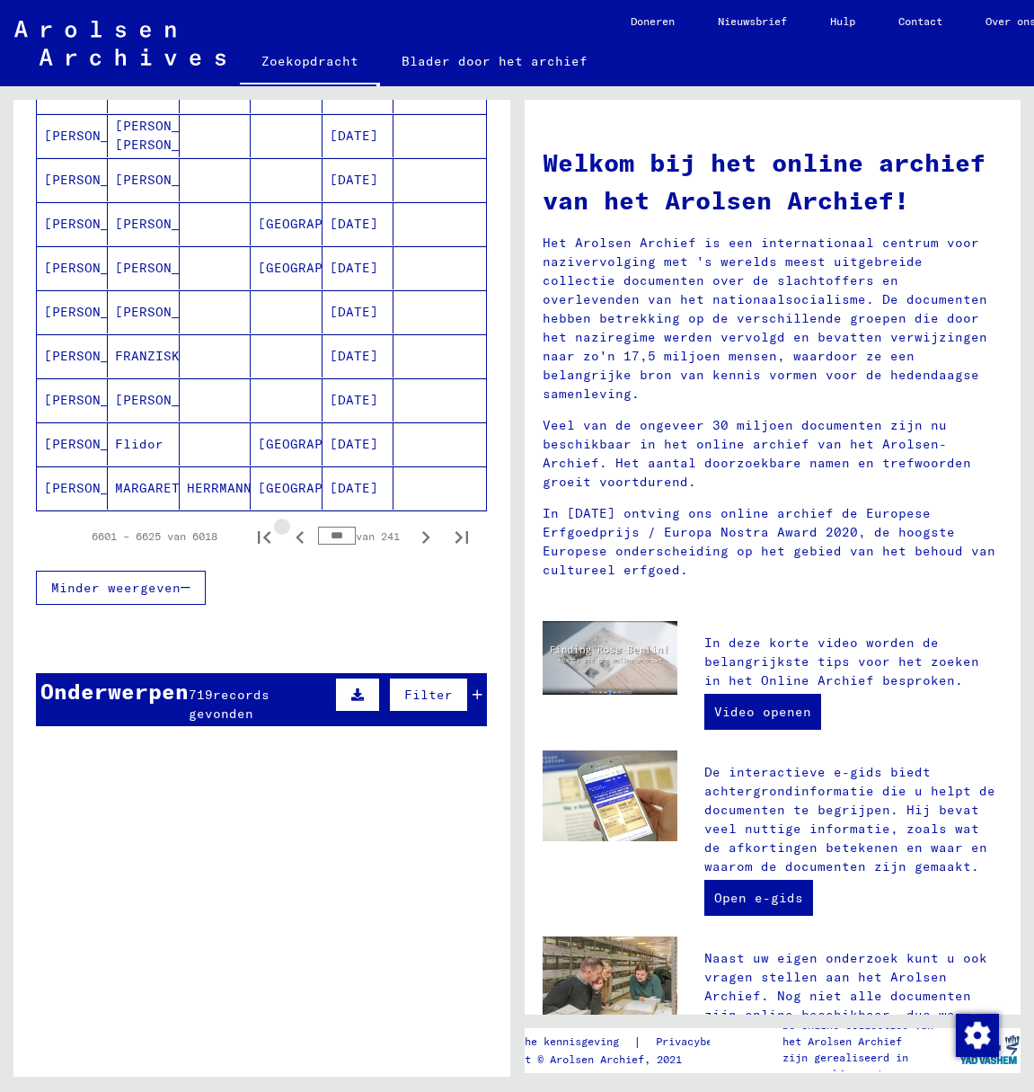
click at [289, 536] on icon "Vorige pagina" at bounding box center [300, 537] width 25 height 25
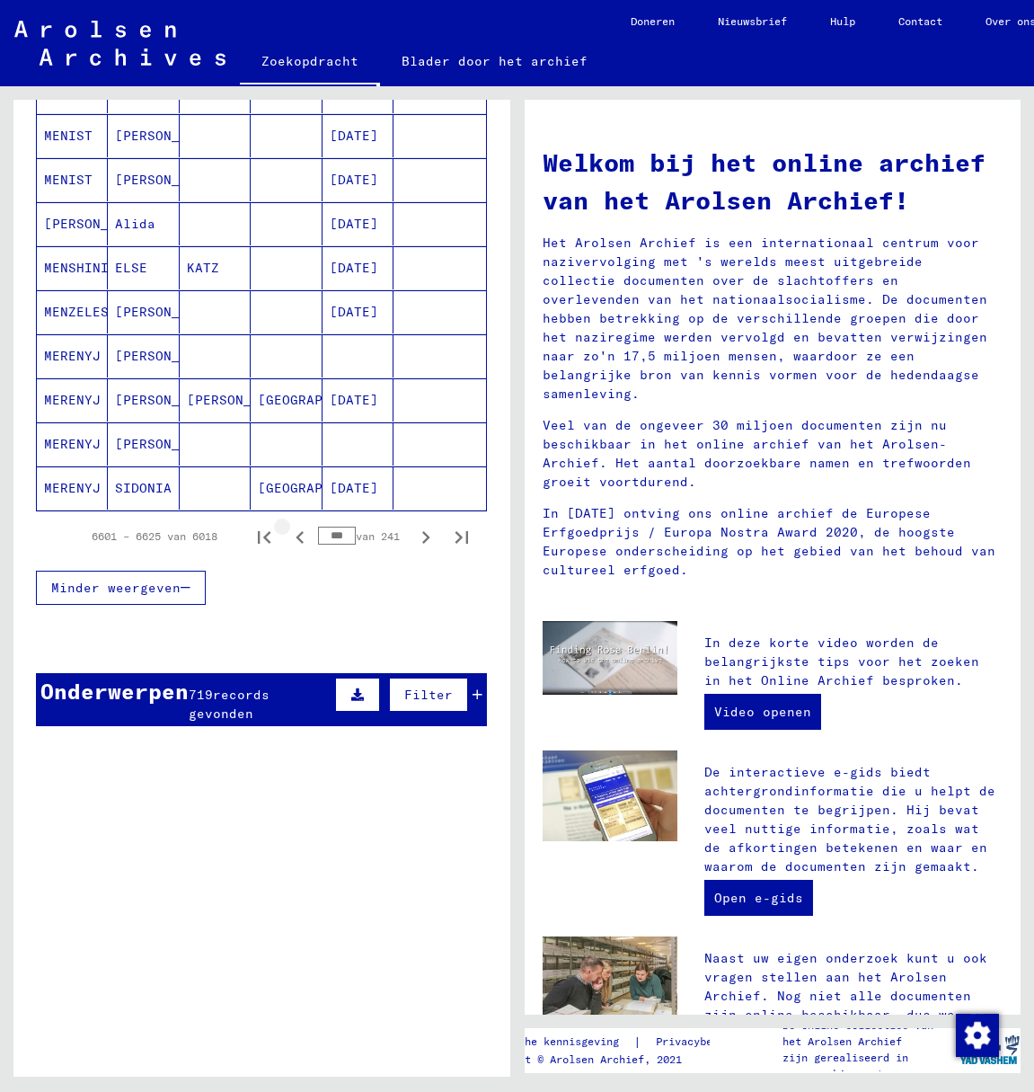
click at [289, 536] on icon "Vorige pagina" at bounding box center [300, 537] width 25 height 25
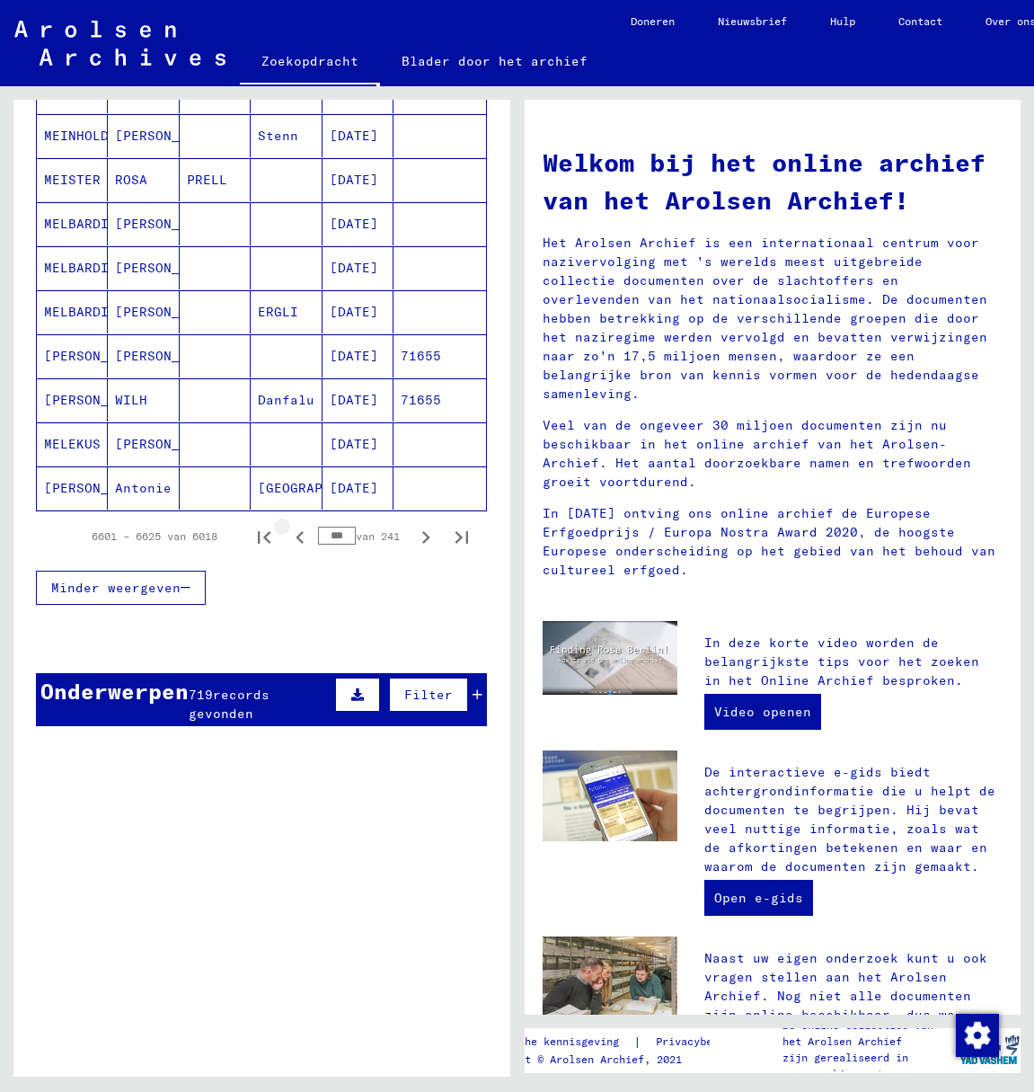
click at [289, 536] on icon "Vorige pagina" at bounding box center [300, 537] width 25 height 25
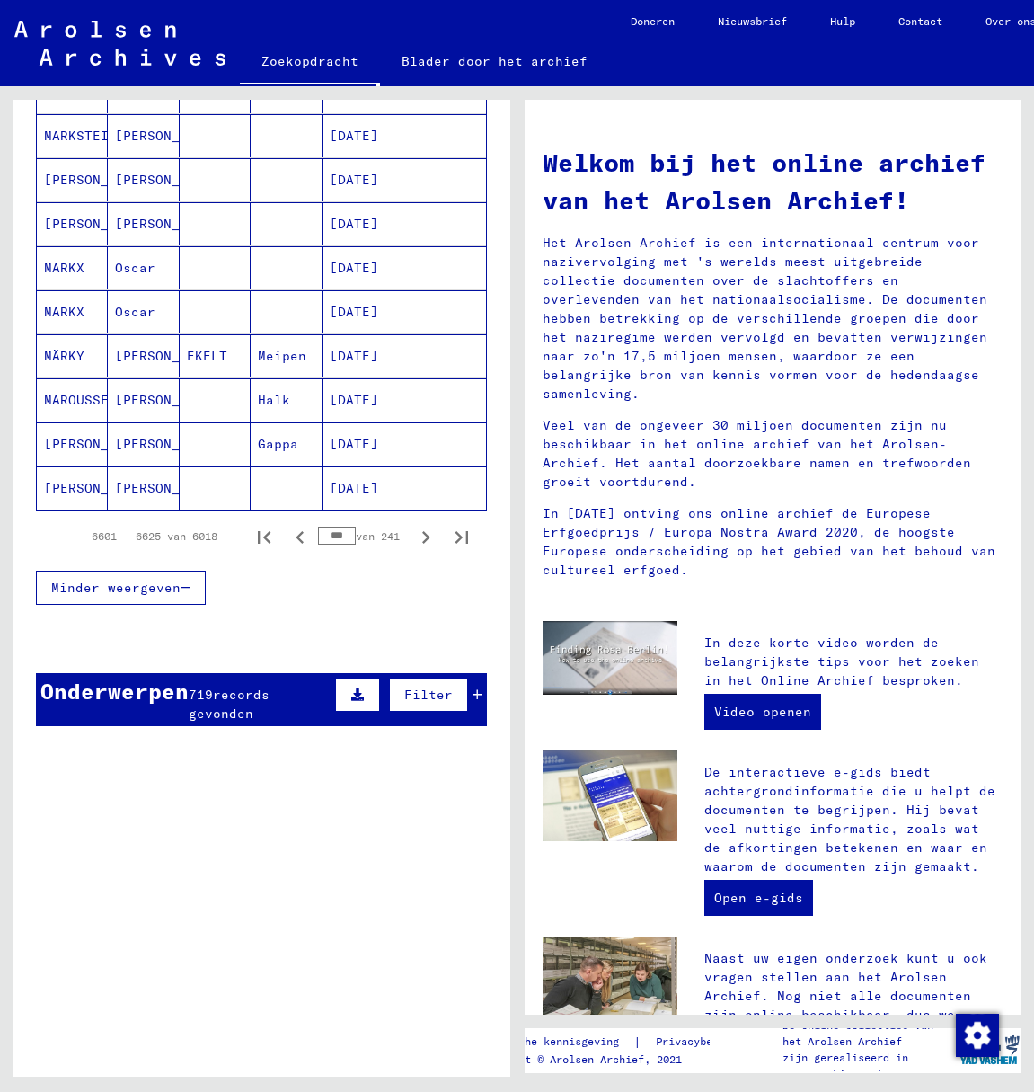
click at [413, 537] on icon "Volgende pagina" at bounding box center [425, 537] width 25 height 25
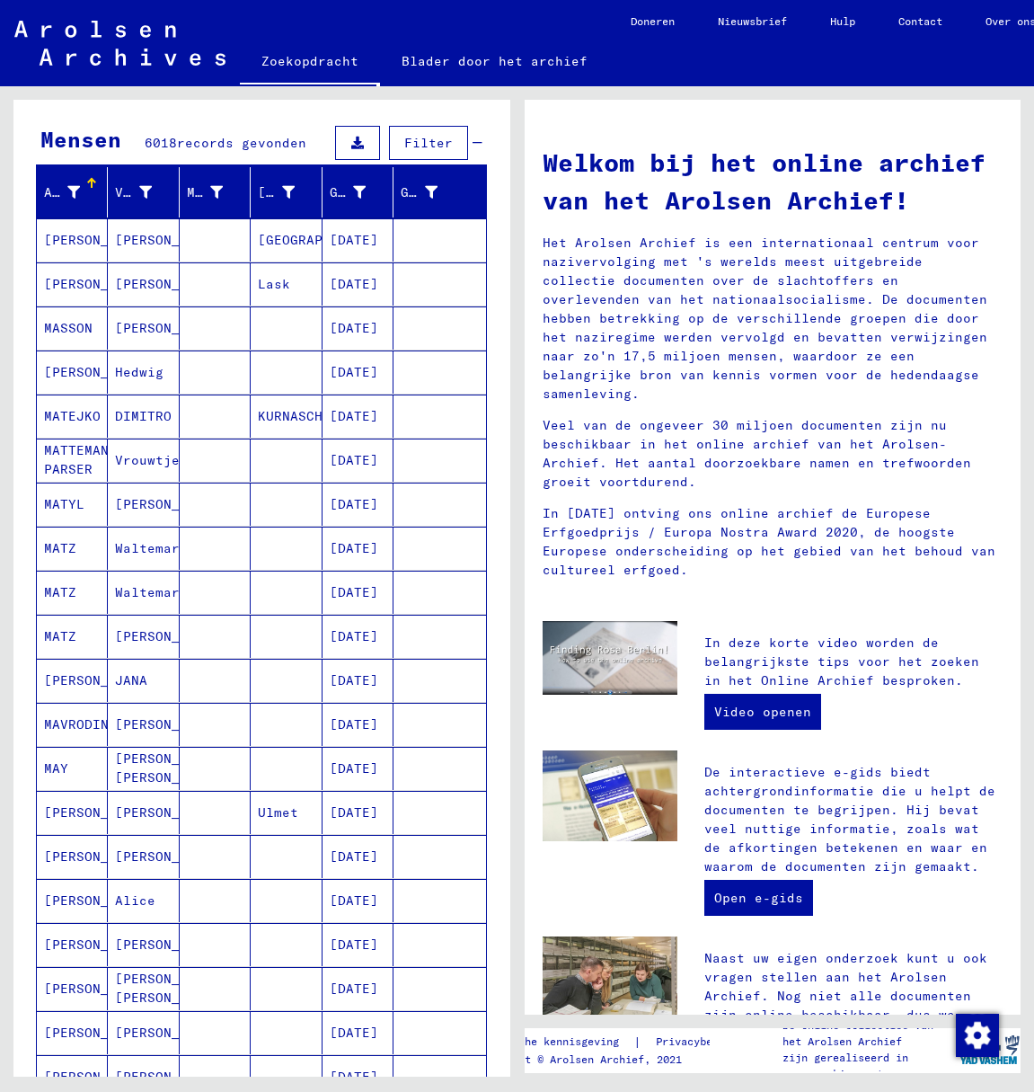
scroll to position [557, 0]
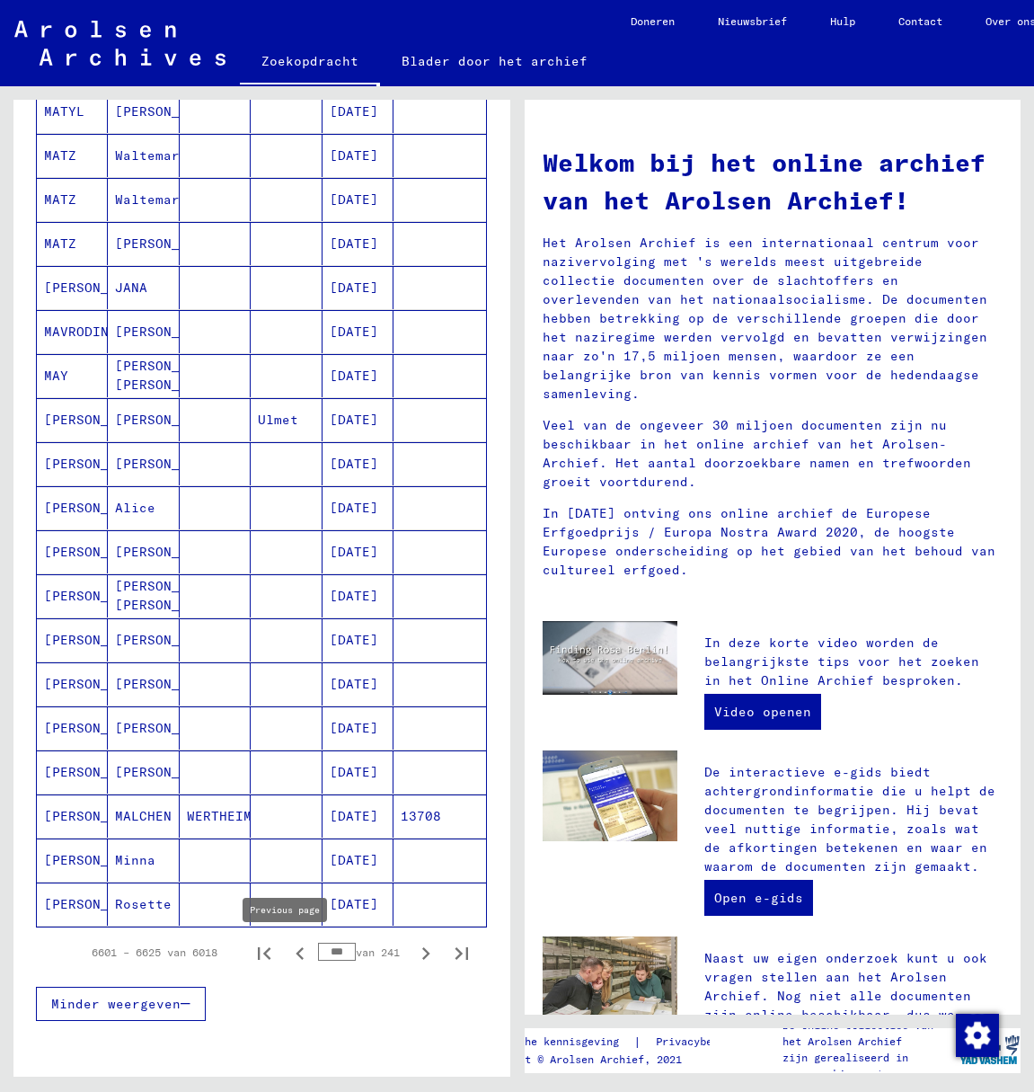
click at [296, 956] on icon "Vorige pagina" at bounding box center [300, 953] width 8 height 13
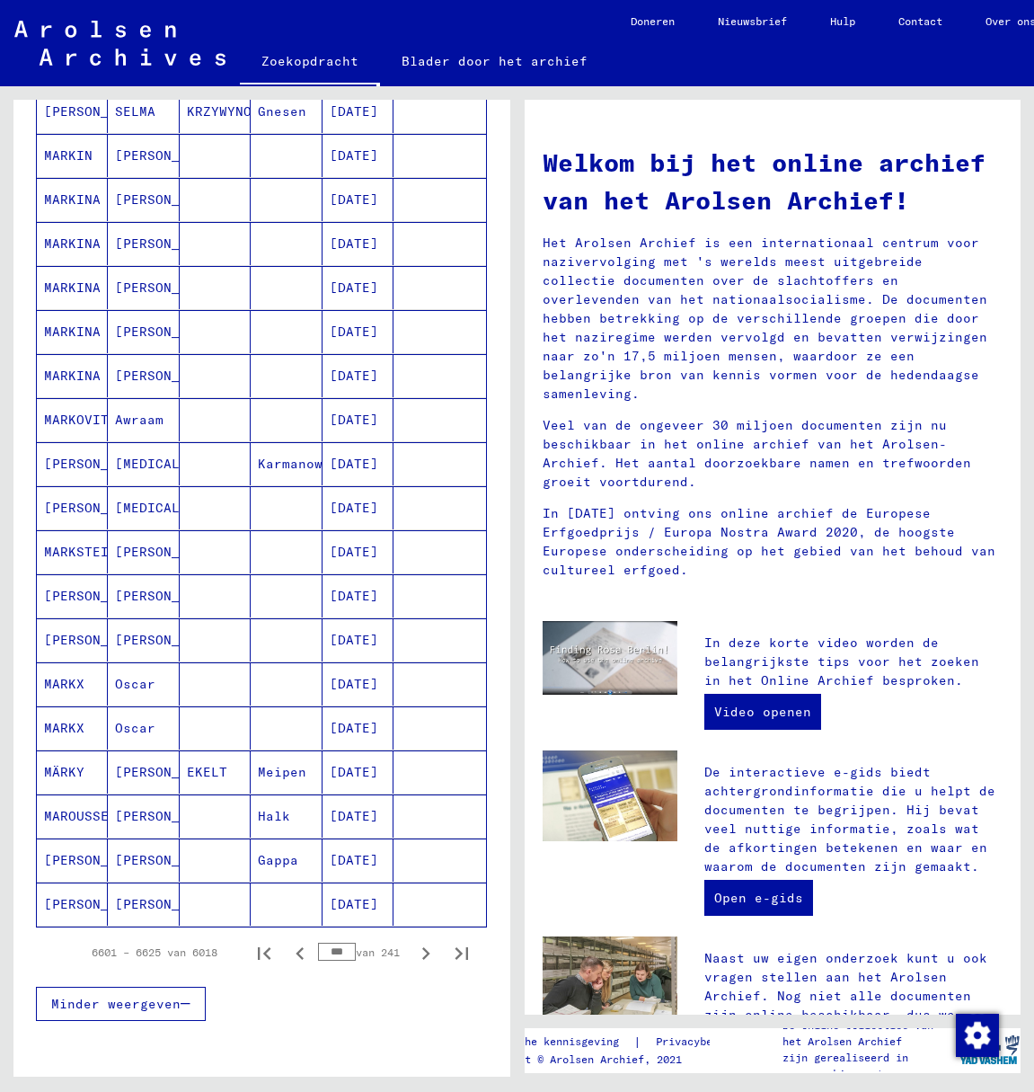
click at [296, 956] on icon "Vorige pagina" at bounding box center [300, 953] width 8 height 13
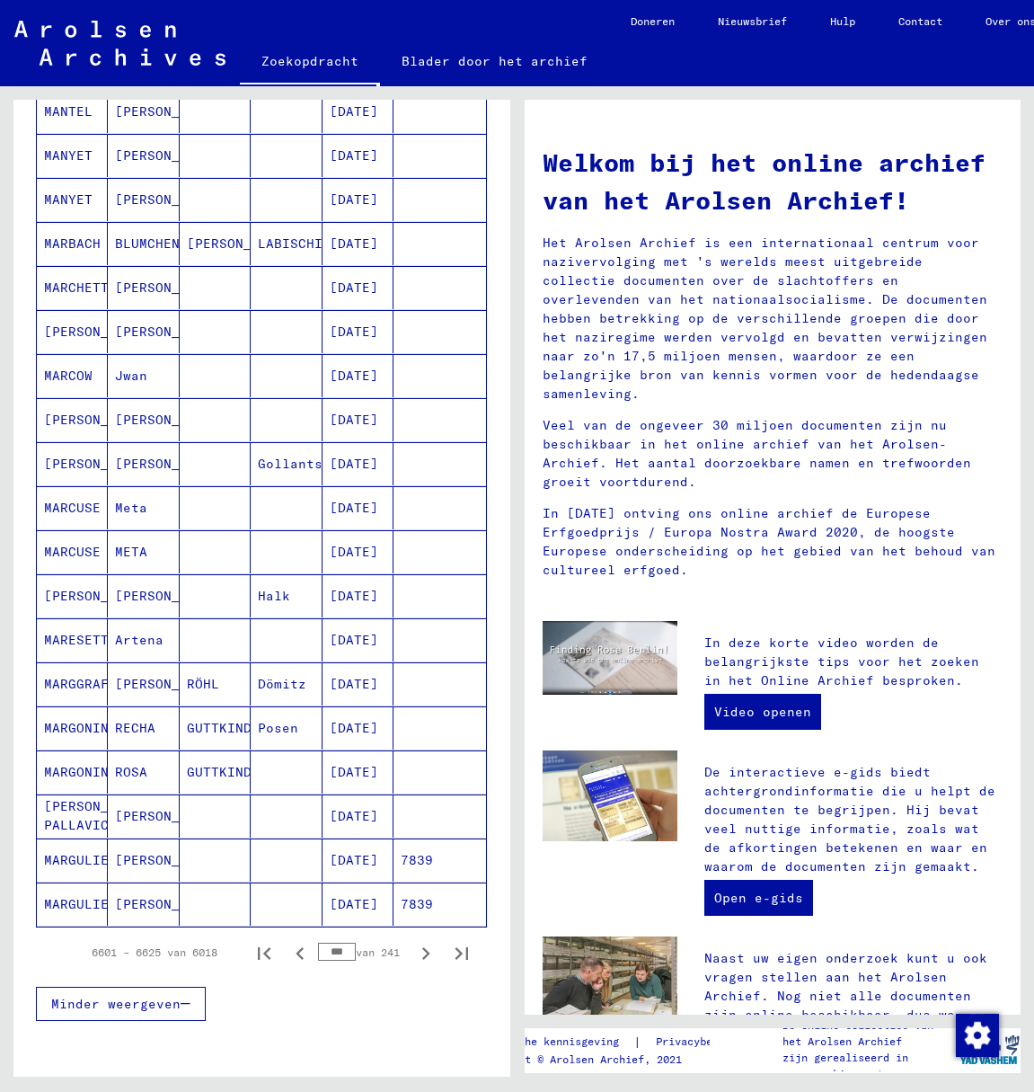
scroll to position [595, 0]
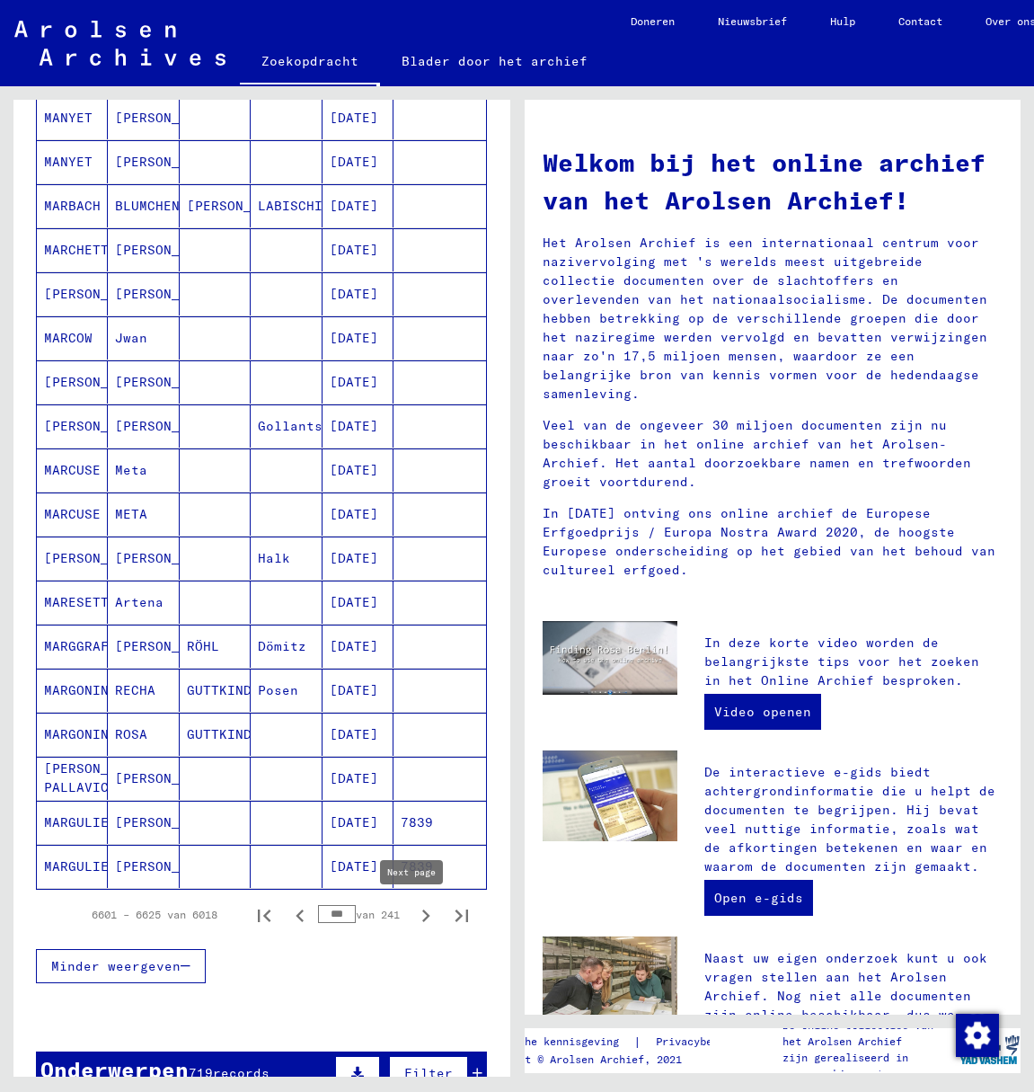
click at [422, 917] on icon "Volgende pagina" at bounding box center [426, 915] width 8 height 13
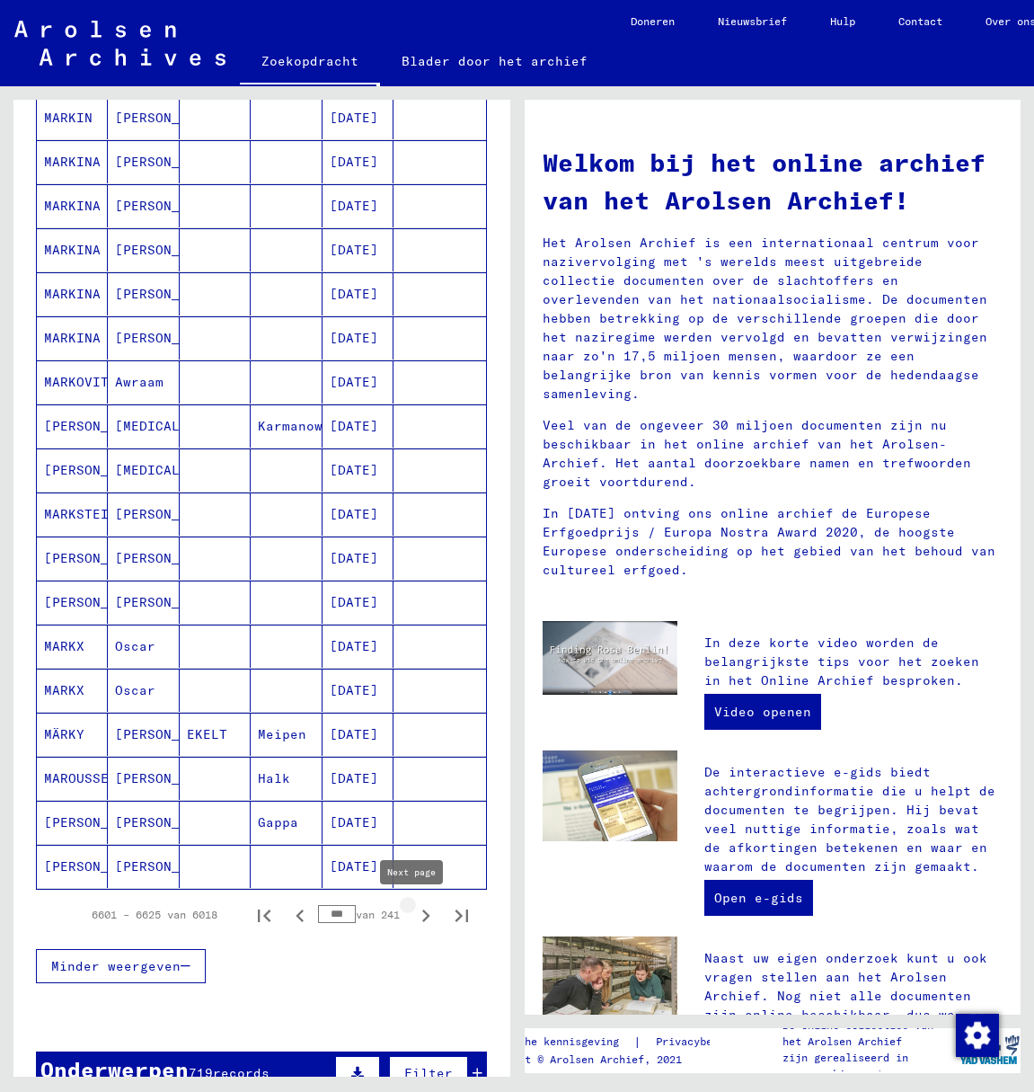
type input "***"
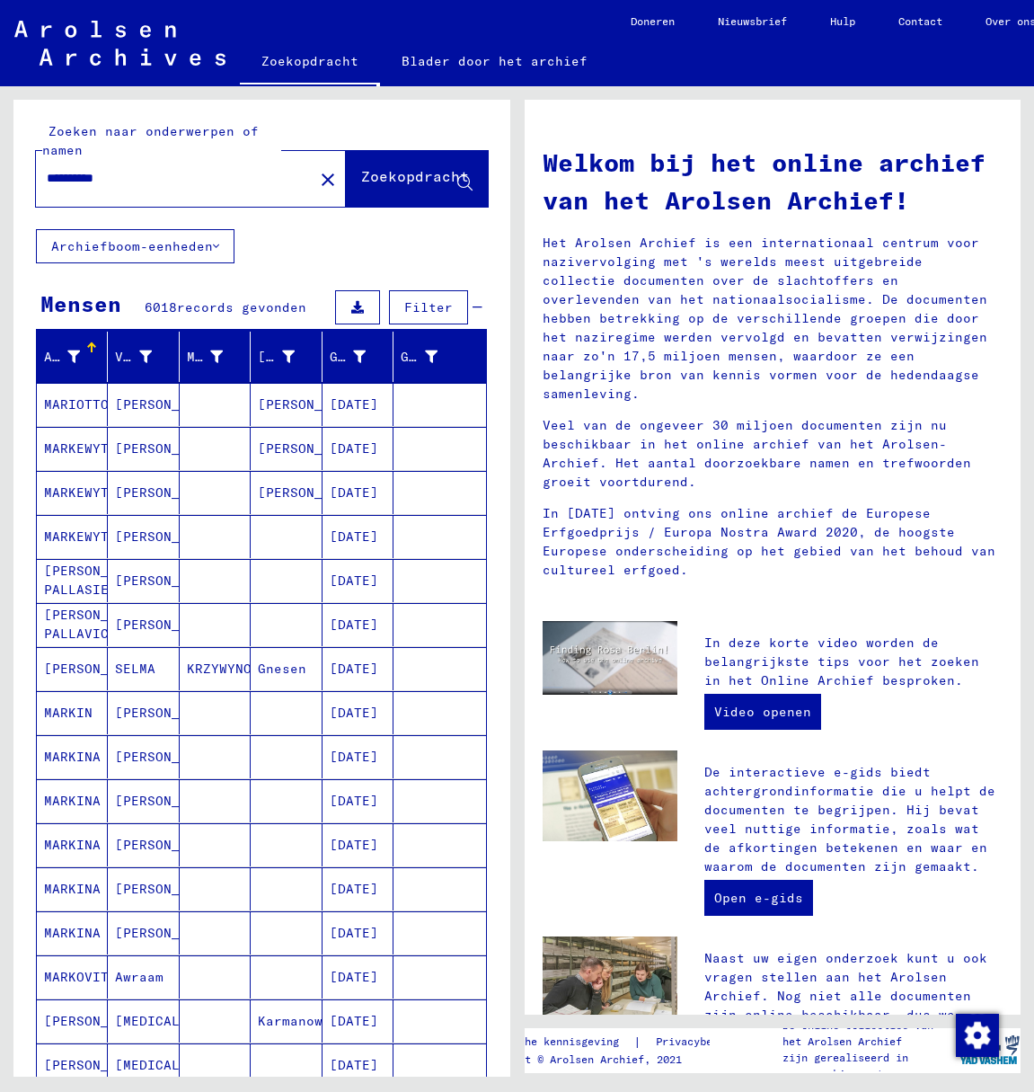
click at [140, 182] on input "**********" at bounding box center [169, 178] width 245 height 19
click at [141, 188] on div "**********" at bounding box center [164, 178] width 256 height 40
type input "*"
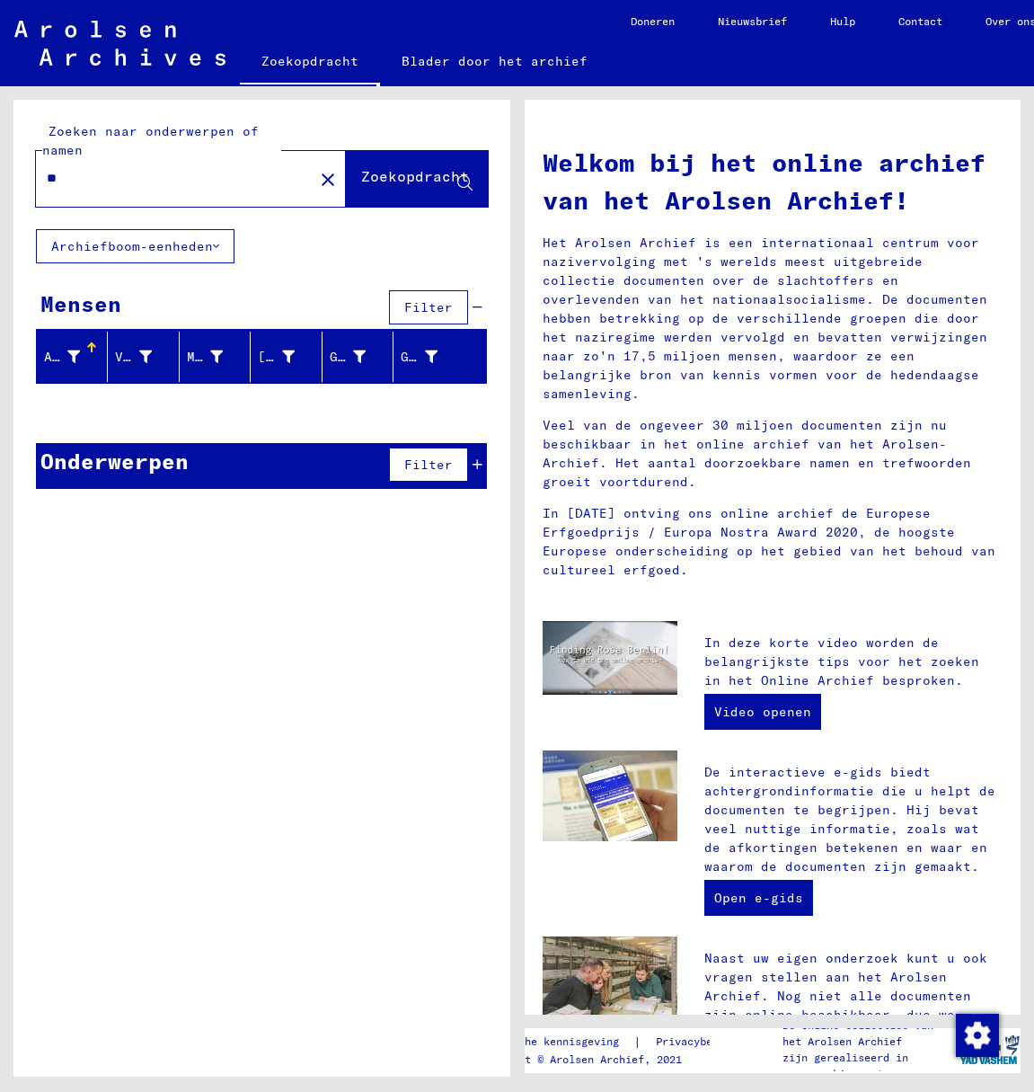
type input "*"
type input "*******"
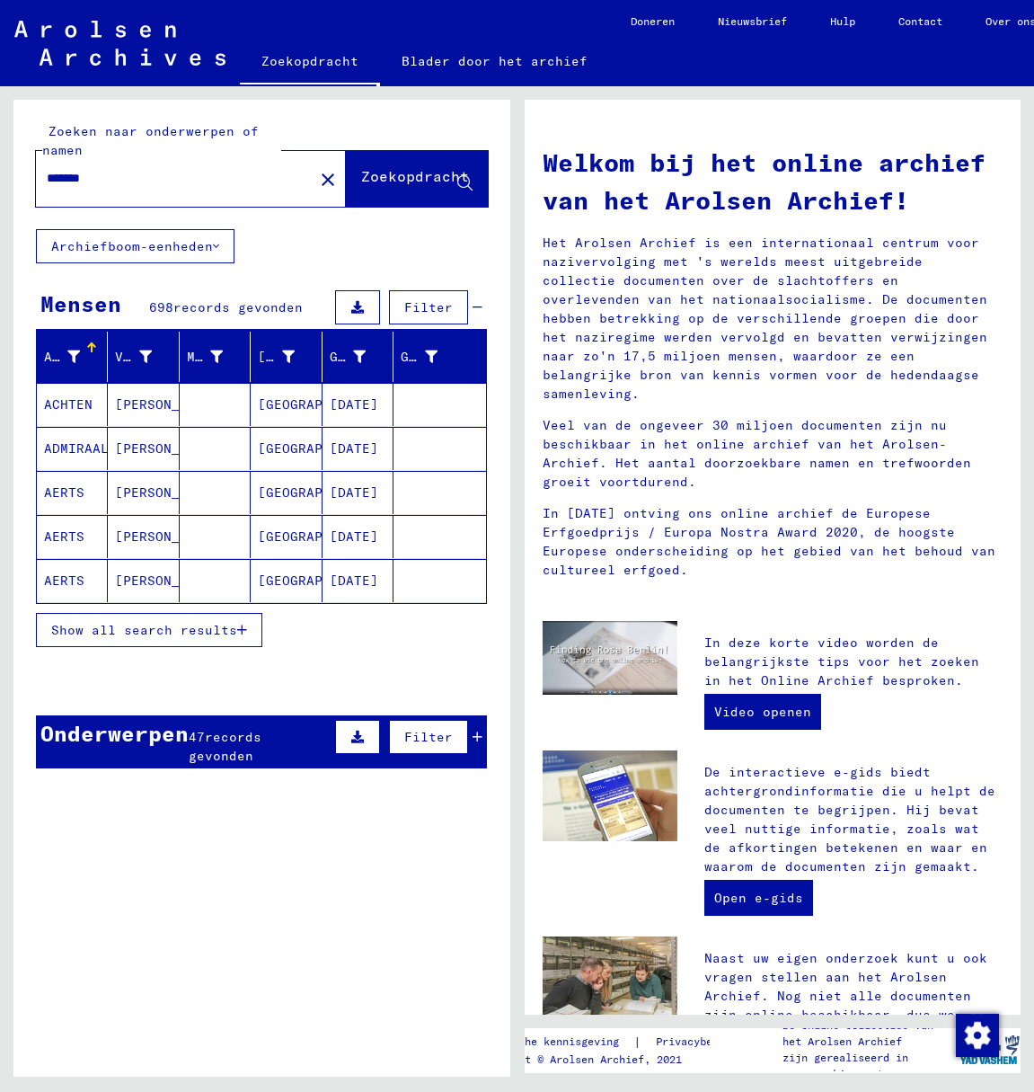
click at [180, 631] on span "Show all search results" at bounding box center [144, 630] width 186 height 16
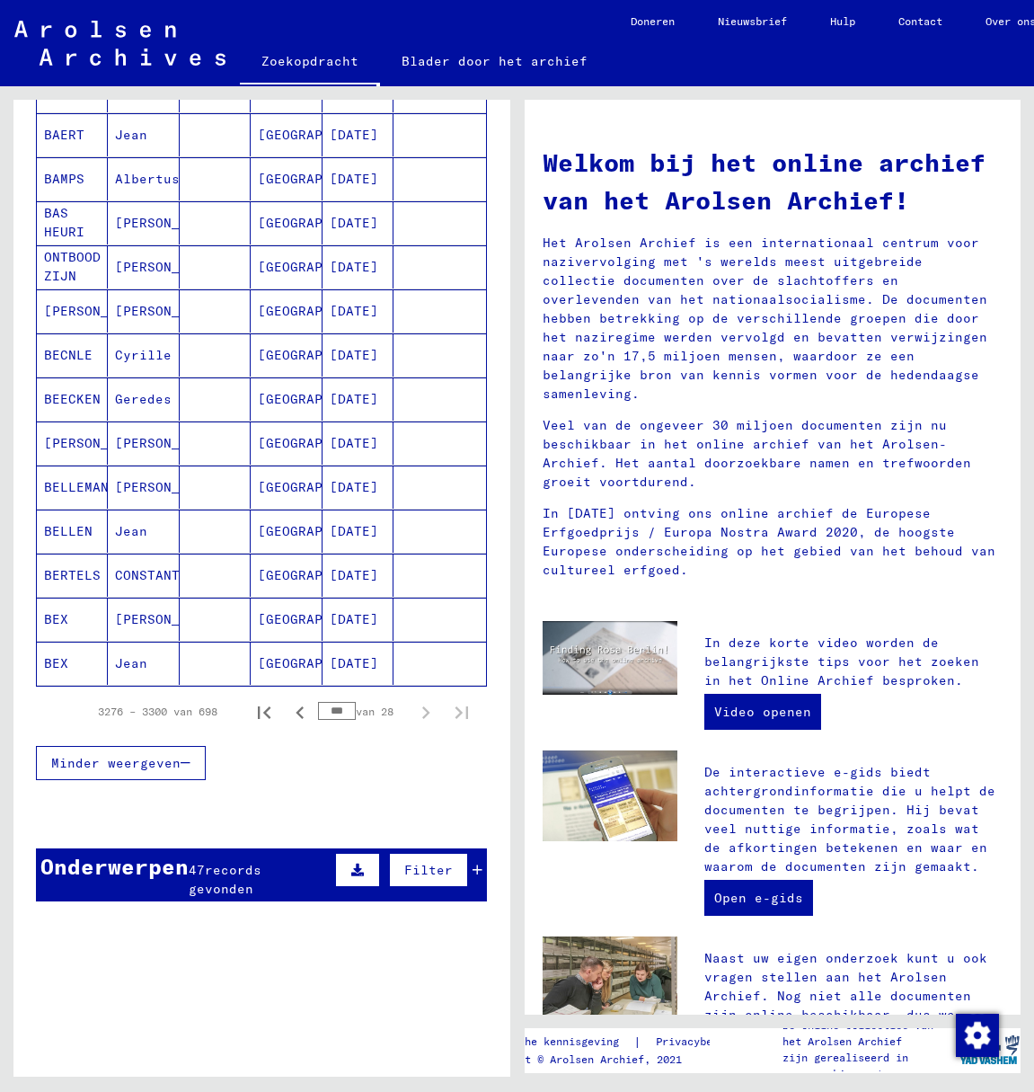
scroll to position [811, 0]
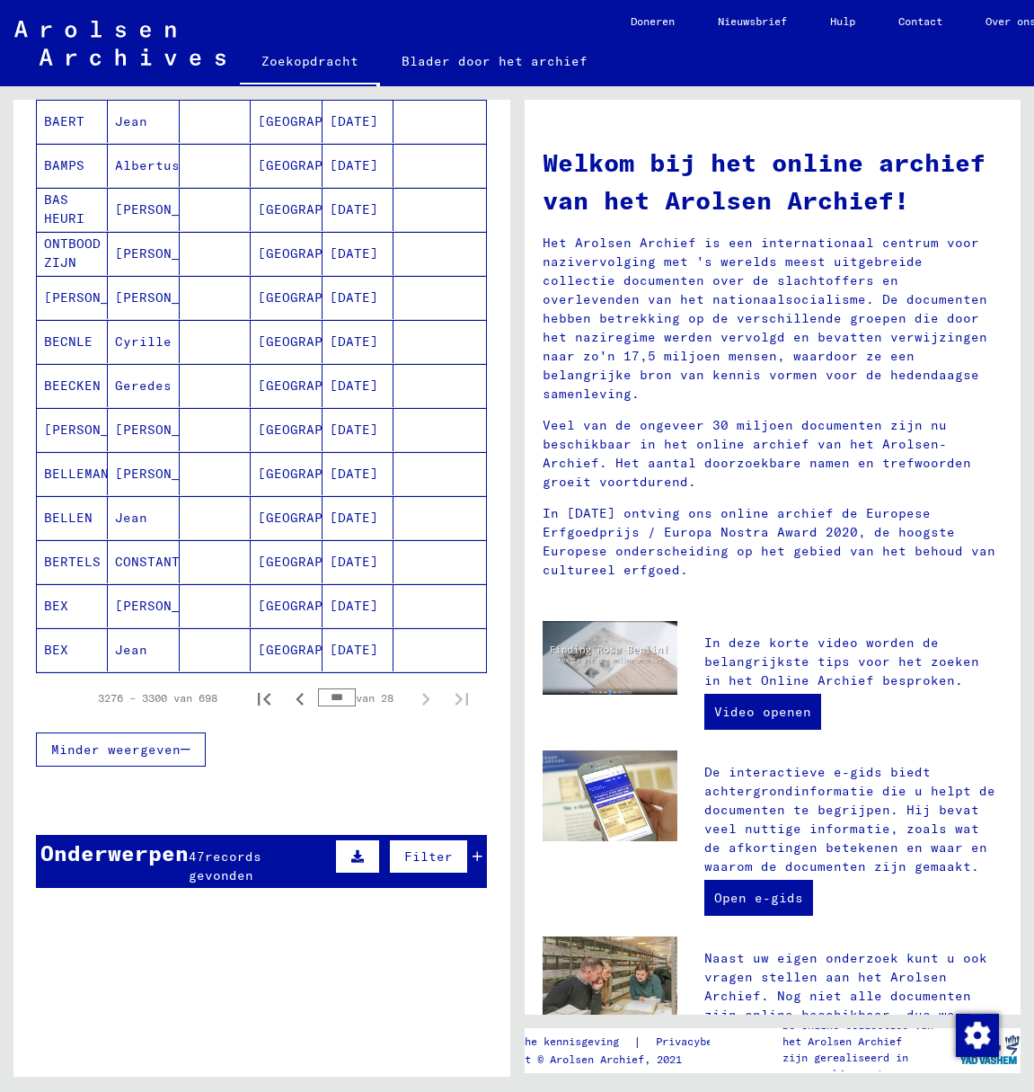
click at [341, 731] on div "Minder weergeven" at bounding box center [261, 749] width 451 height 52
click at [288, 697] on icon "Vorige pagina" at bounding box center [300, 699] width 25 height 25
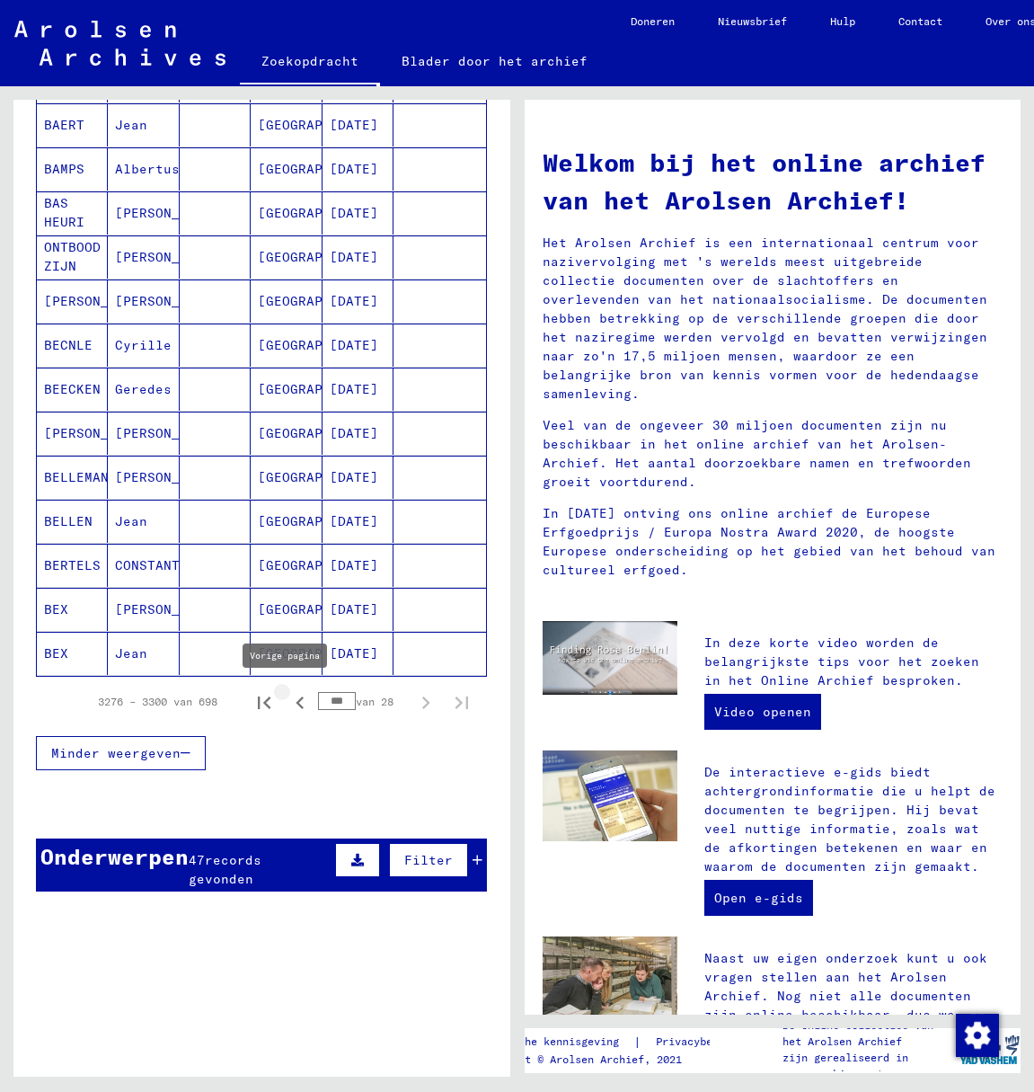
type input "***"
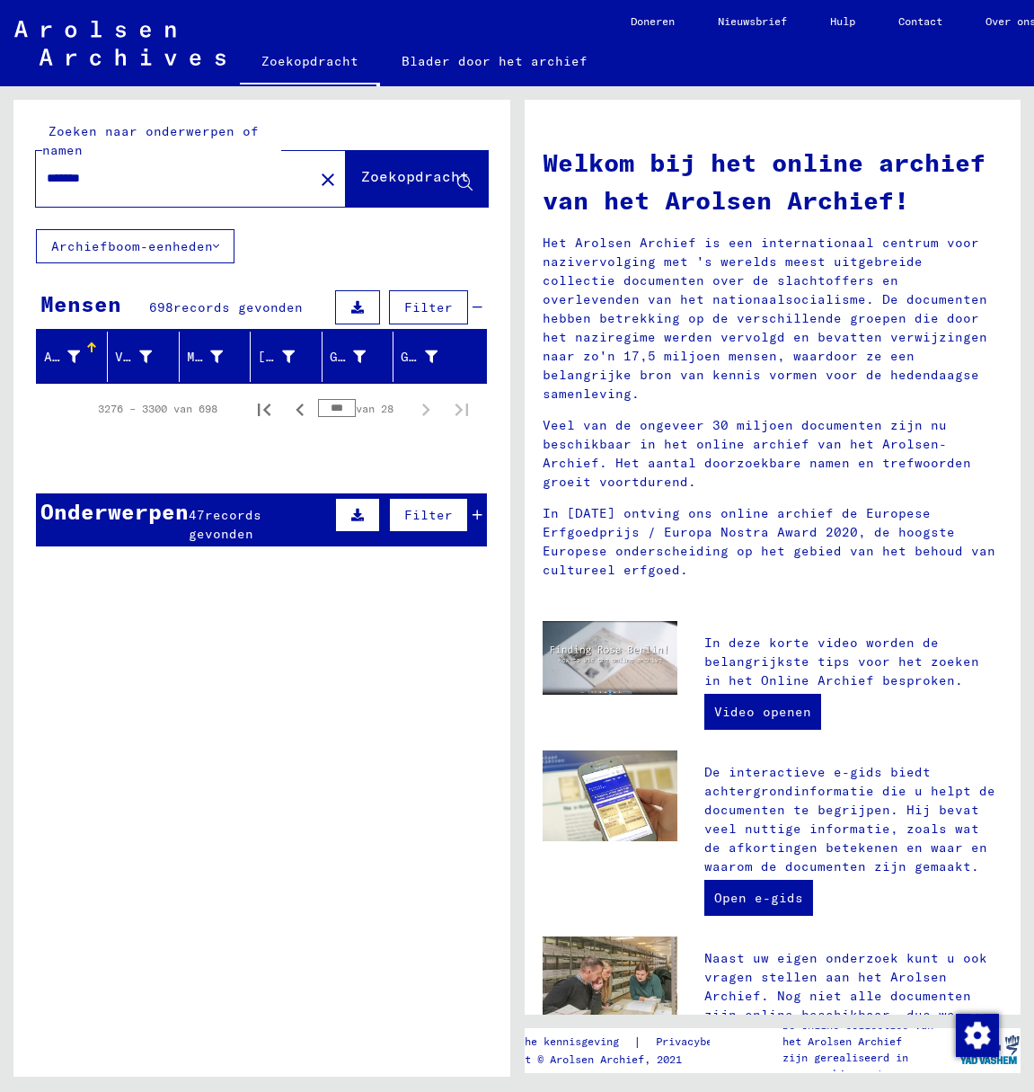
scroll to position [0, 0]
click at [362, 182] on font "Zoekopdracht" at bounding box center [415, 176] width 108 height 18
click at [375, 175] on font "Zoekopdracht" at bounding box center [415, 176] width 108 height 18
click at [403, 177] on font "Zoekopdracht" at bounding box center [415, 176] width 108 height 18
click at [207, 174] on input "*******" at bounding box center [169, 178] width 245 height 19
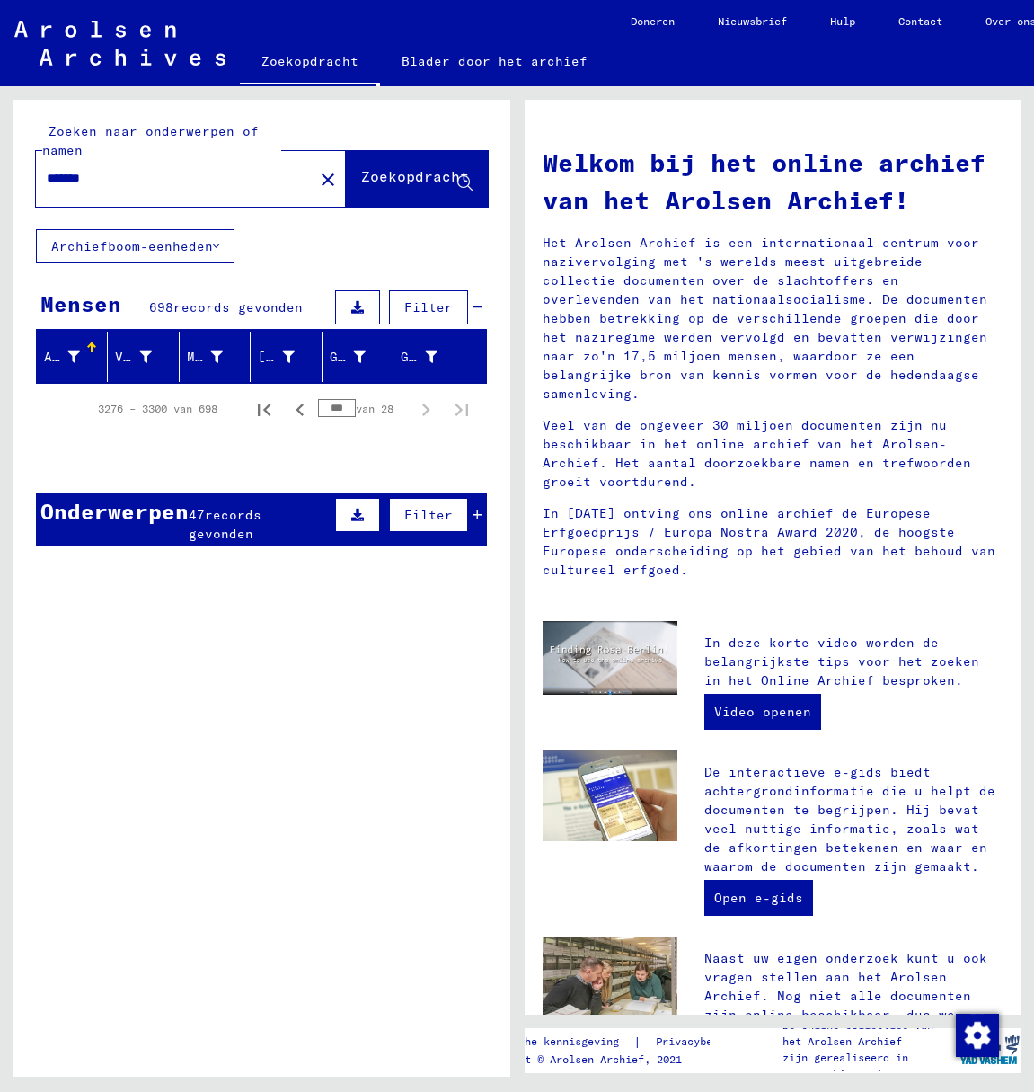
click at [401, 174] on font "Zoekopdracht" at bounding box center [415, 176] width 108 height 18
click at [193, 179] on input "*******" at bounding box center [169, 178] width 245 height 19
type input "*******"
click at [361, 181] on font "Zoekopdracht" at bounding box center [415, 176] width 108 height 18
click at [317, 180] on mat-icon "close" at bounding box center [328, 180] width 22 height 22
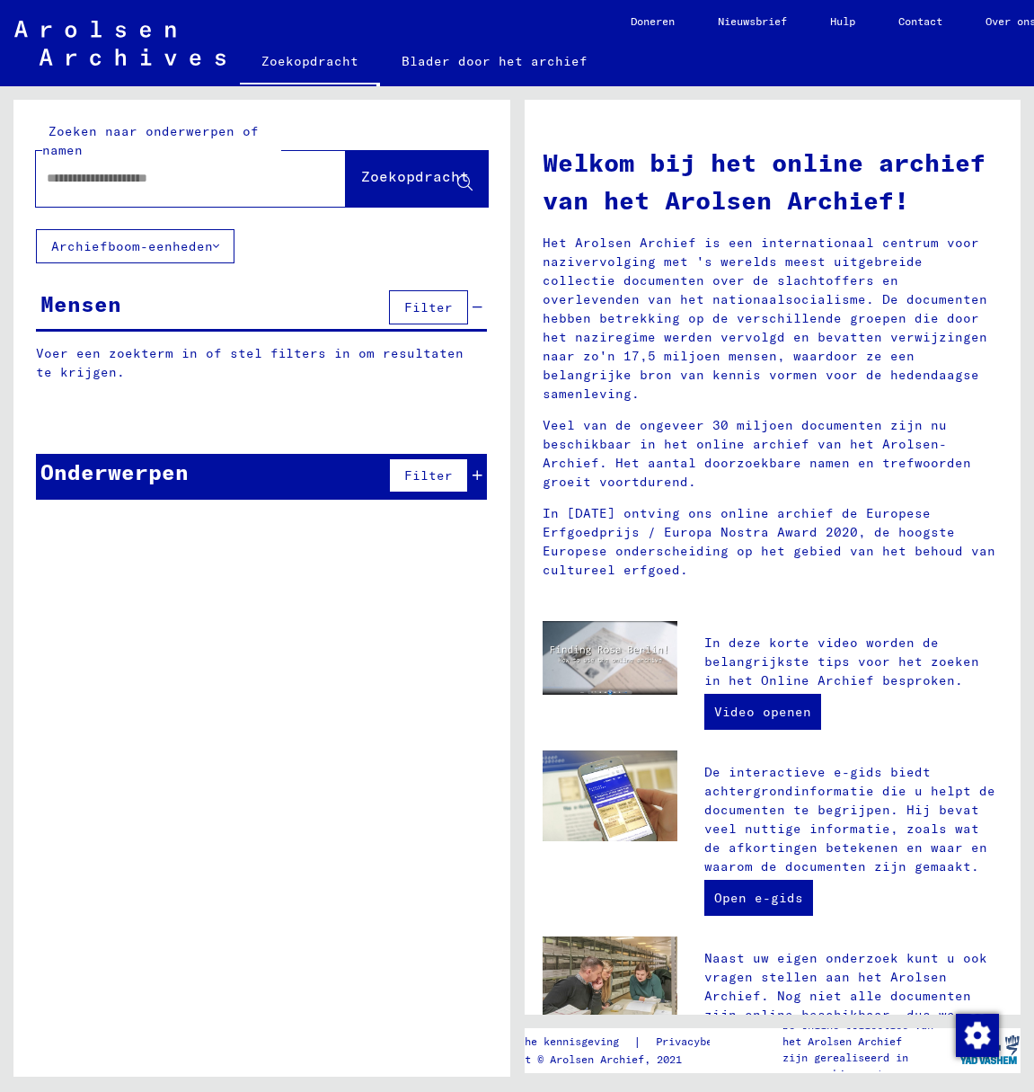
click at [74, 189] on div at bounding box center [164, 178] width 256 height 40
click at [65, 182] on input "text" at bounding box center [169, 178] width 245 height 19
type input "*******"
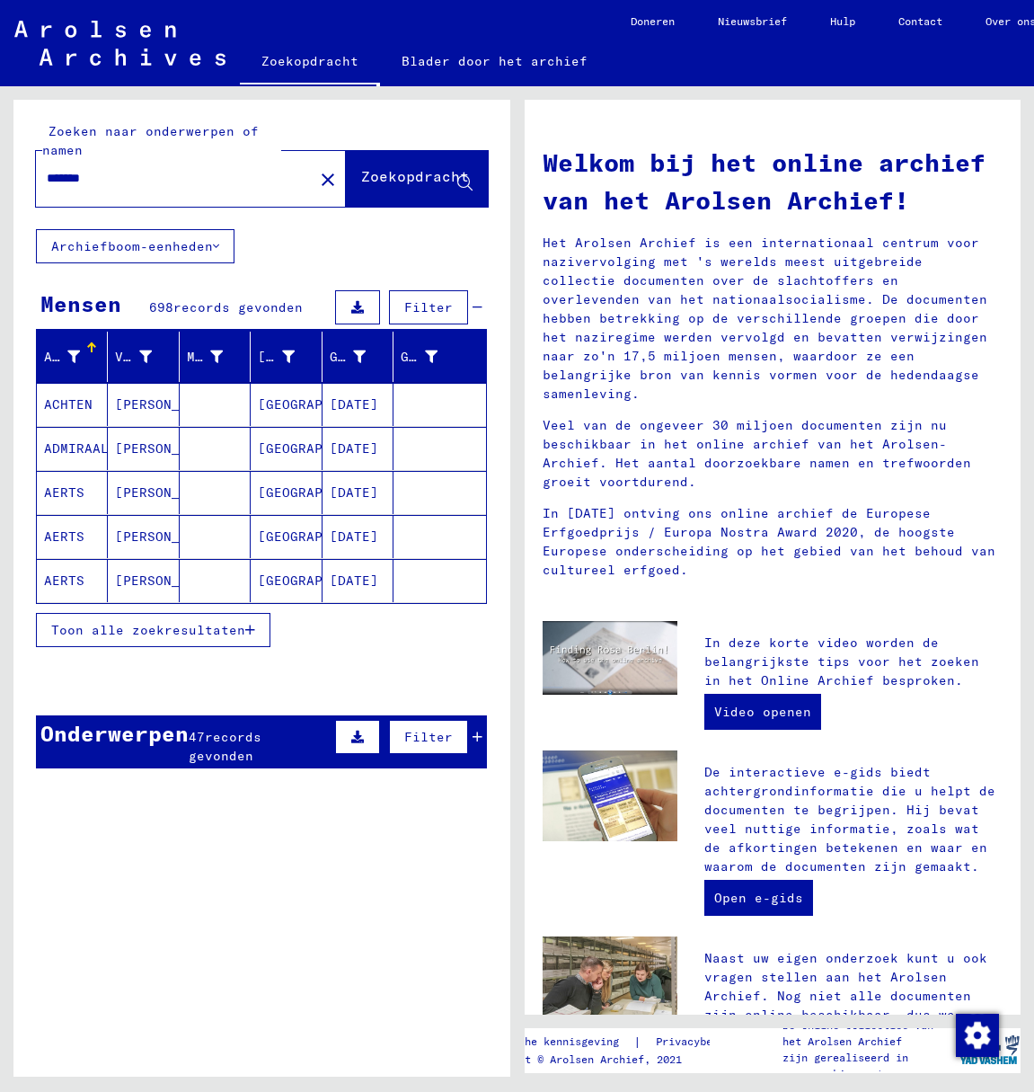
click at [191, 627] on font "Toon alle zoekresultaten" at bounding box center [148, 630] width 194 height 16
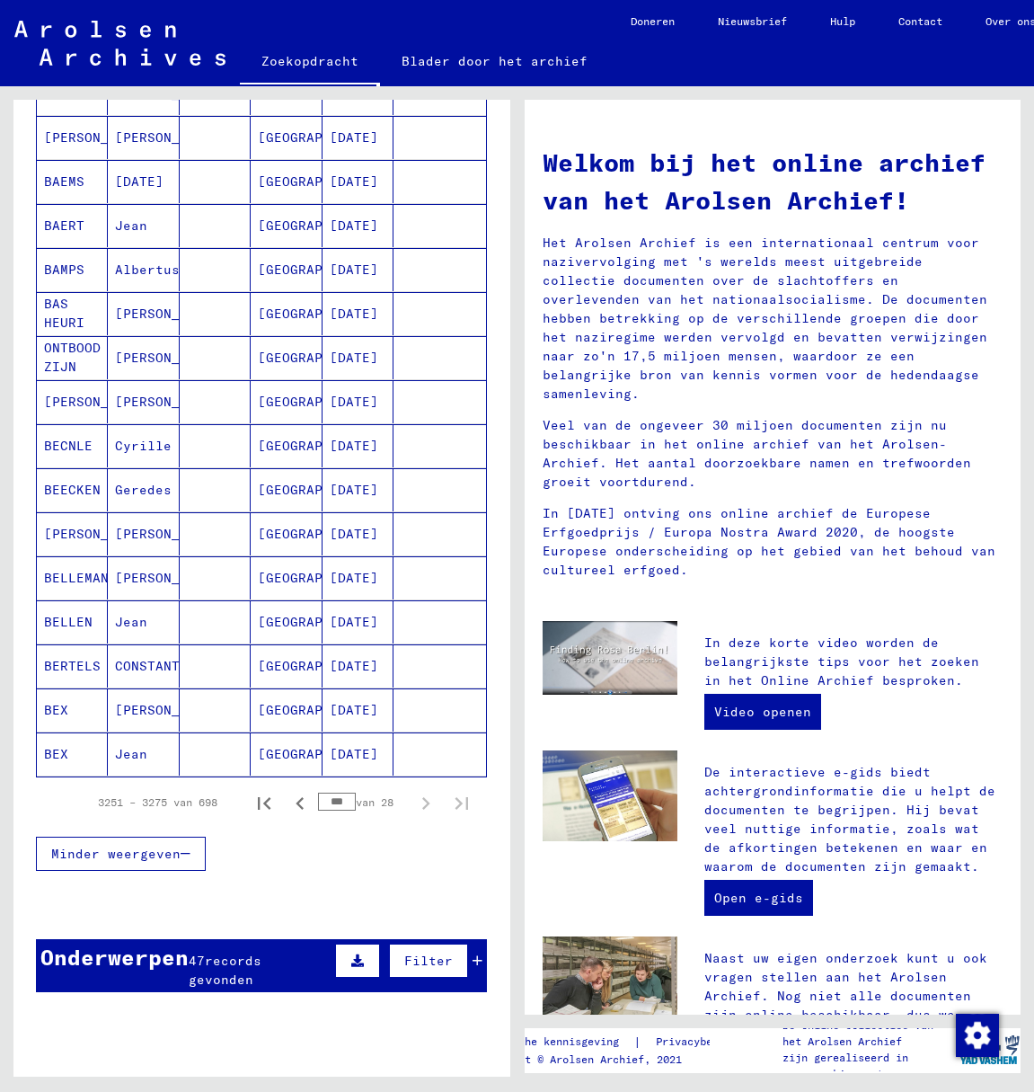
scroll to position [735, 0]
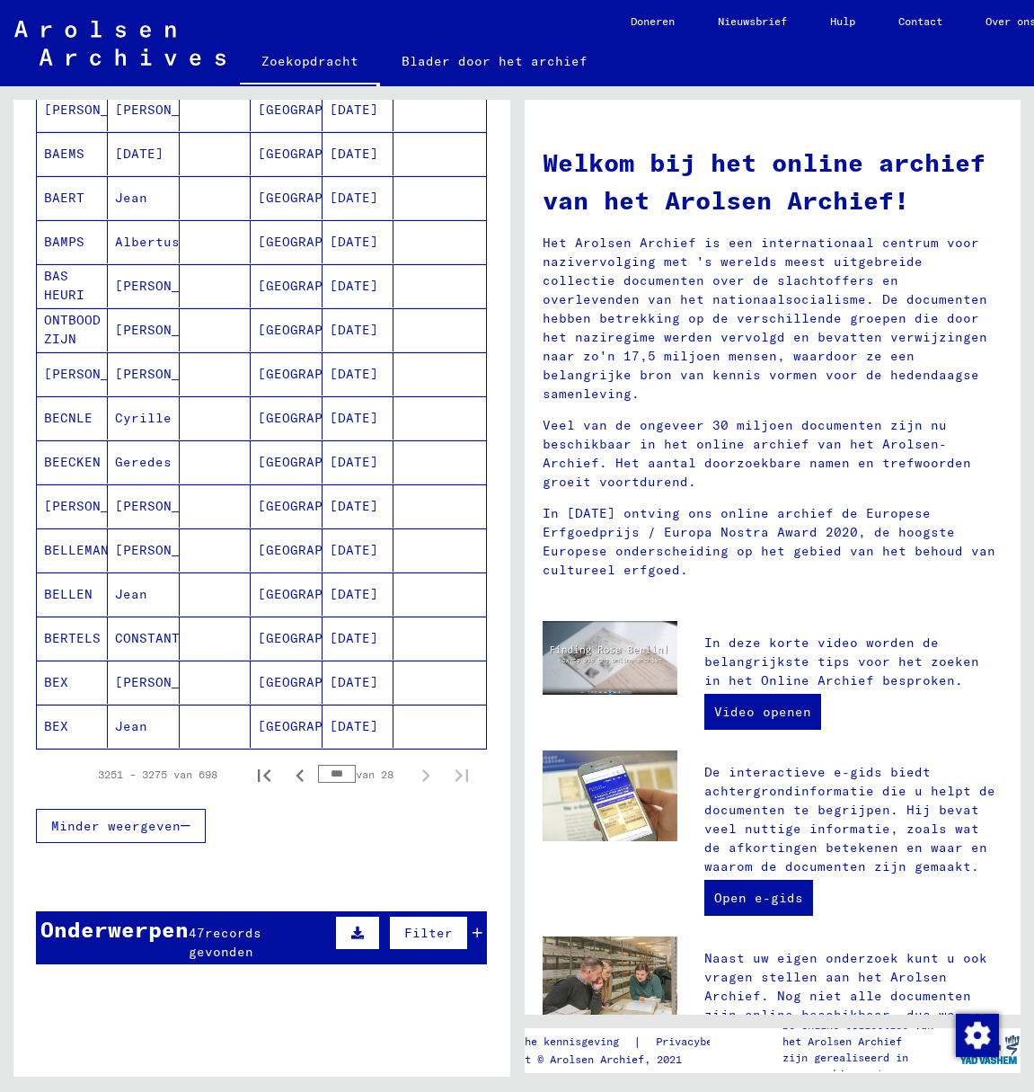
click at [408, 731] on mat-cell at bounding box center [440, 725] width 92 height 43
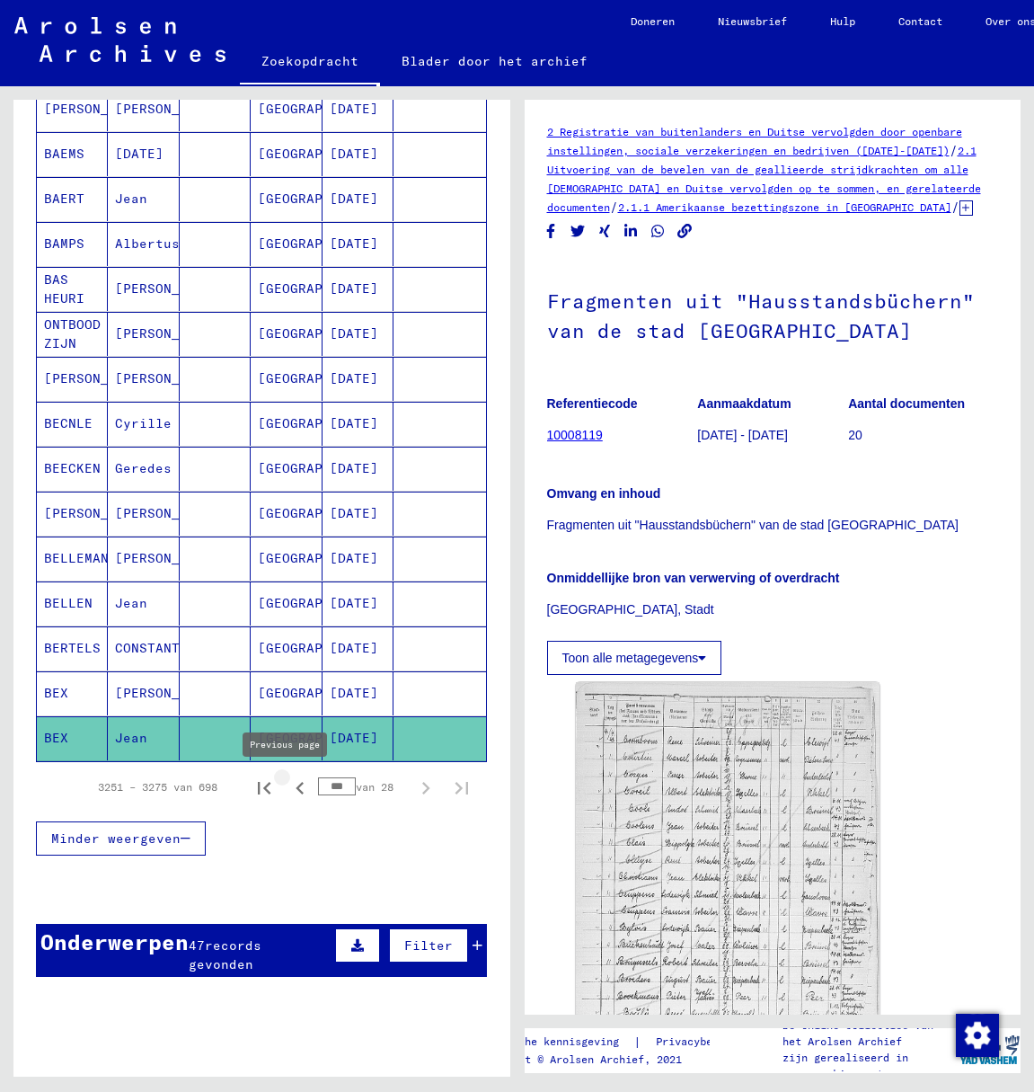
click at [296, 792] on icon "Vorige pagina" at bounding box center [300, 788] width 8 height 13
type input "***"
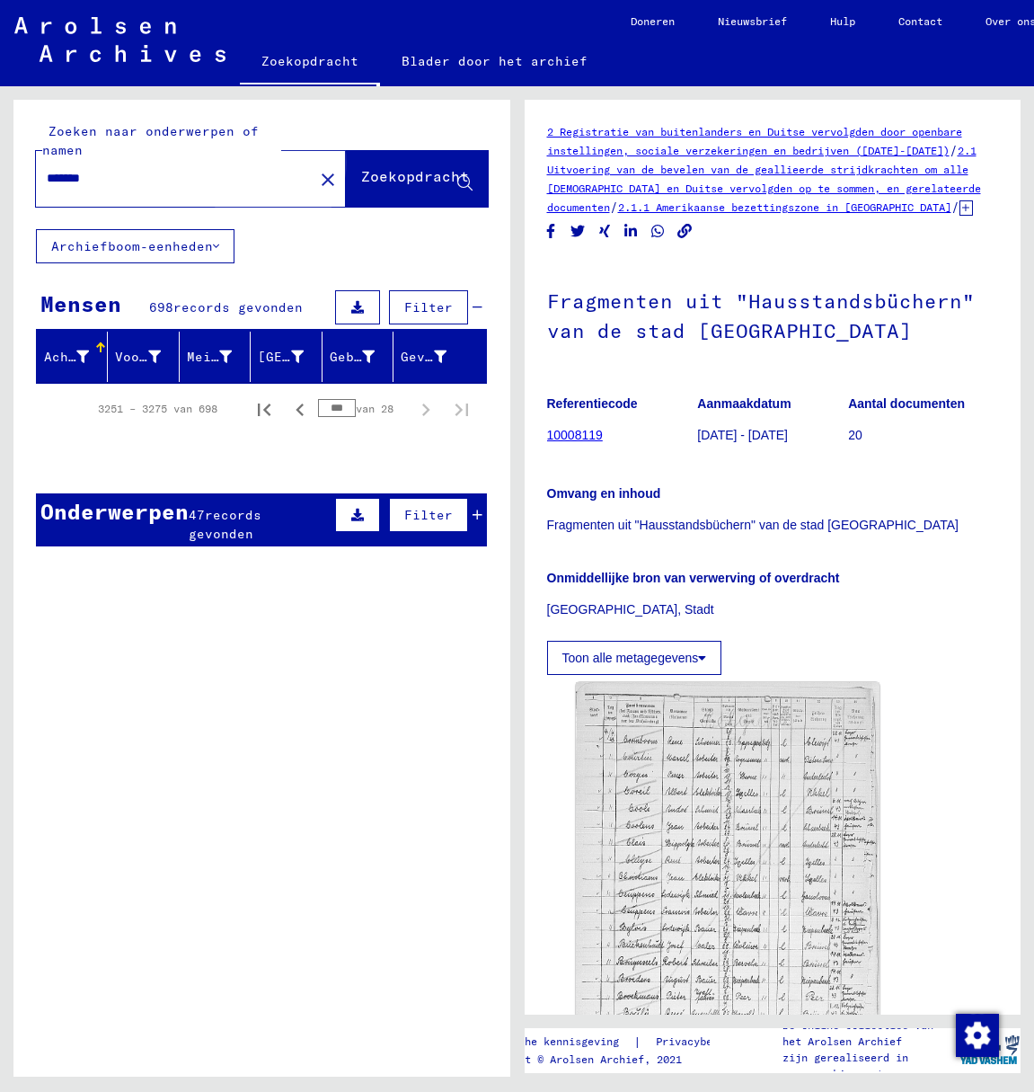
click at [400, 183] on font "Zoekopdracht" at bounding box center [415, 176] width 108 height 18
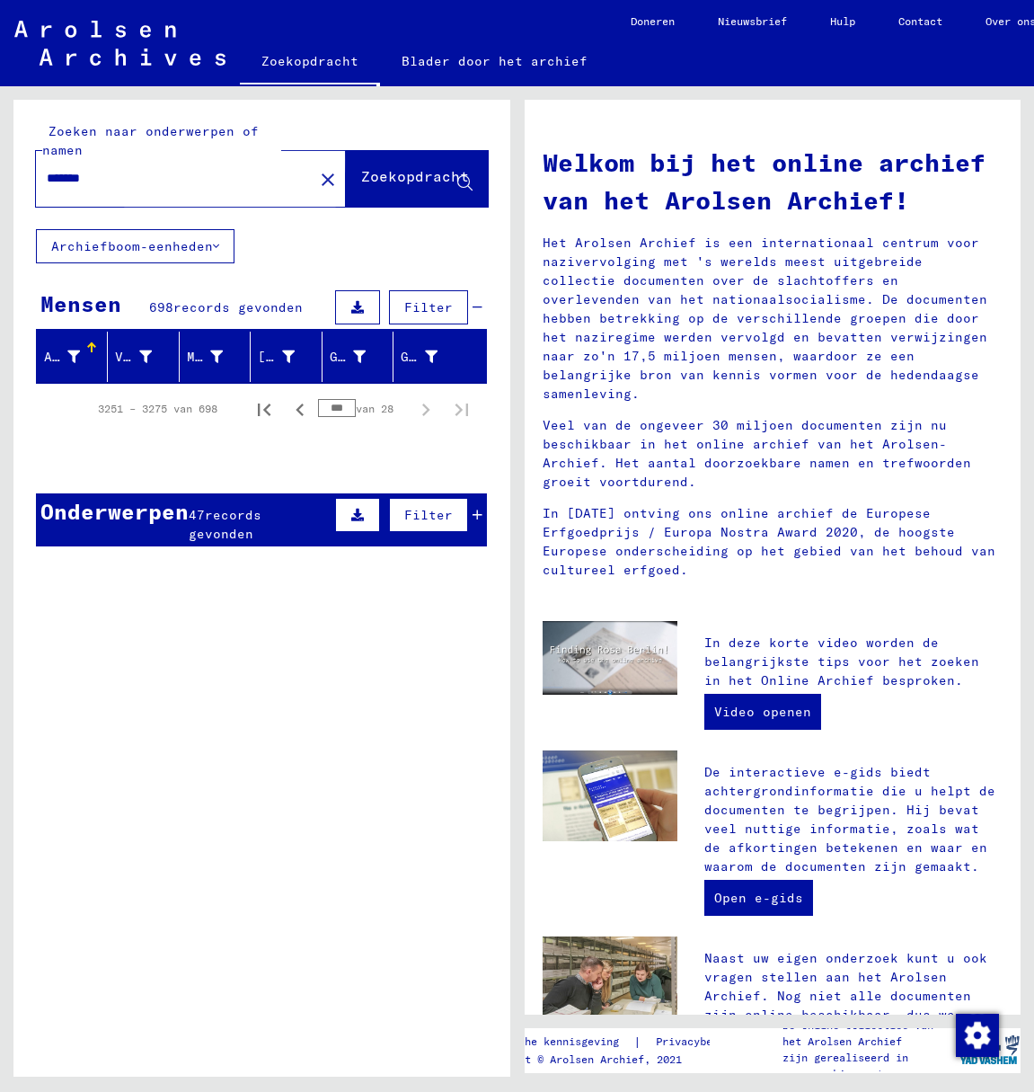
click at [361, 182] on font "Zoekopdracht" at bounding box center [415, 176] width 108 height 18
click at [145, 247] on font "Archiefboom-eenheden" at bounding box center [132, 246] width 162 height 16
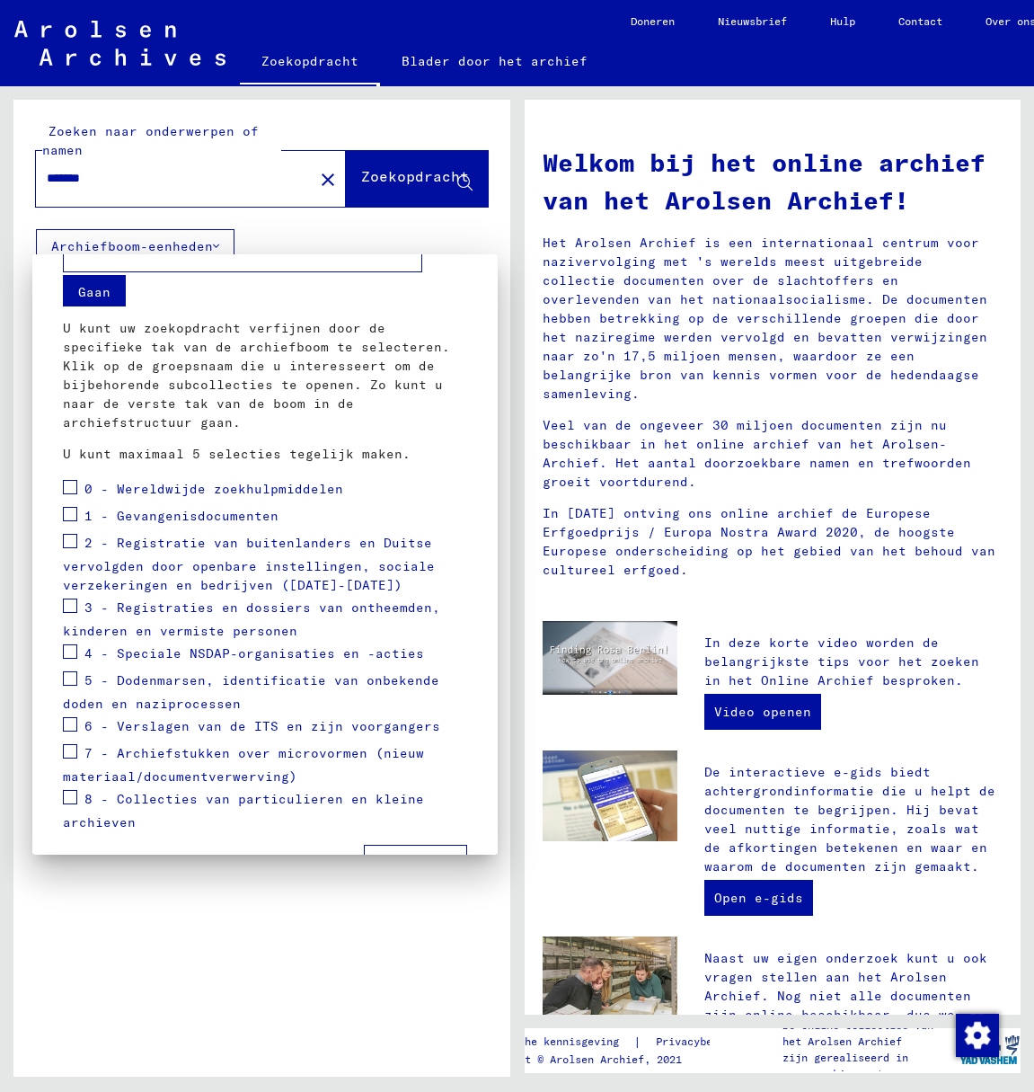
scroll to position [98, 0]
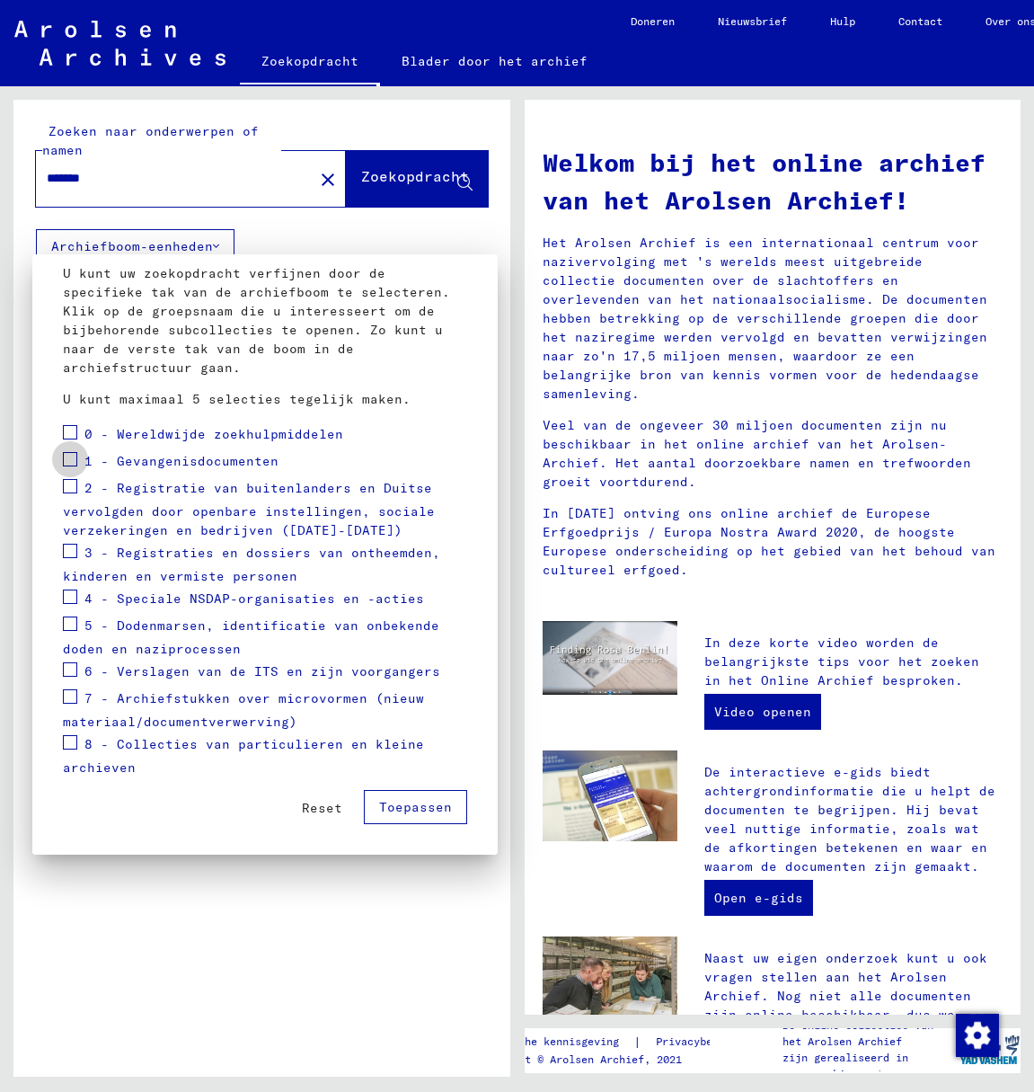
click at [76, 463] on span at bounding box center [70, 459] width 14 height 14
click at [65, 431] on span at bounding box center [70, 432] width 14 height 14
click at [391, 803] on font "Toepassen" at bounding box center [415, 807] width 73 height 16
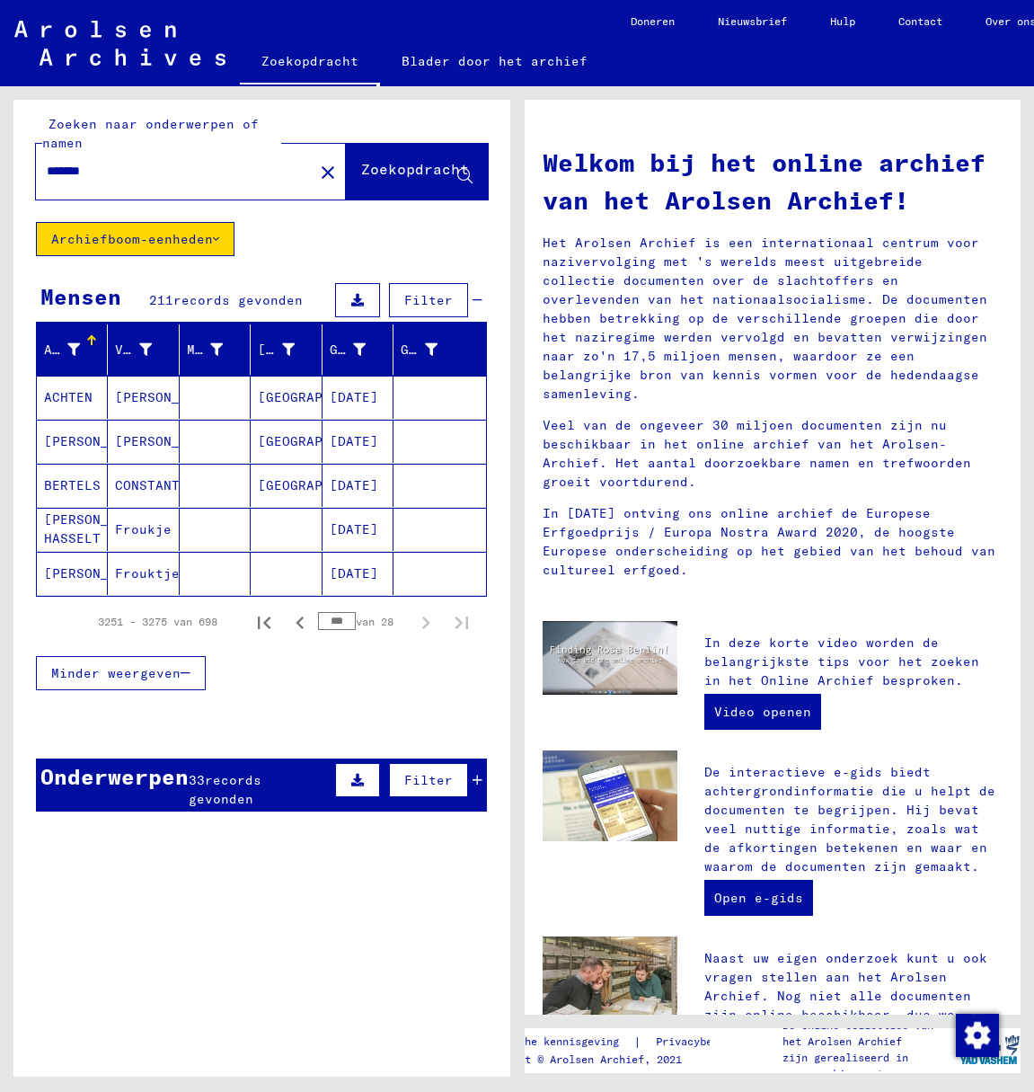
scroll to position [28, 0]
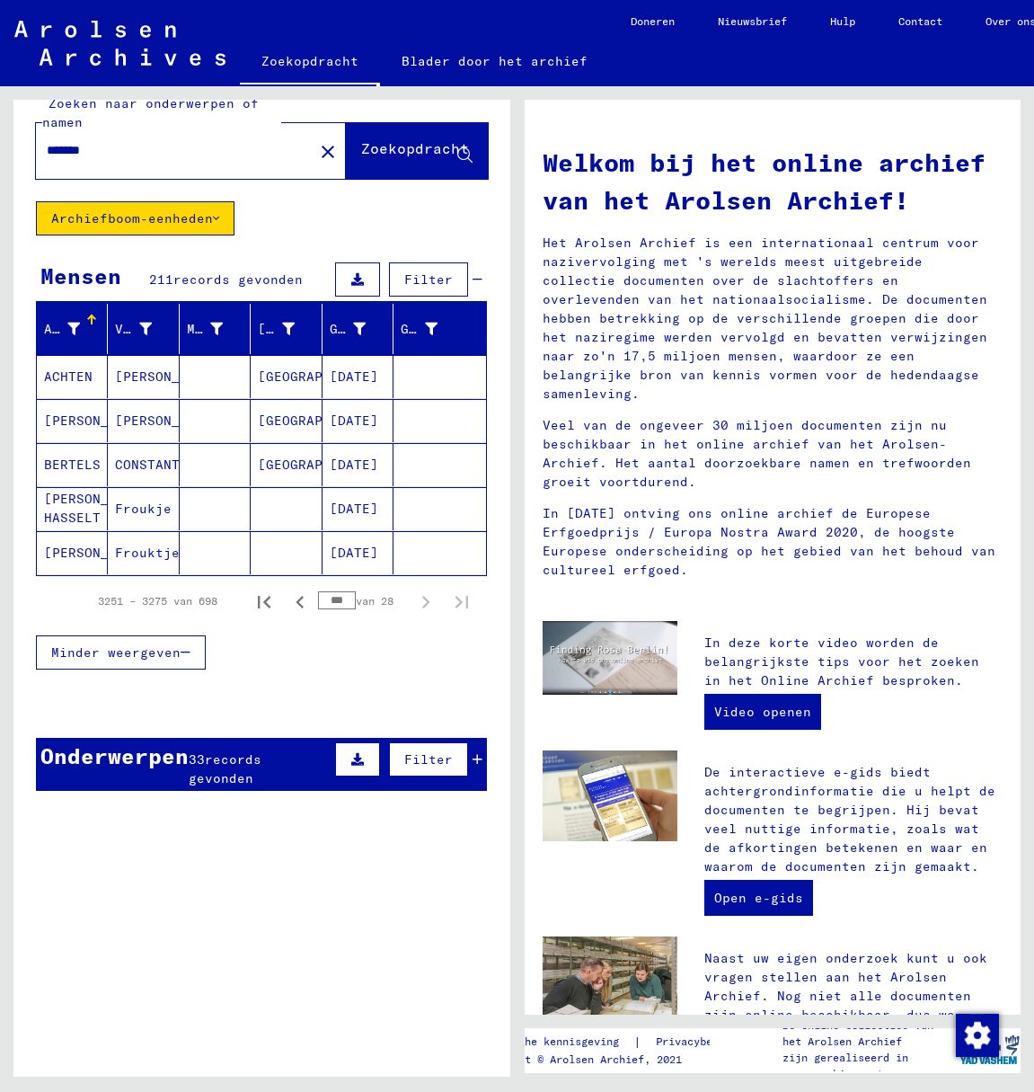
click at [146, 660] on font "Minder weergeven" at bounding box center [115, 652] width 129 height 16
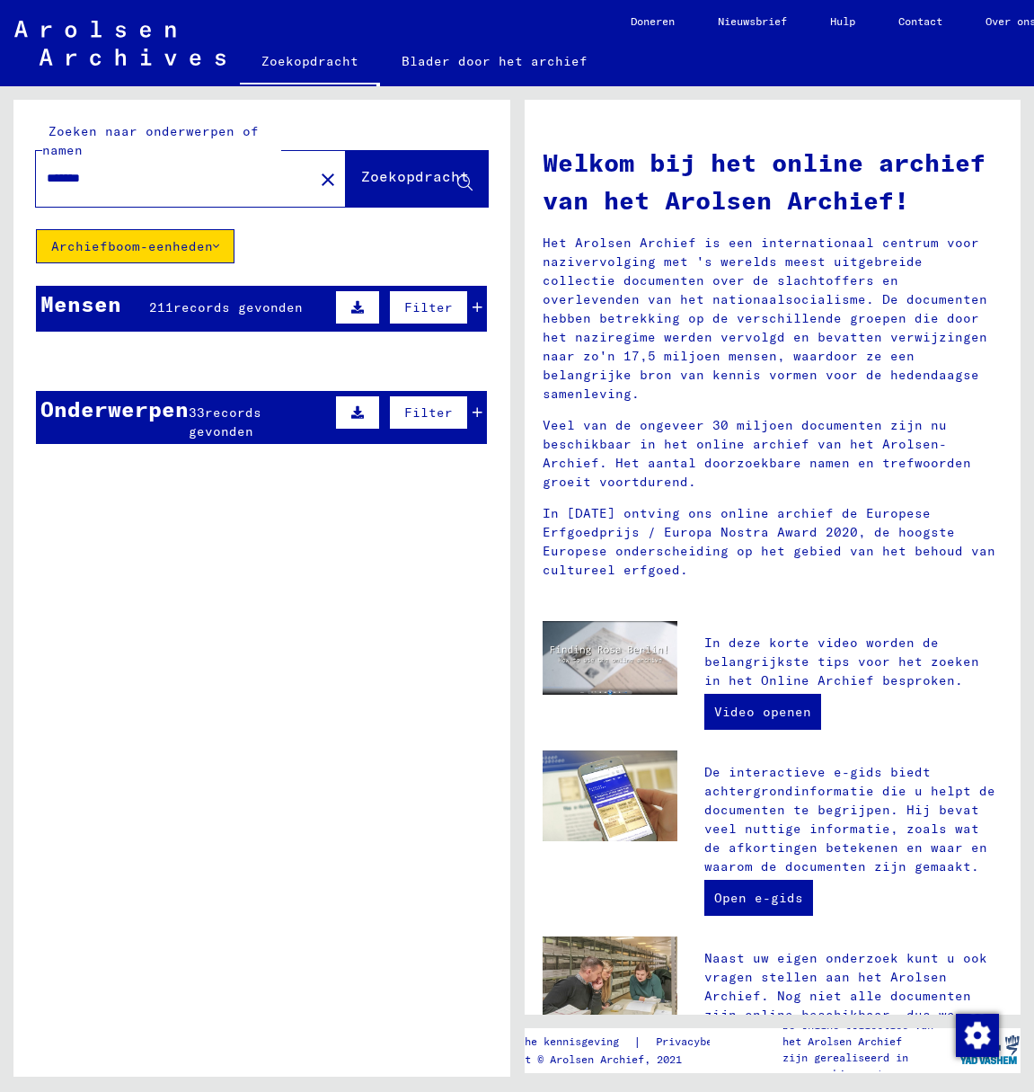
scroll to position [0, 0]
click at [149, 178] on input "*******" at bounding box center [169, 178] width 245 height 19
click at [361, 170] on font "Zoekopdracht" at bounding box center [415, 176] width 108 height 18
click at [163, 180] on input "*******" at bounding box center [169, 178] width 245 height 19
type input "*"
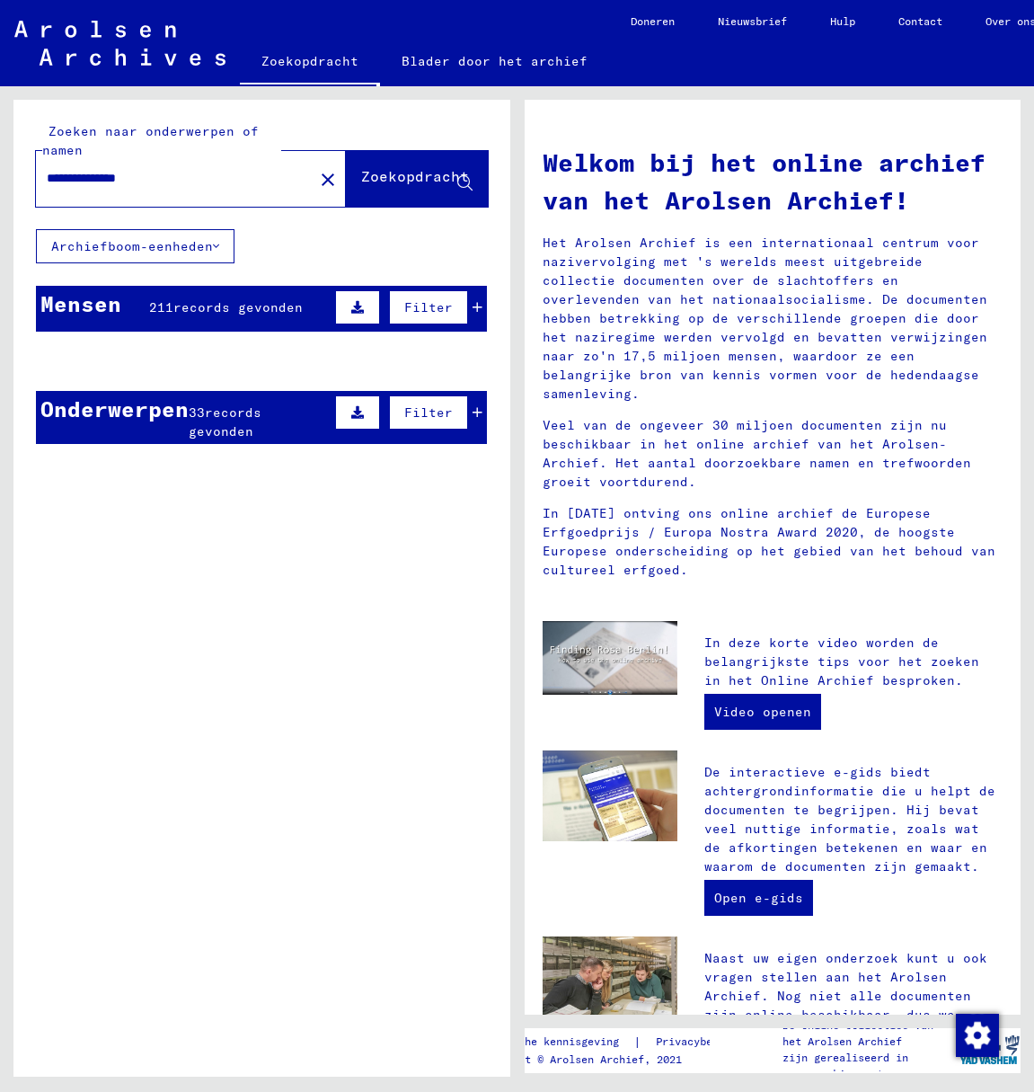
type input "**********"
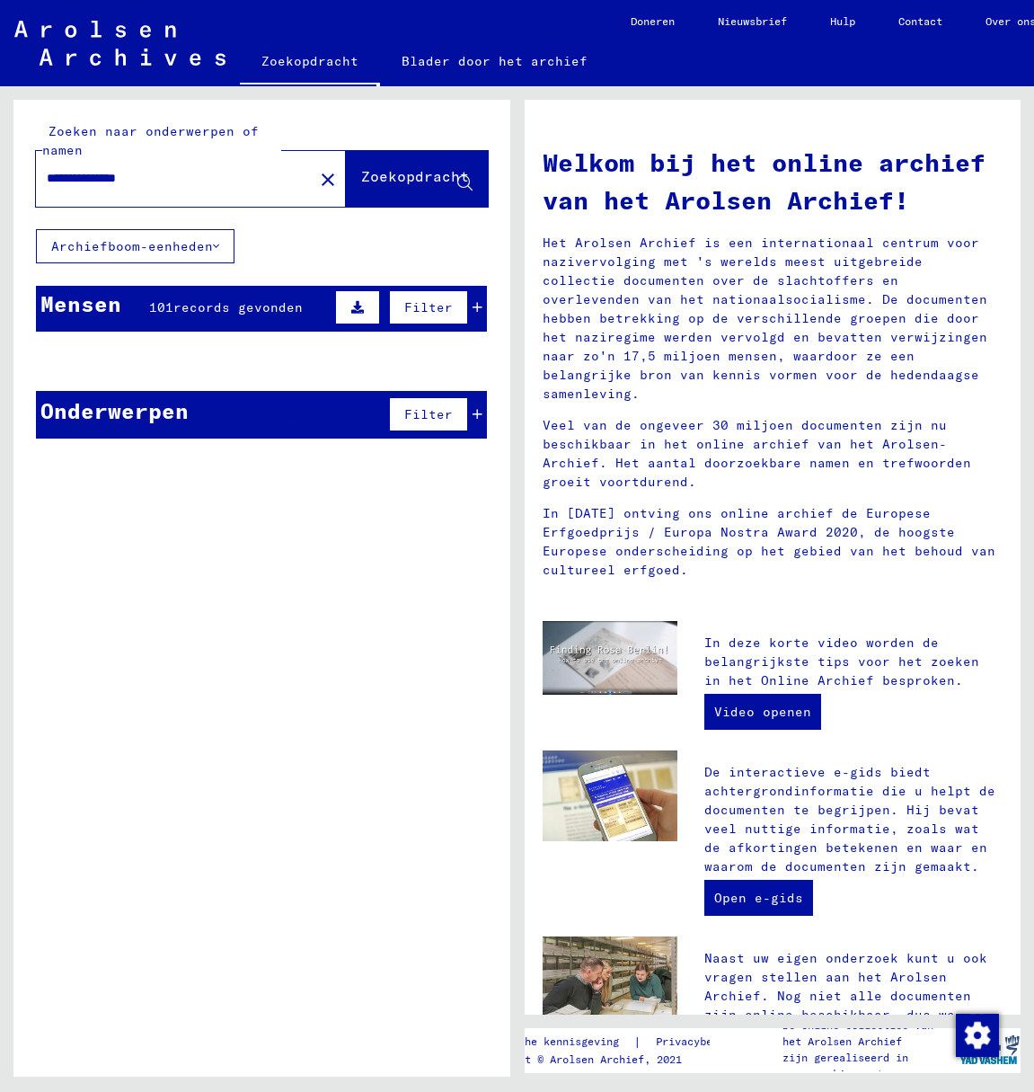
click at [411, 168] on font "Zoekopdracht" at bounding box center [415, 176] width 108 height 18
click at [390, 173] on font "Zoekopdracht" at bounding box center [415, 176] width 108 height 18
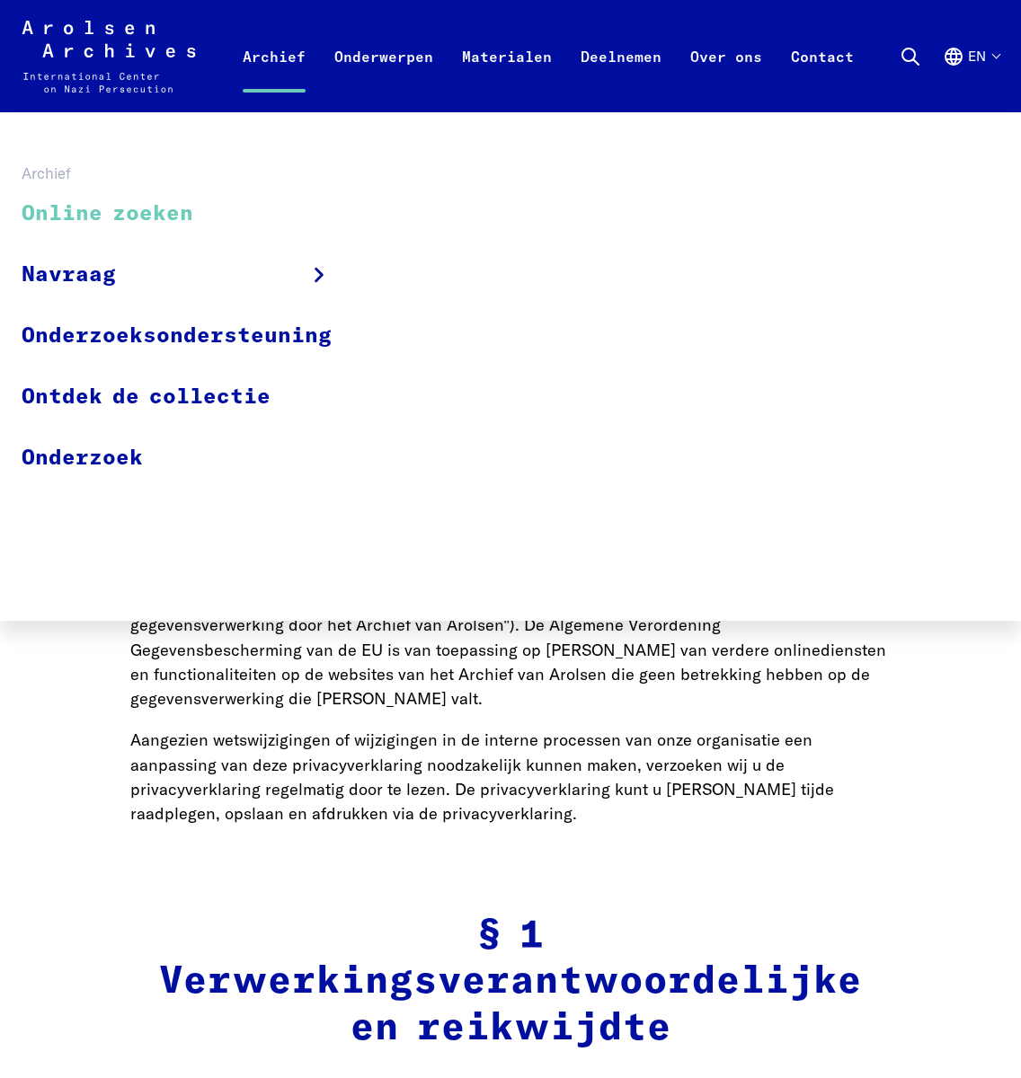
click at [149, 212] on font "Online zoeken" at bounding box center [108, 214] width 172 height 22
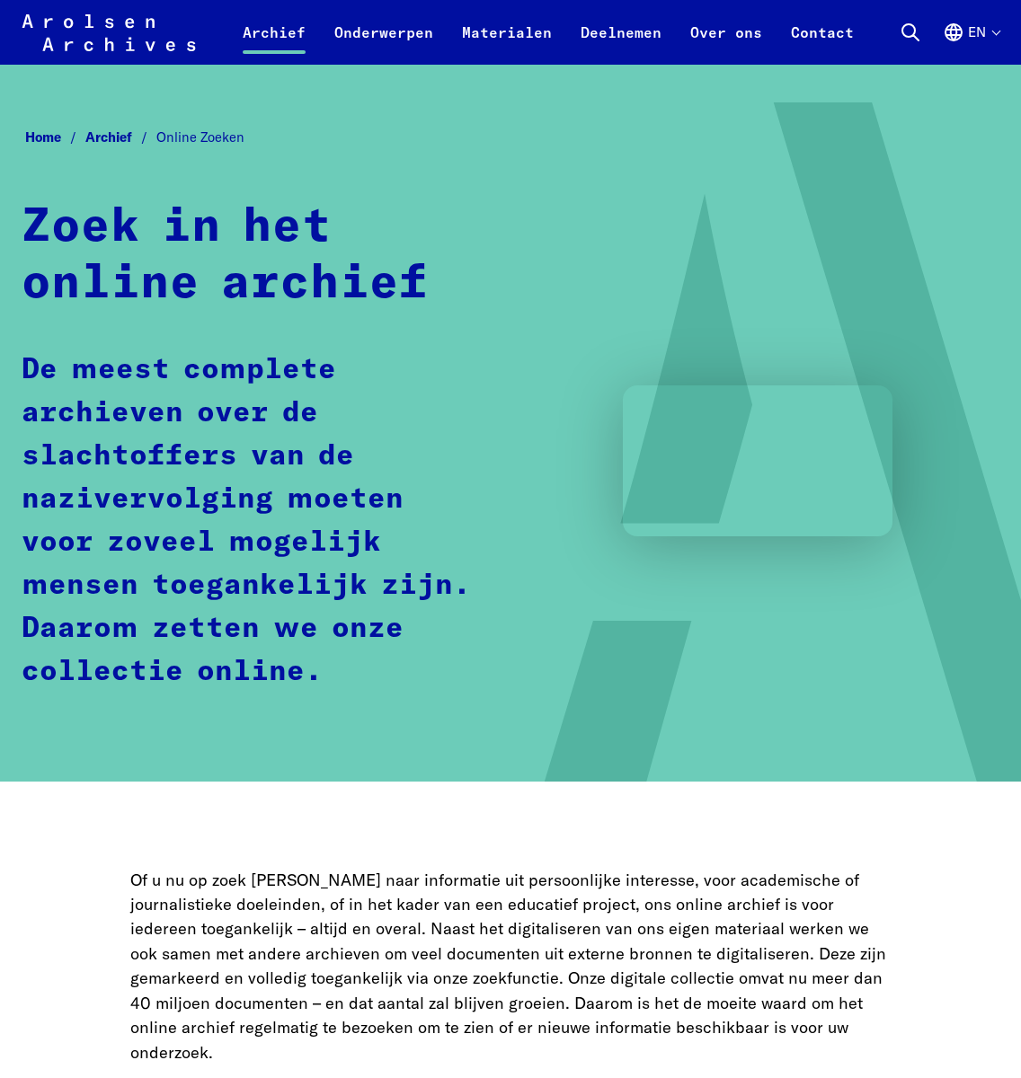
scroll to position [662, 0]
